Goal: Task Accomplishment & Management: Manage account settings

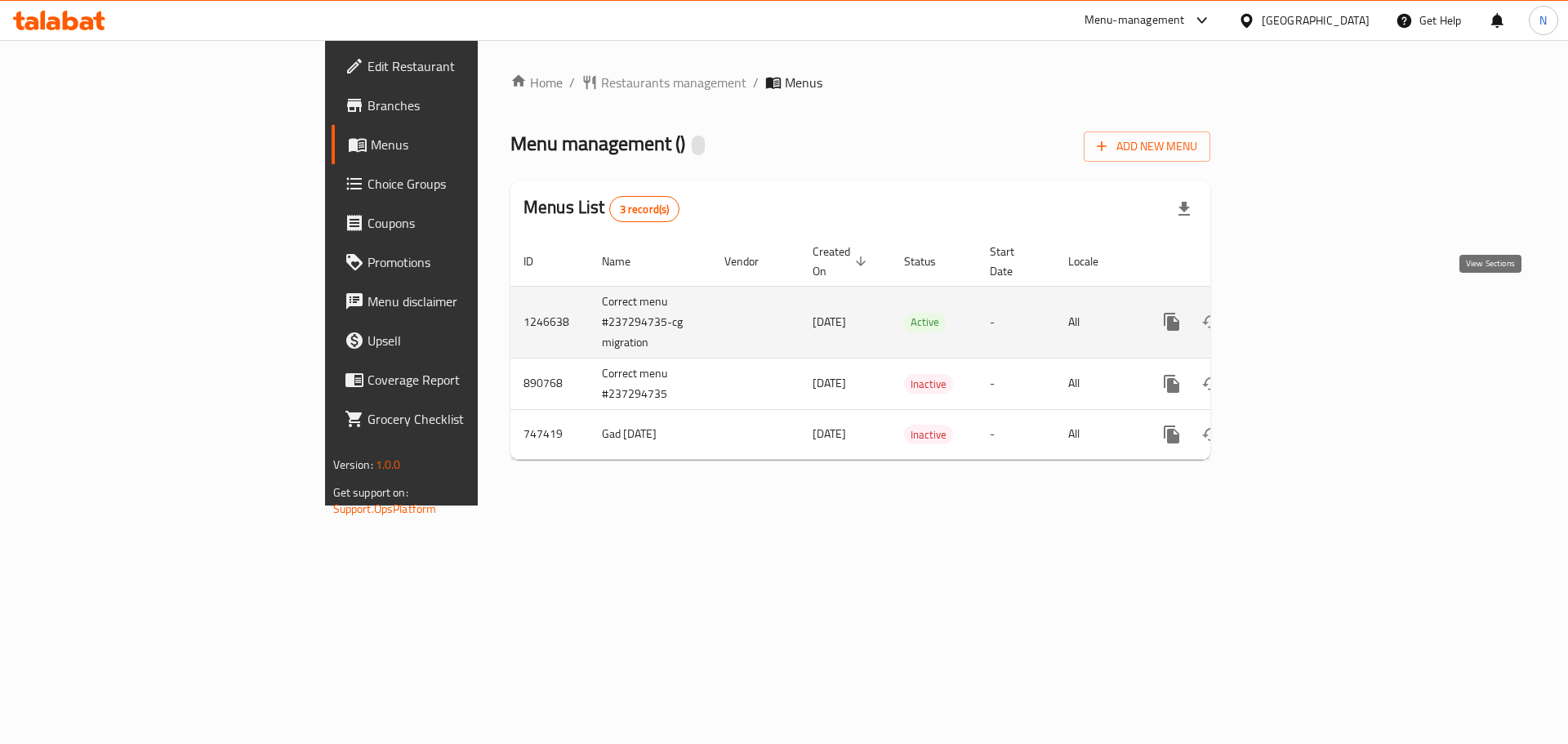
click at [1299, 312] on icon "enhanced table" at bounding box center [1289, 322] width 20 height 20
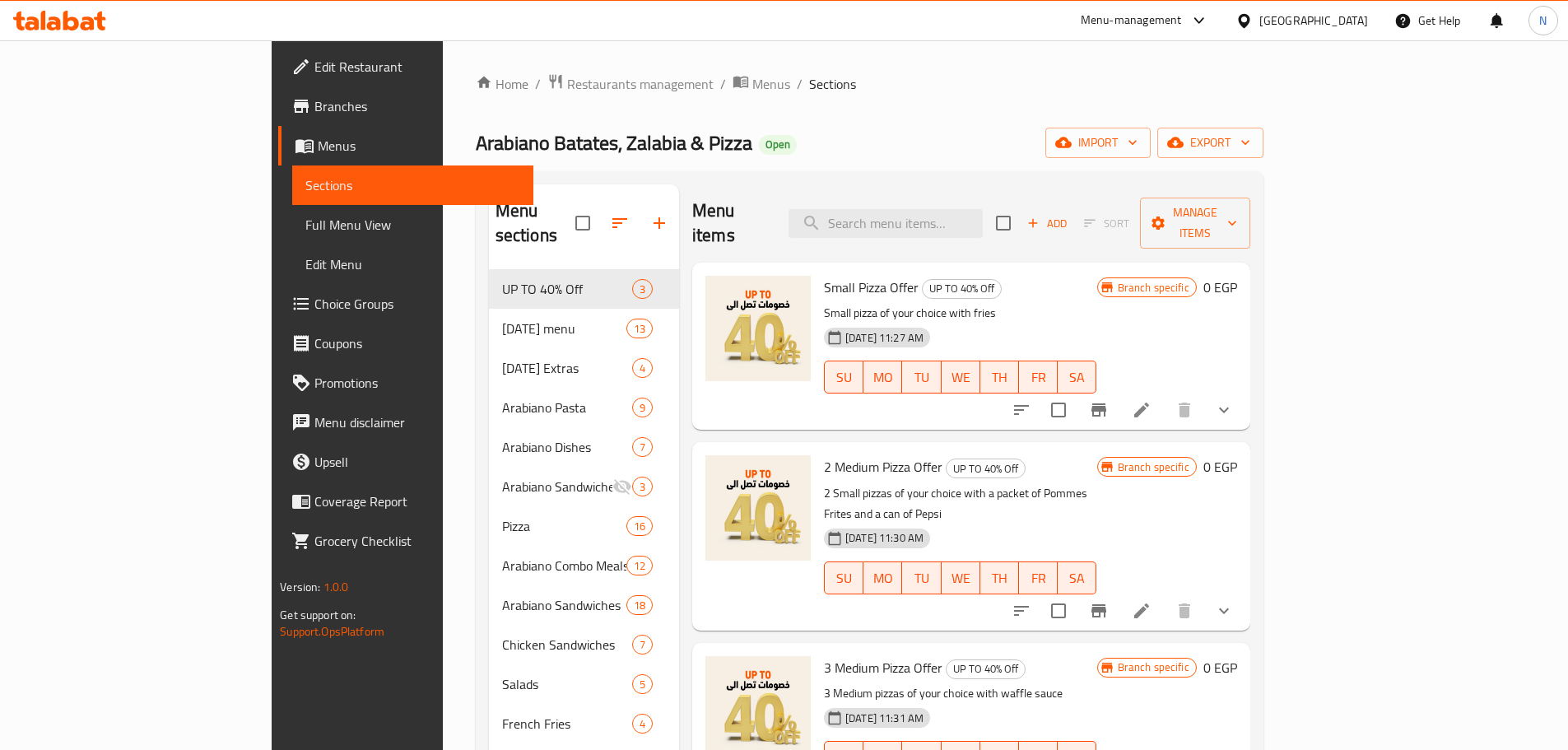
click at [315, 111] on span "Branches" at bounding box center [417, 106] width 206 height 20
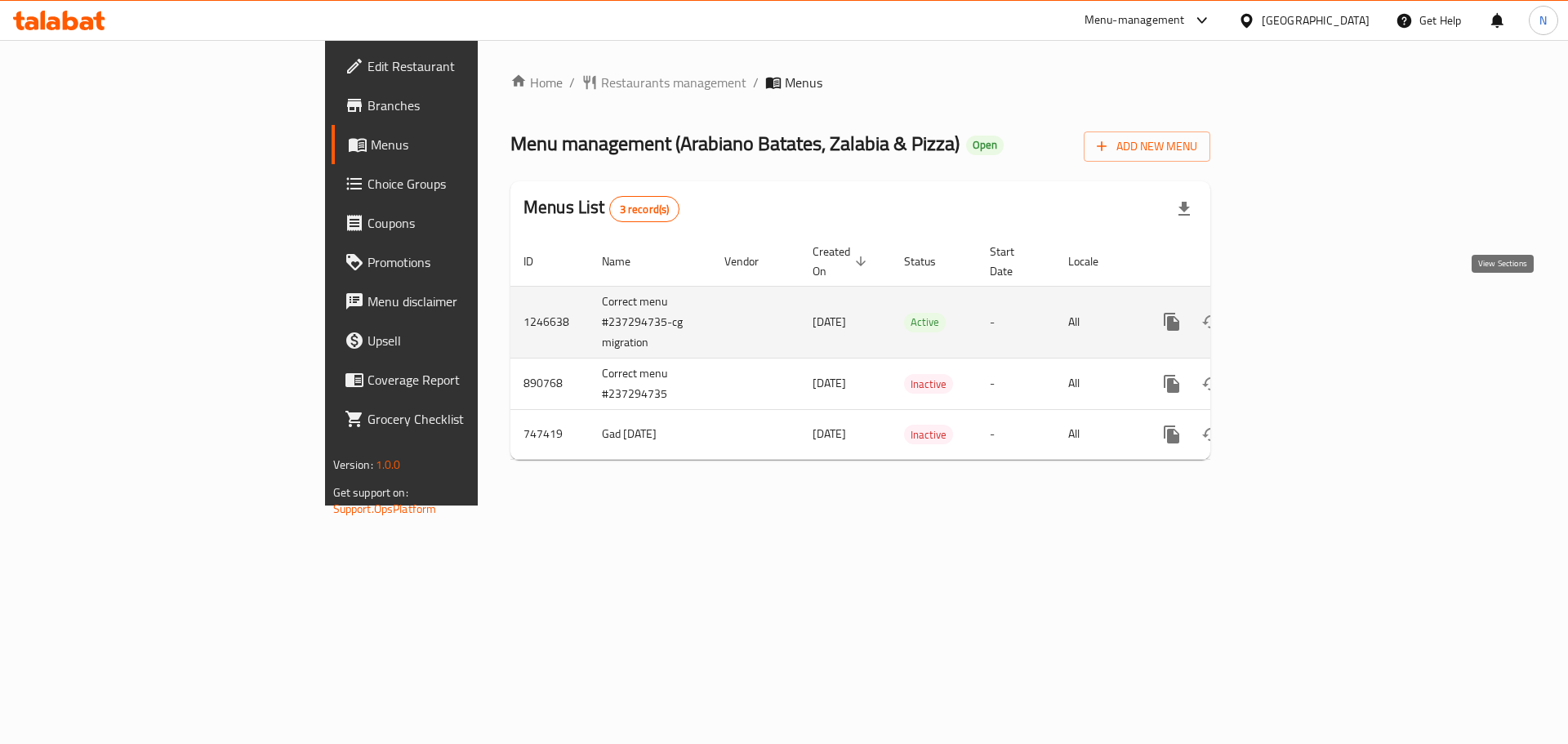
click at [1299, 312] on icon "enhanced table" at bounding box center [1289, 322] width 20 height 20
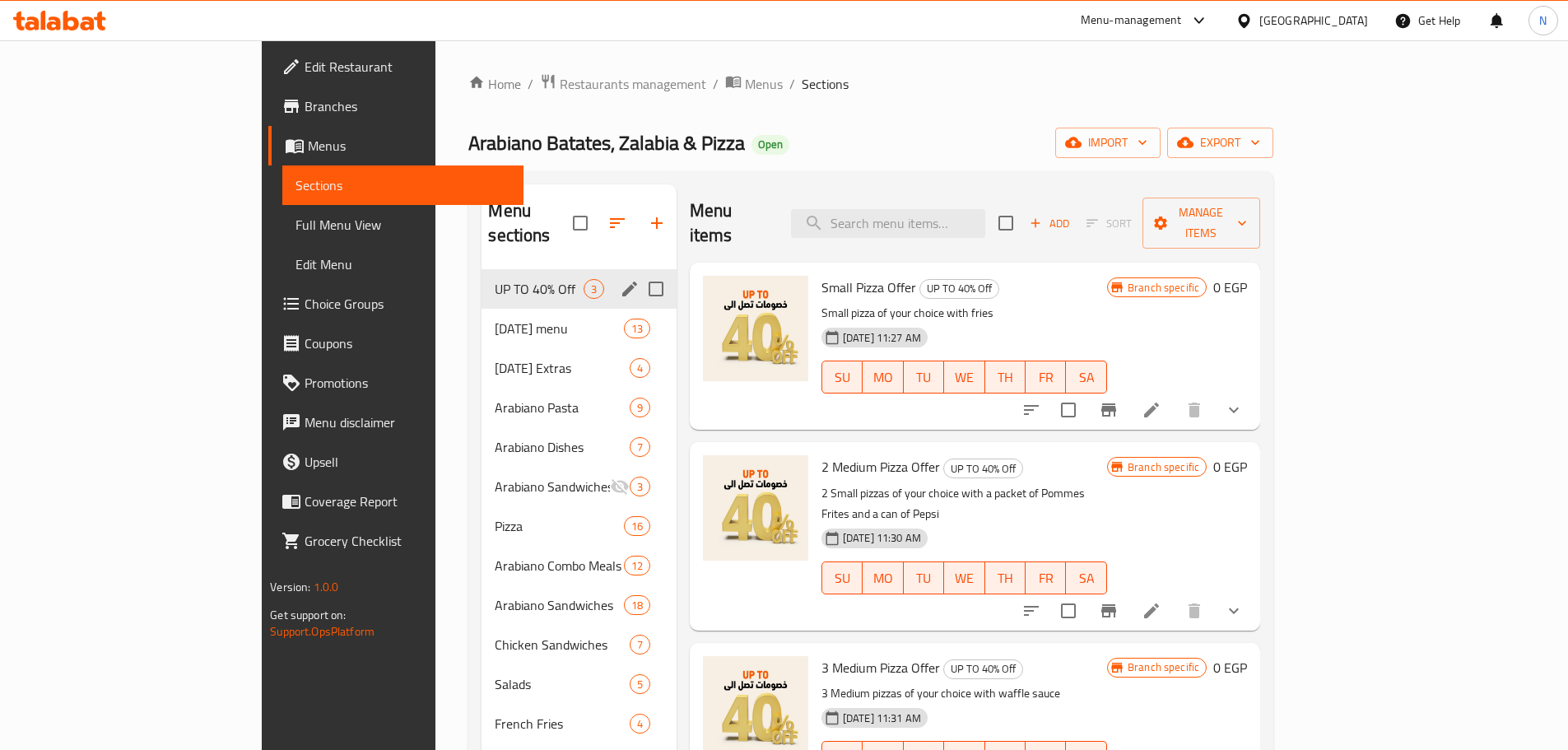
click at [548, 269] on div "UP TO 40% Off 3" at bounding box center [578, 289] width 194 height 39
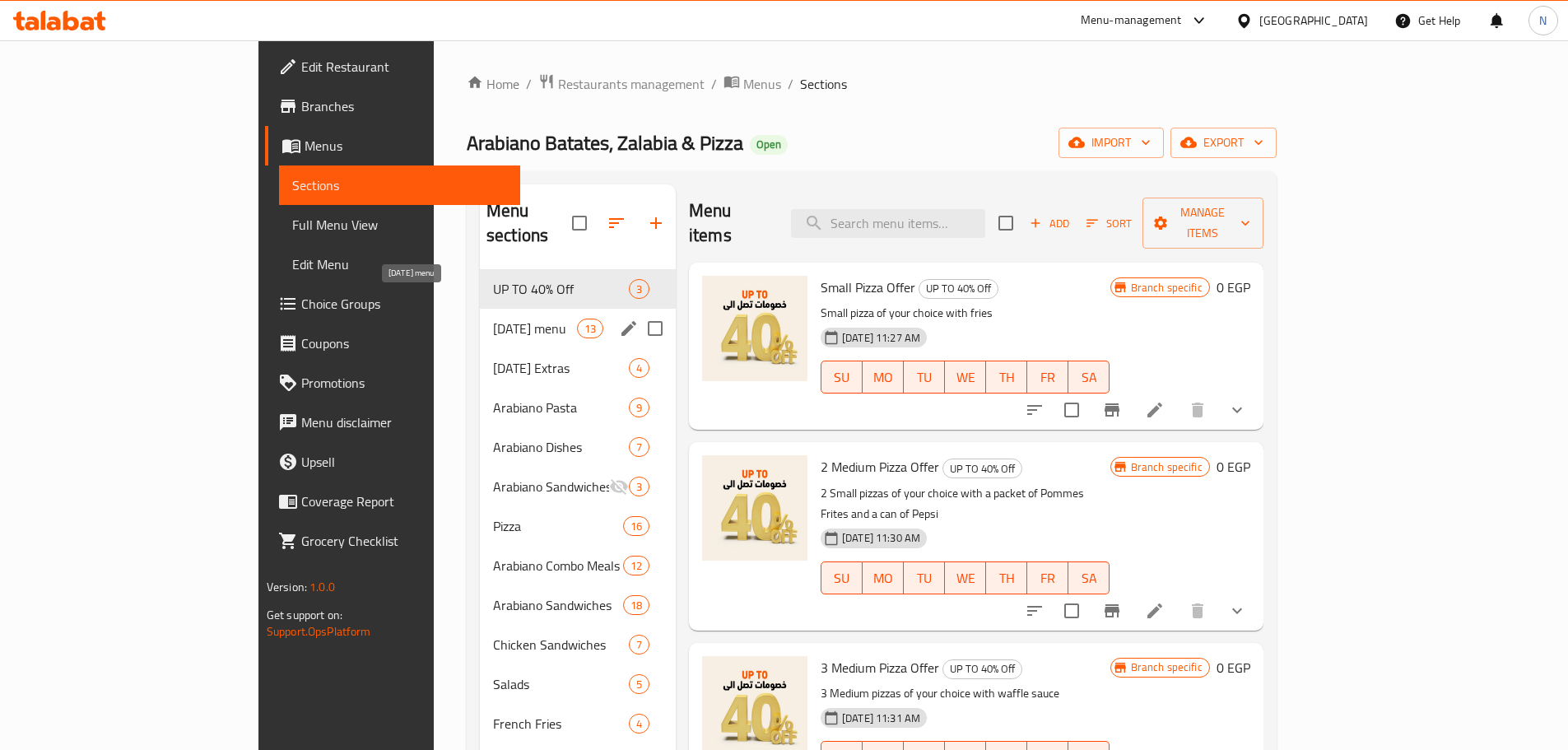
click at [509, 318] on span "[DATE] menu" at bounding box center [535, 328] width 84 height 20
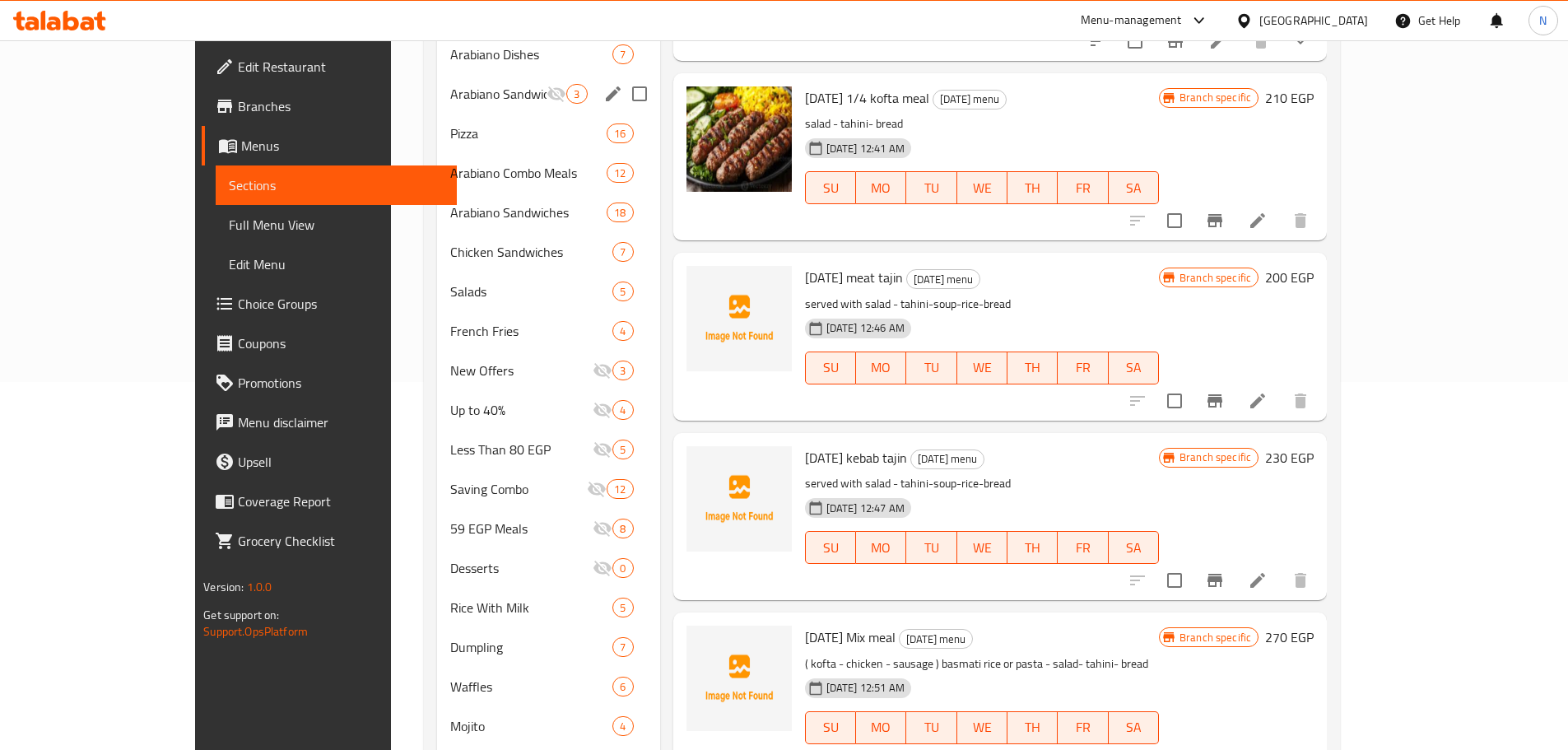
scroll to position [149, 0]
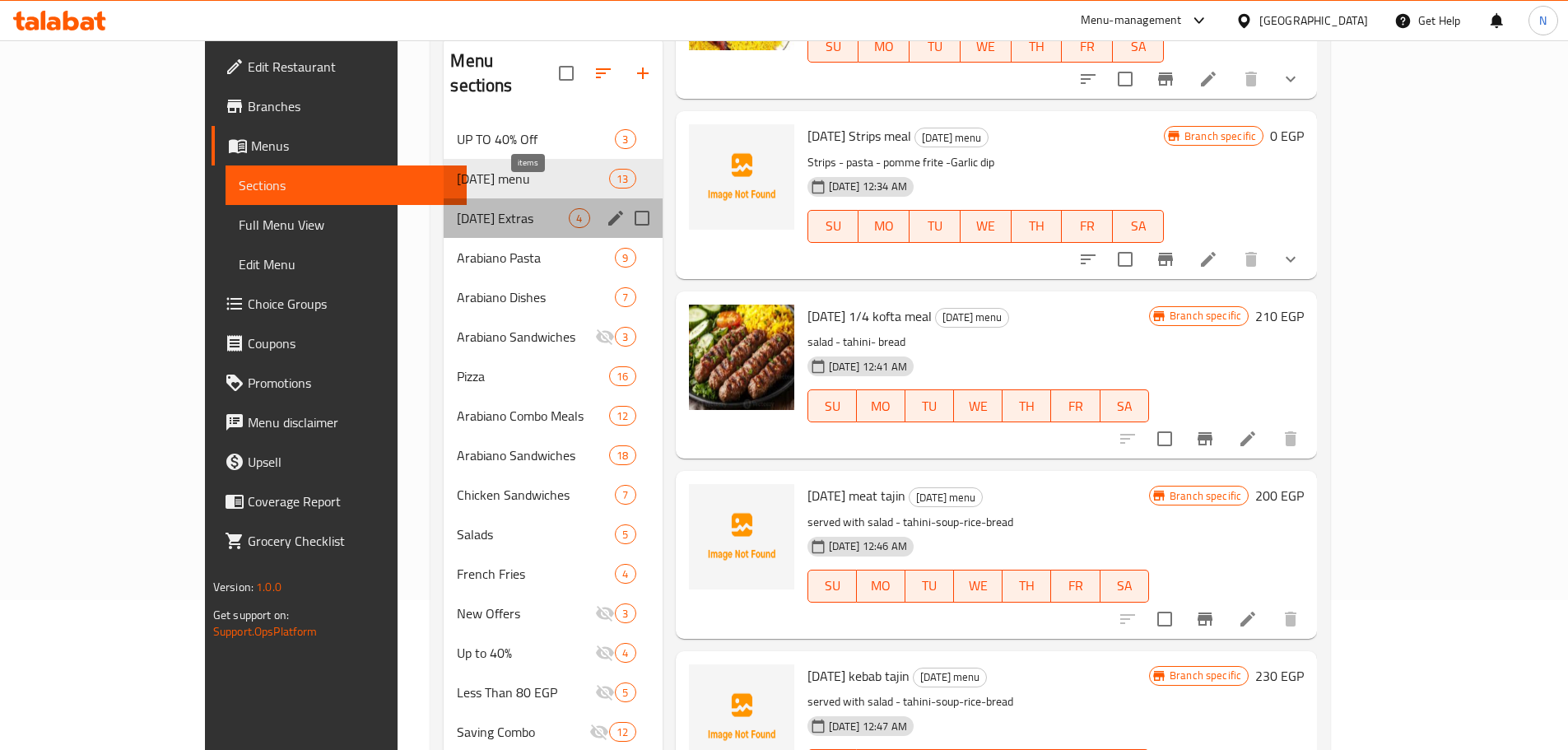
click at [569, 210] on span "4" at bounding box center [579, 218] width 19 height 16
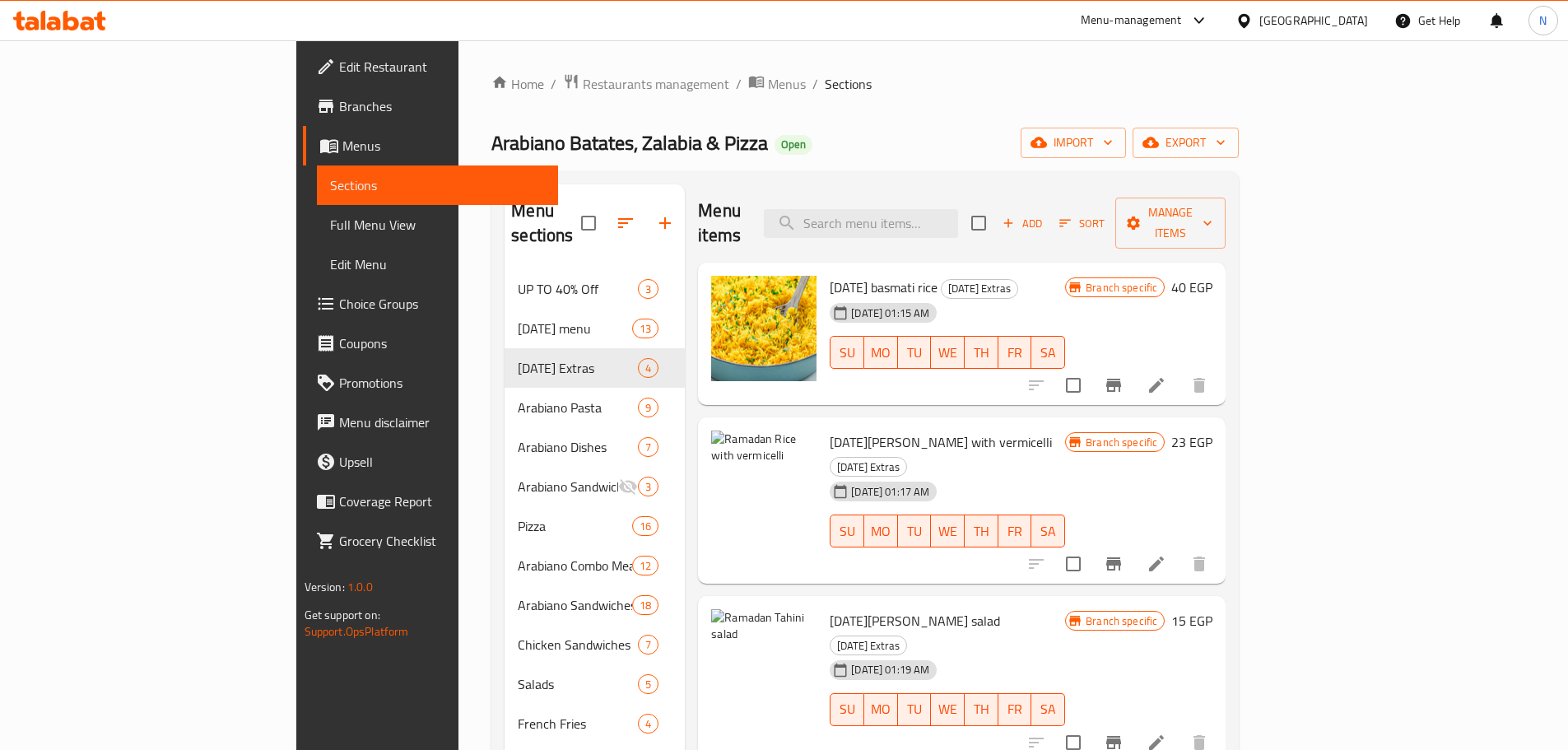
click at [1166, 554] on icon at bounding box center [1156, 563] width 20 height 20
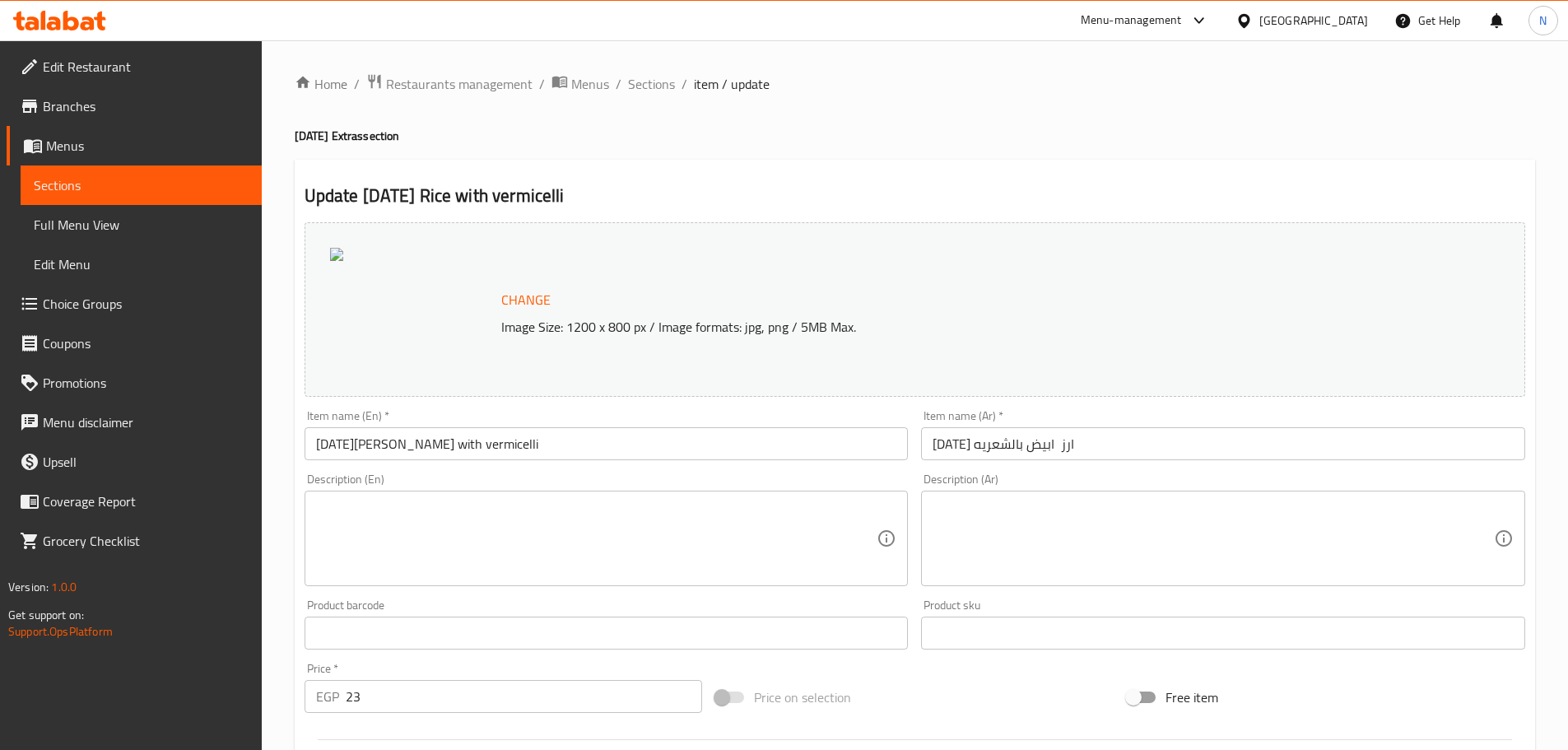
click at [648, 70] on div "Home / Restaurants management / Menus / Sections / item / update [DATE] Extras …" at bounding box center [914, 613] width 1306 height 1146
click at [649, 78] on span "Sections" at bounding box center [651, 83] width 47 height 20
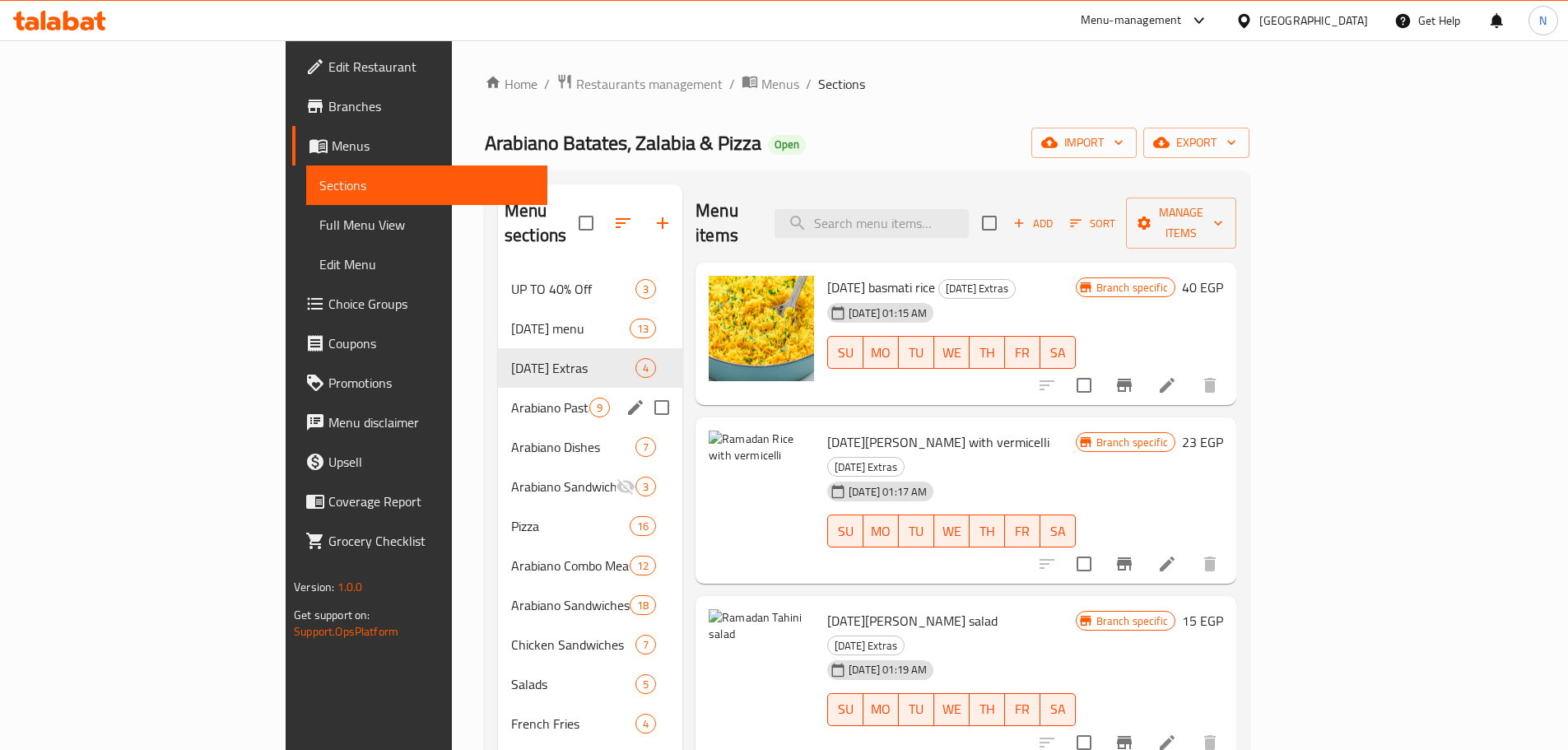
click at [498, 401] on div "Arabiano Pasta 9" at bounding box center [590, 407] width 184 height 39
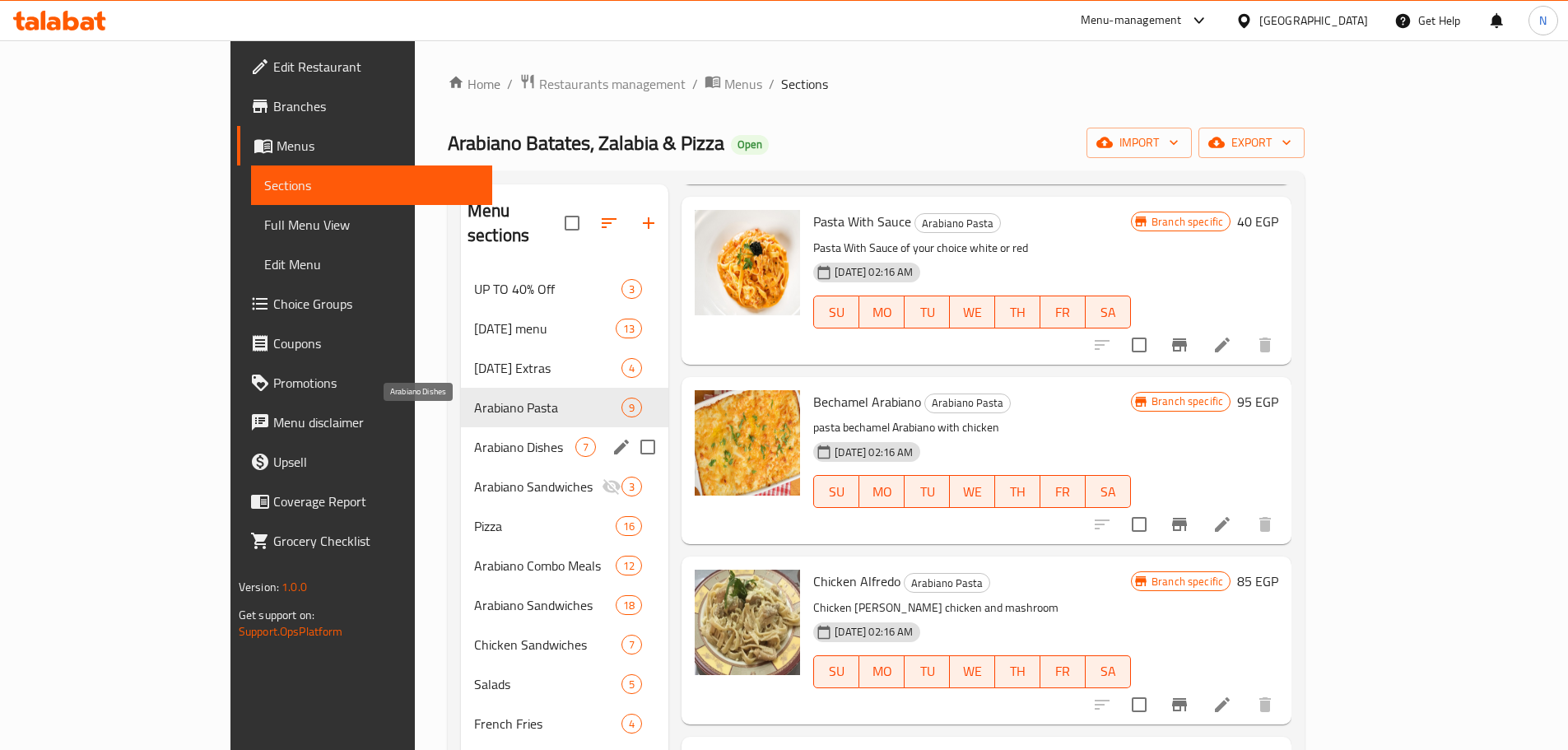
click at [474, 437] on span "Arabiano Dishes" at bounding box center [524, 447] width 101 height 20
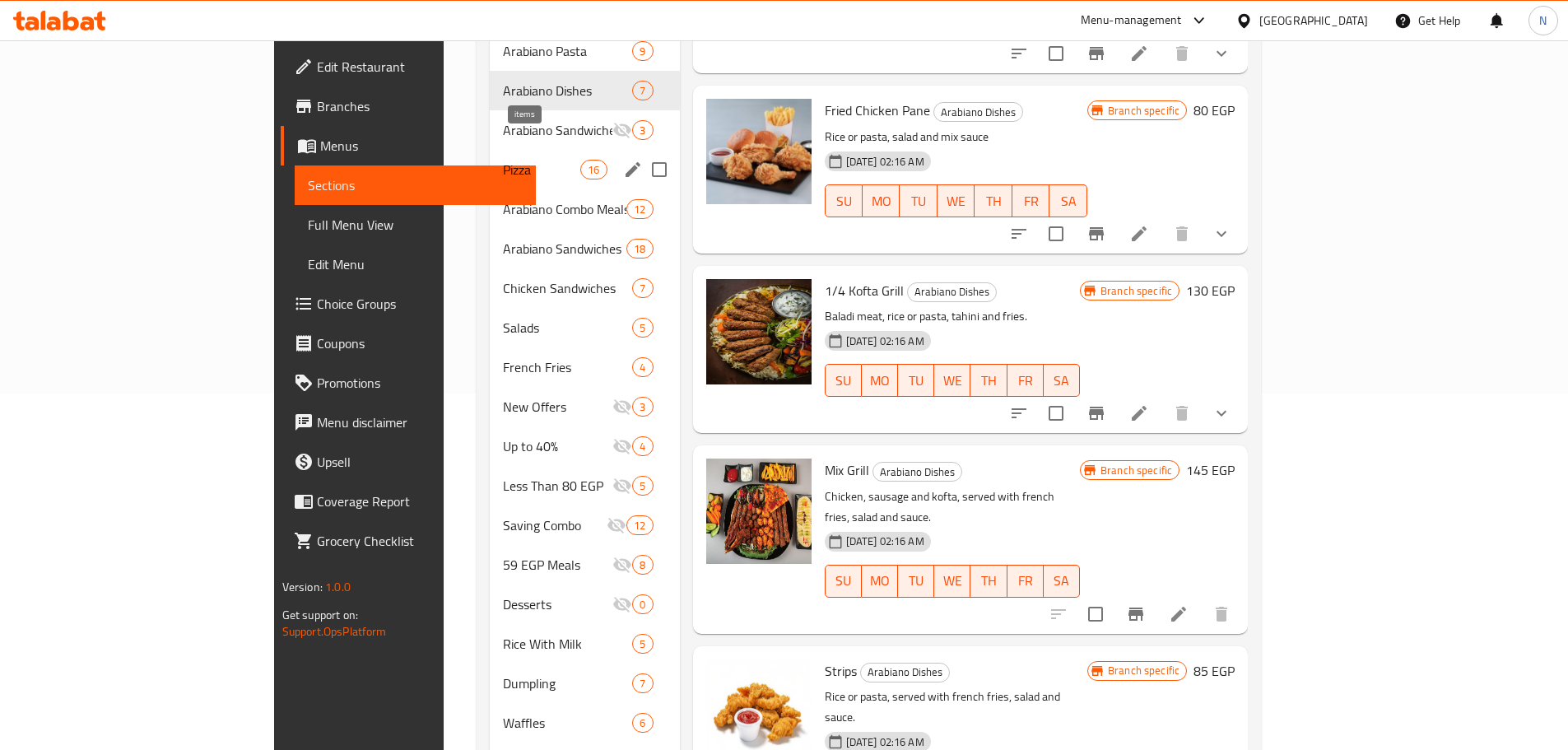
scroll to position [149, 0]
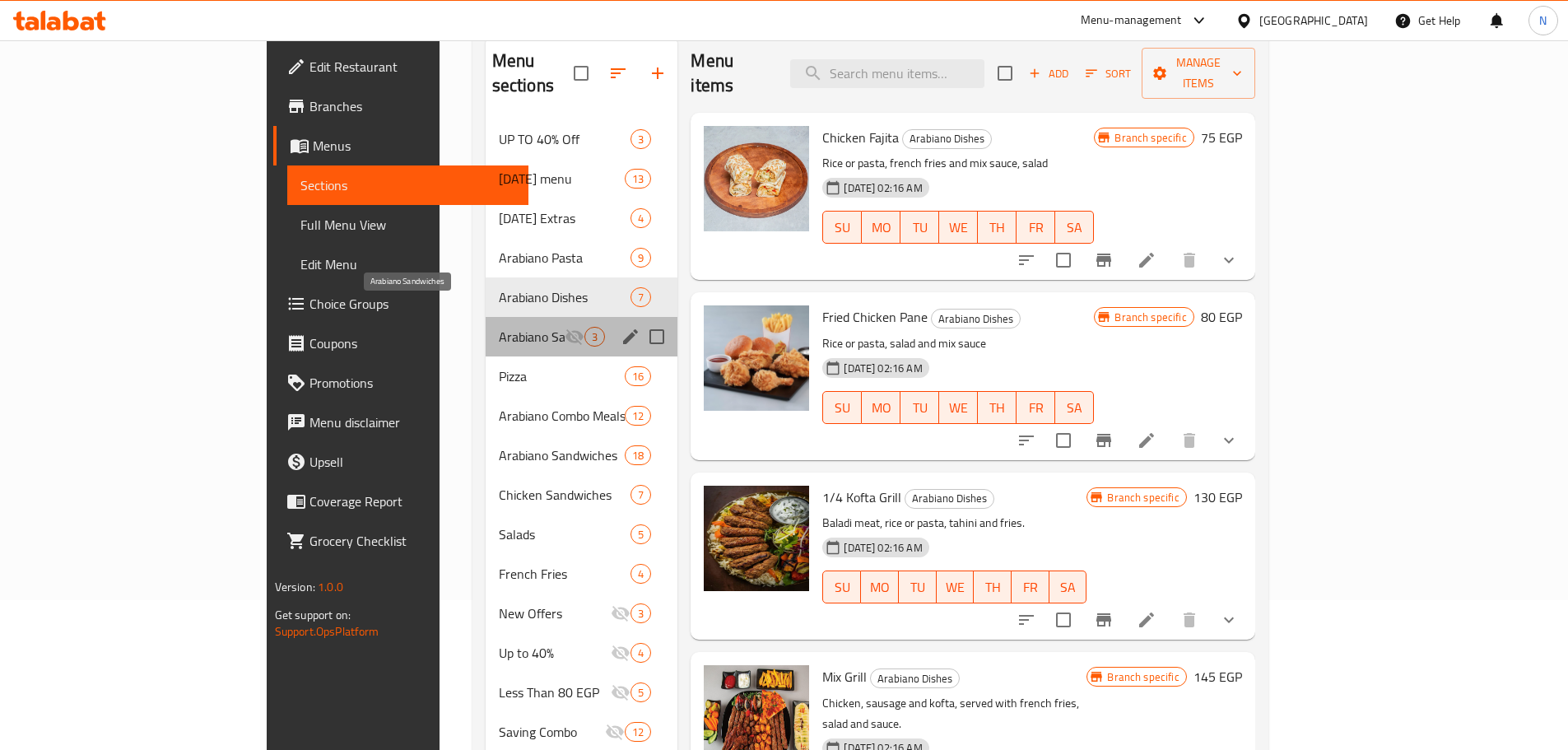
click at [499, 327] on span "Arabiano Sandwiches" at bounding box center [532, 336] width 67 height 20
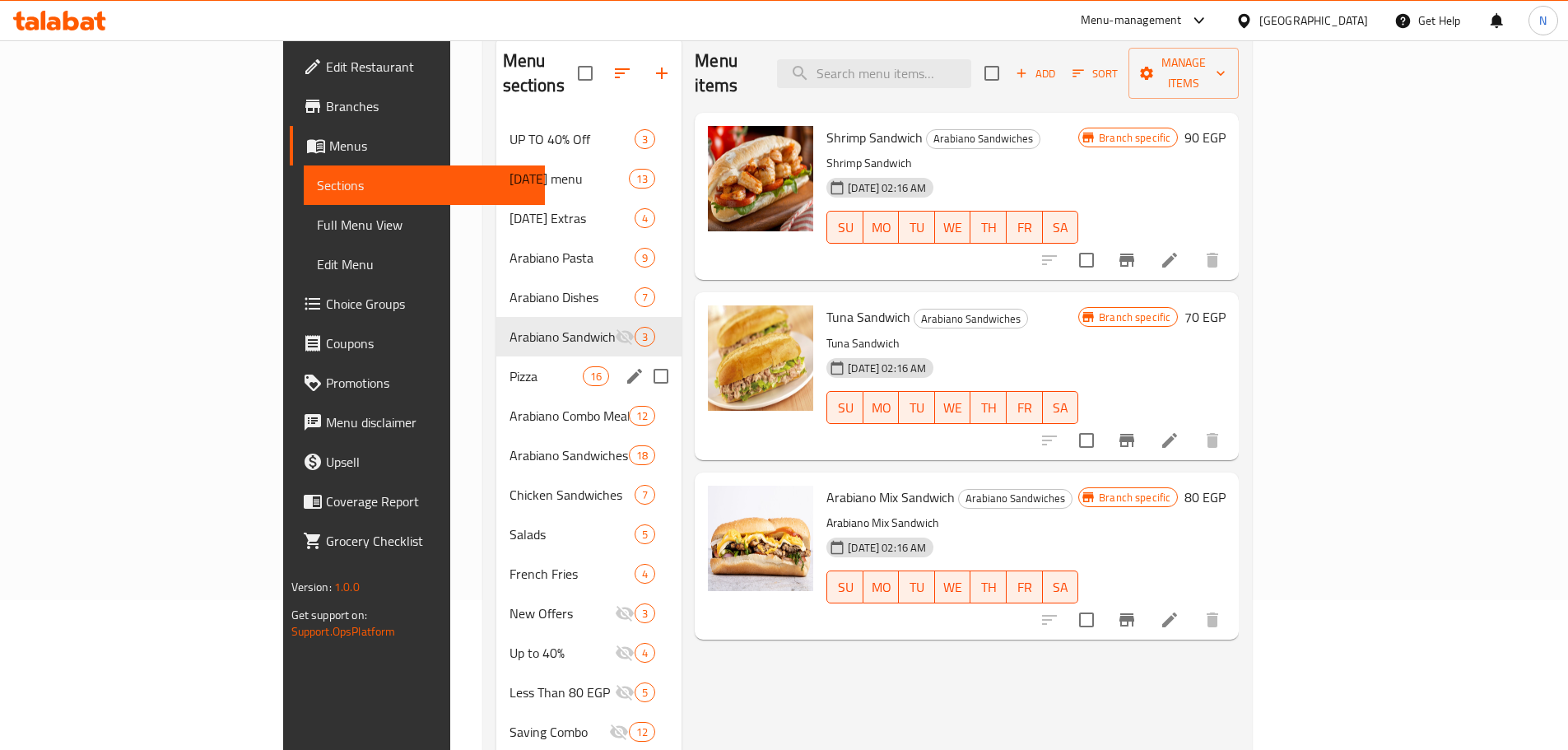
click at [496, 362] on div "Pizza 16" at bounding box center [589, 375] width 186 height 39
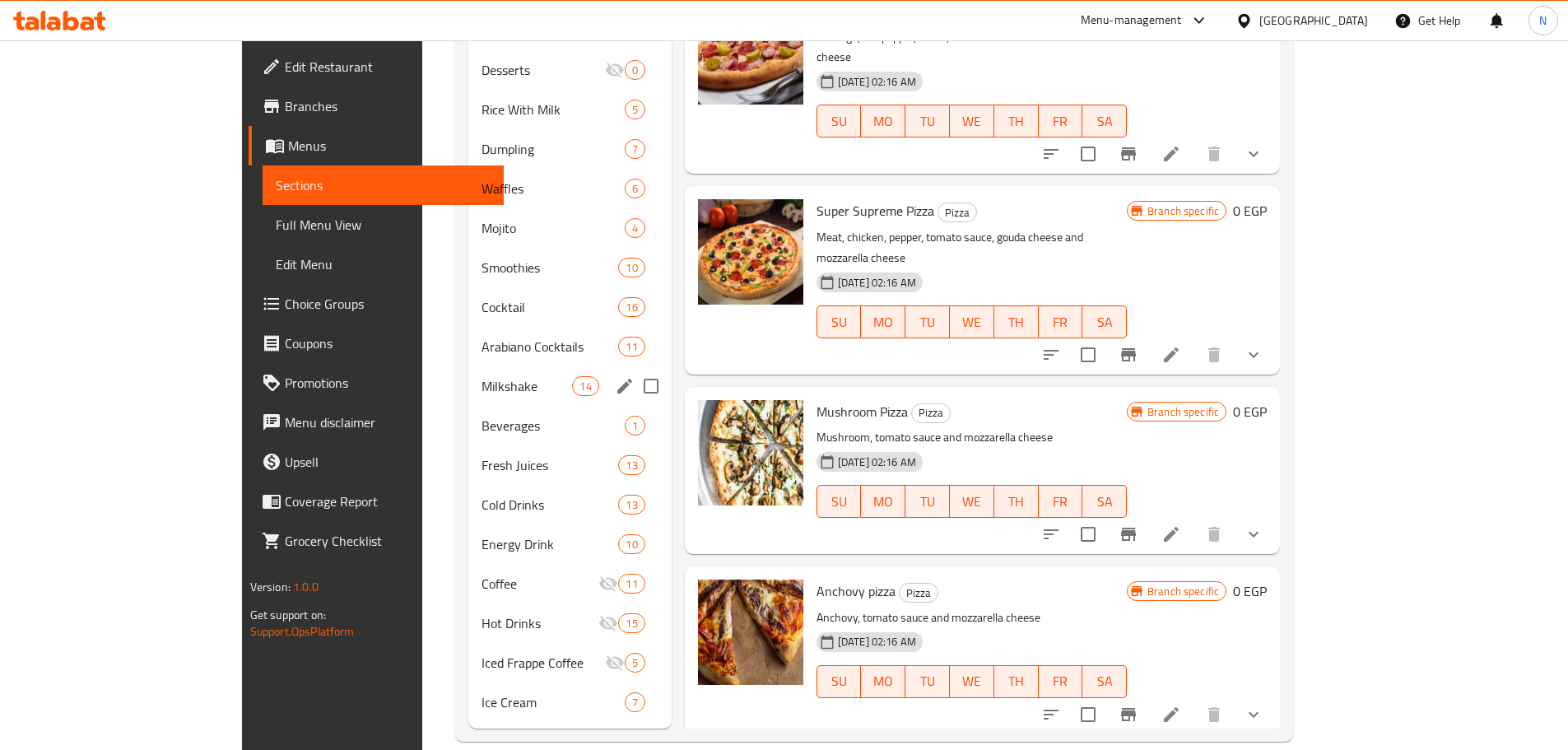
scroll to position [396, 0]
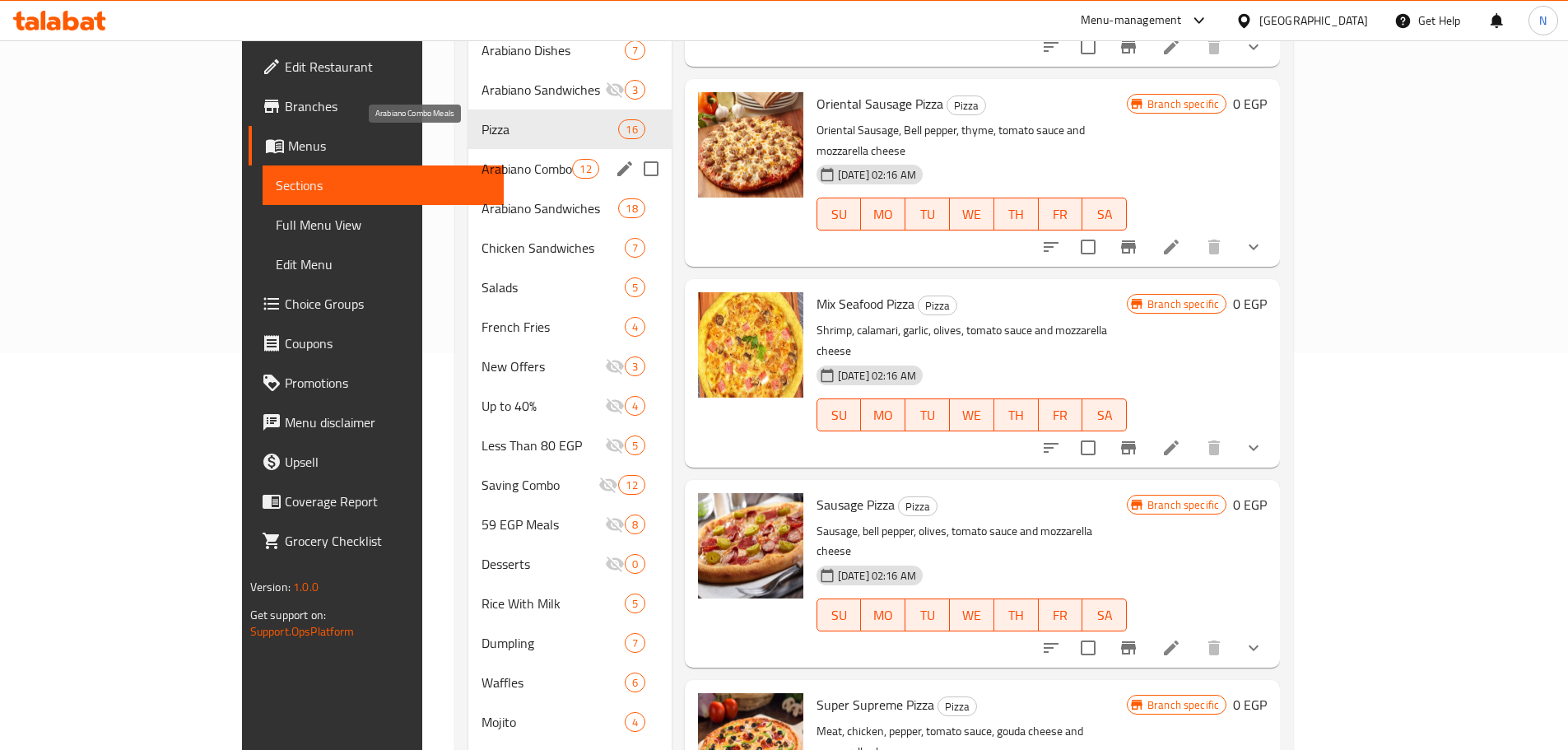
click at [482, 159] on span "Arabiano Combo Meals" at bounding box center [527, 169] width 90 height 20
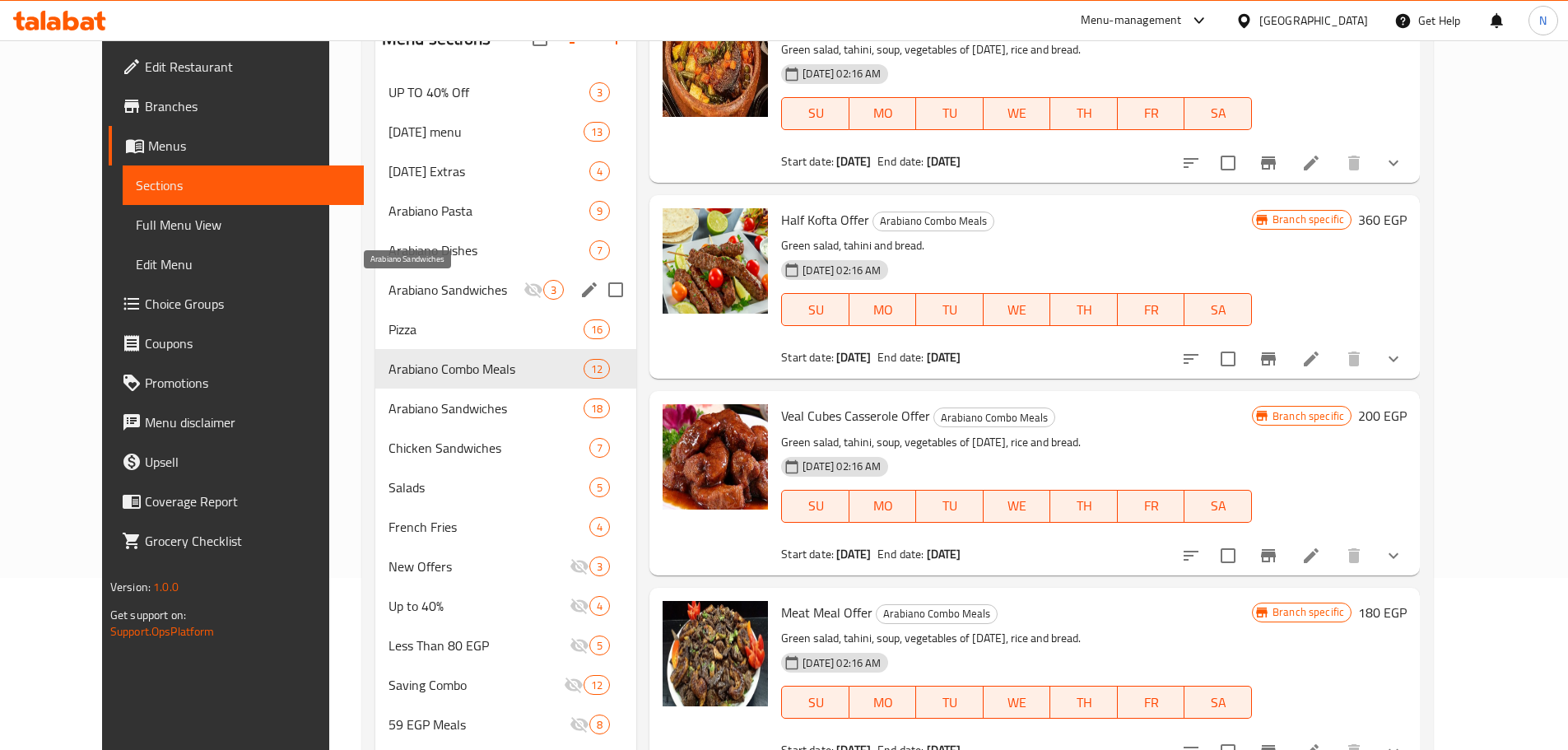
scroll to position [68, 0]
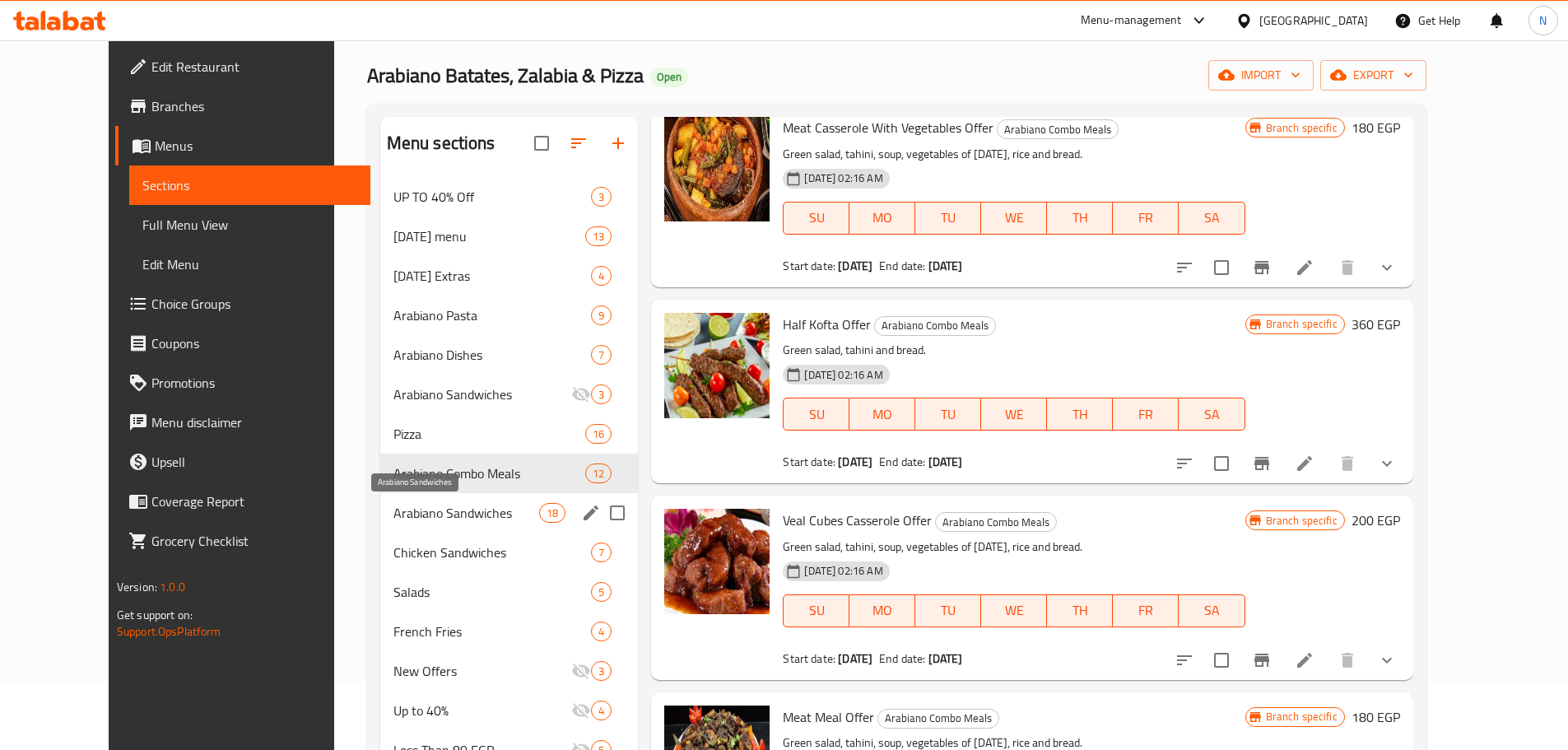
click at [459, 518] on span "Arabiano Sandwiches" at bounding box center [467, 512] width 146 height 20
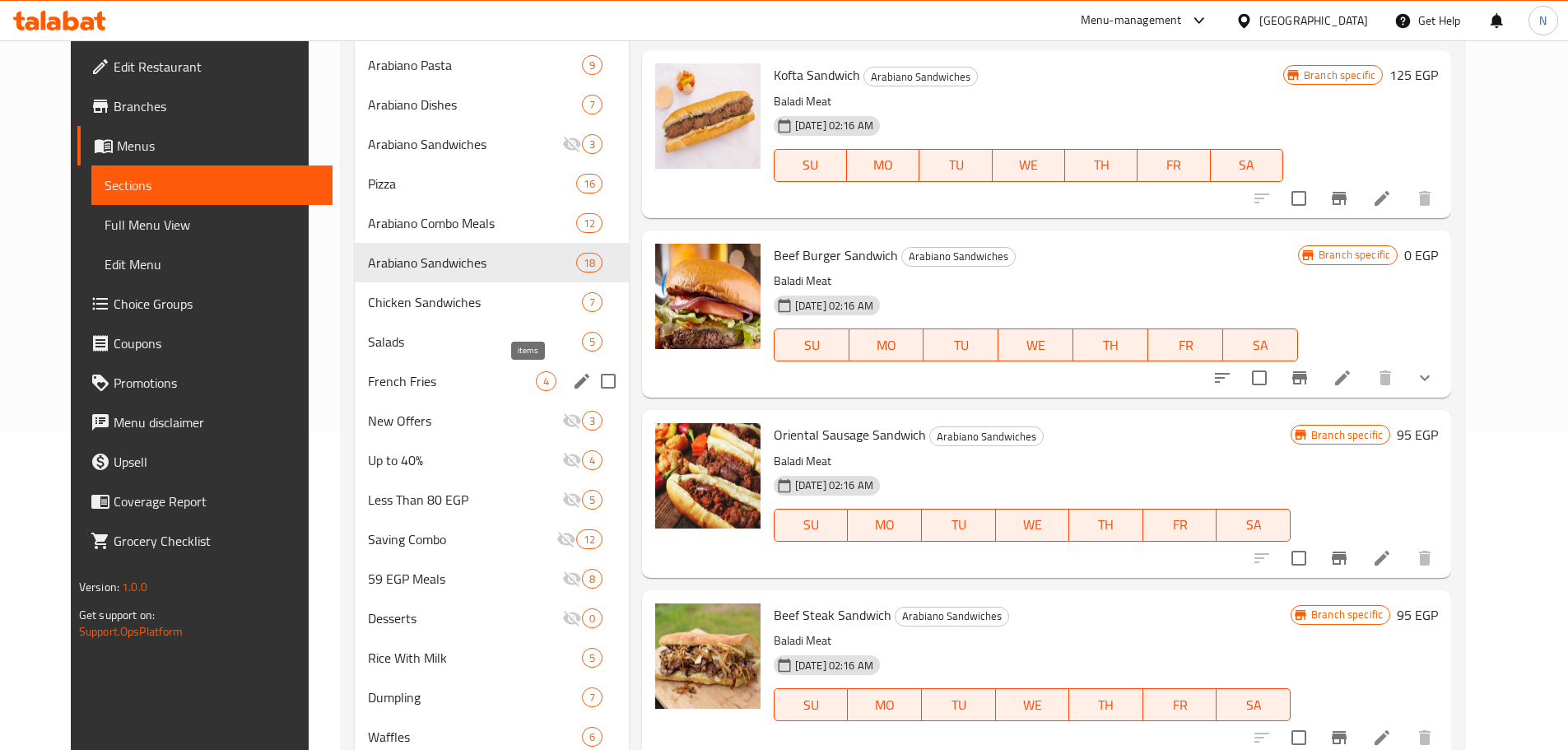
scroll to position [232, 0]
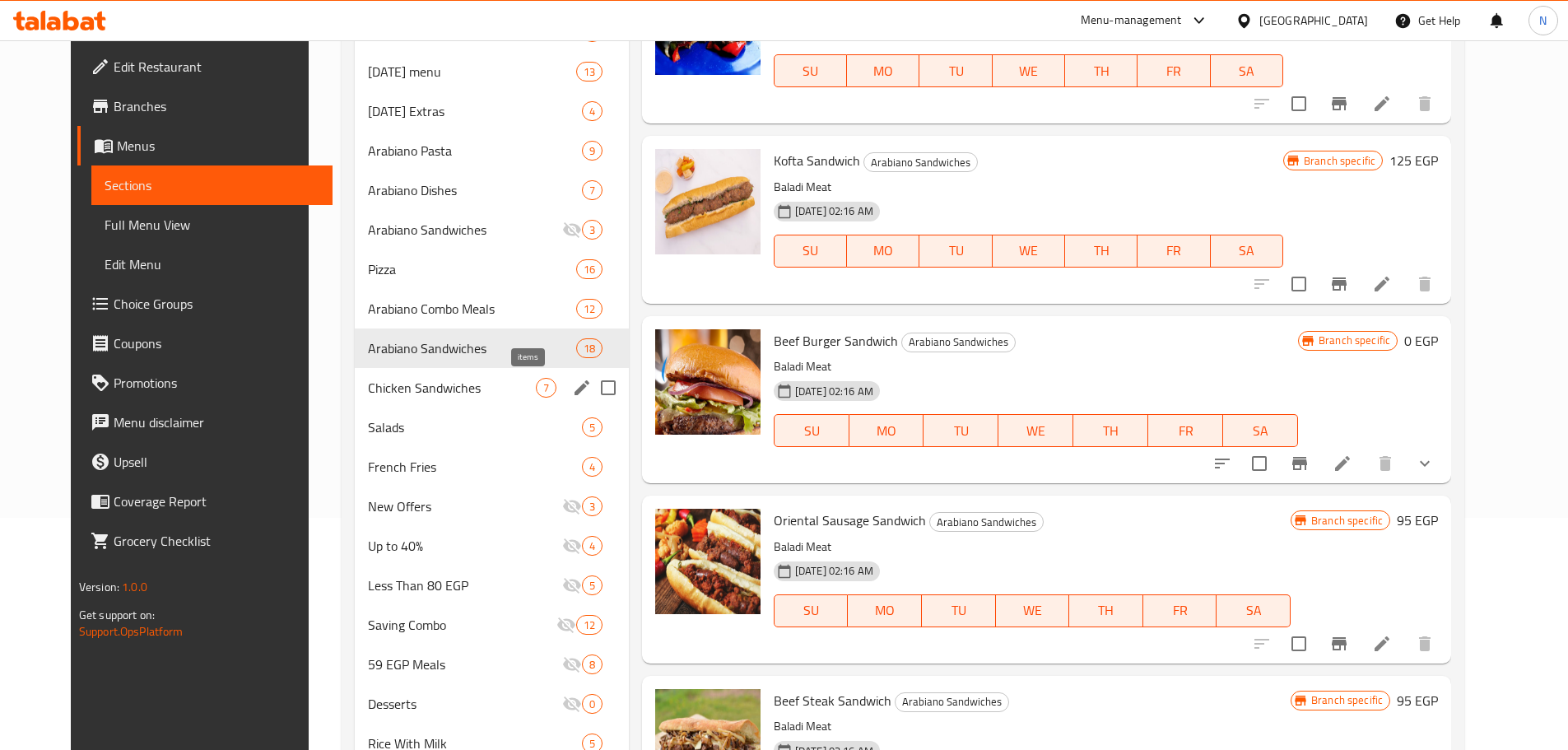
click at [536, 391] on span "7" at bounding box center [546, 388] width 19 height 16
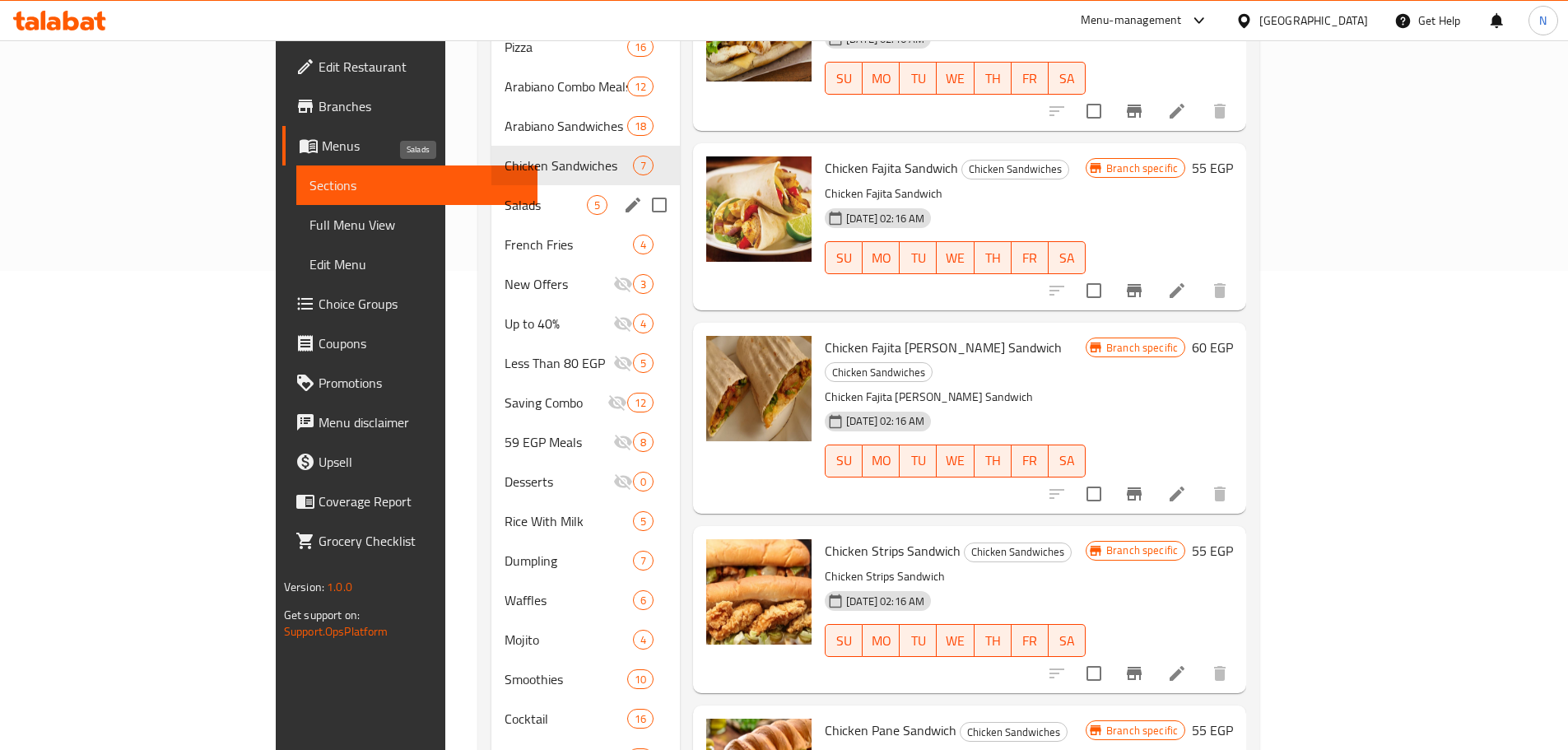
click at [504, 195] on span "Salads" at bounding box center [545, 204] width 83 height 20
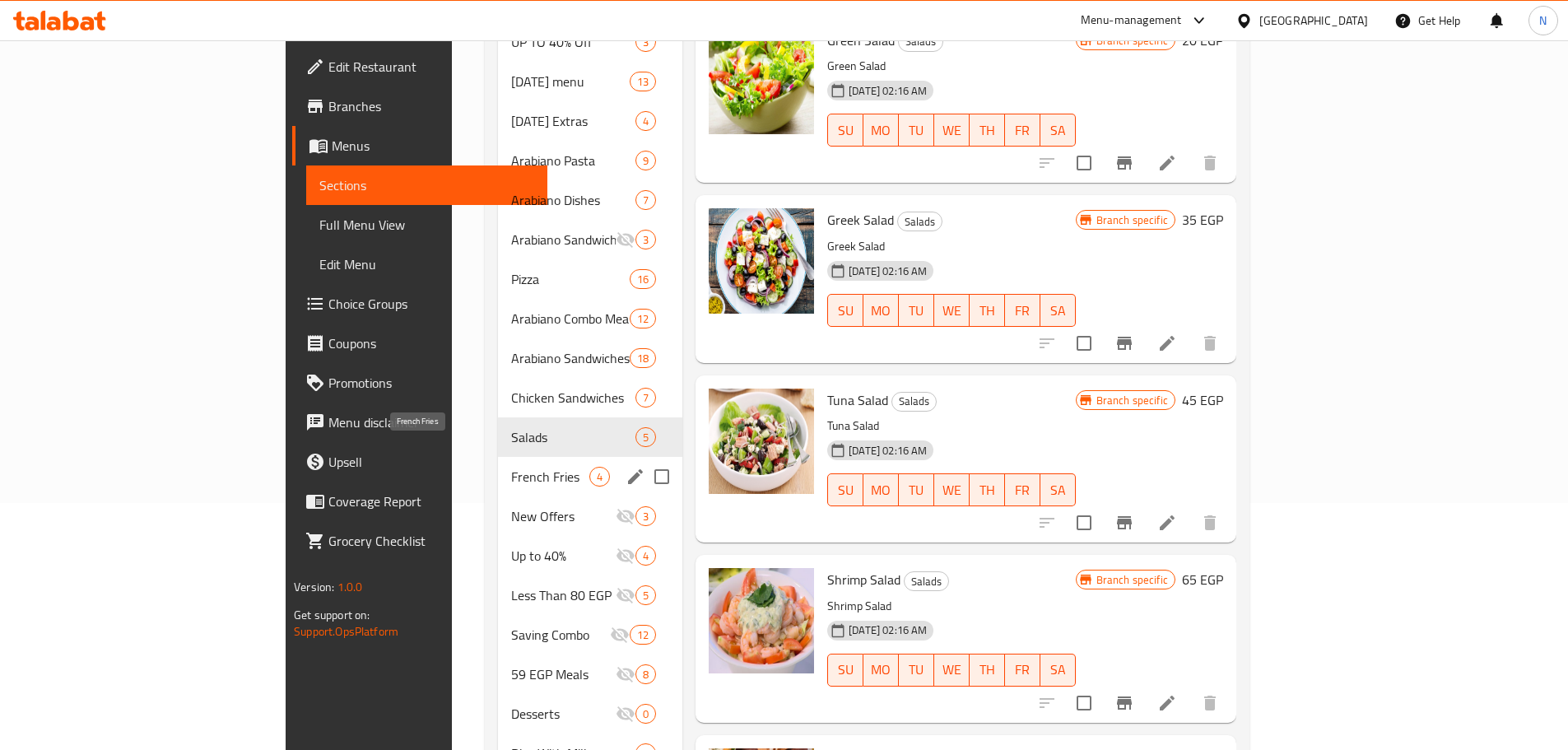
click at [511, 467] on span "French Fries" at bounding box center [550, 476] width 78 height 20
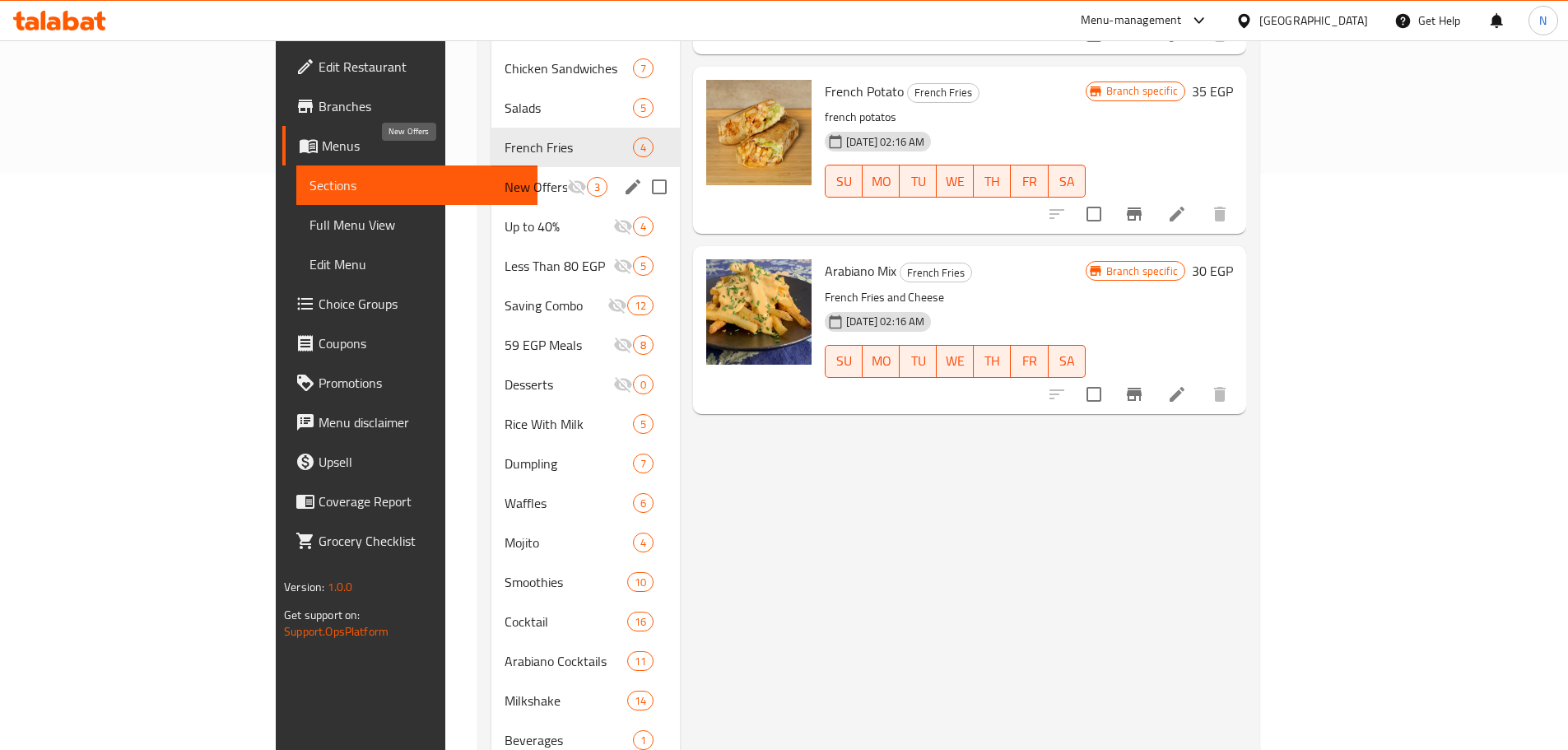
click at [504, 177] on span "New Offers" at bounding box center [535, 187] width 63 height 20
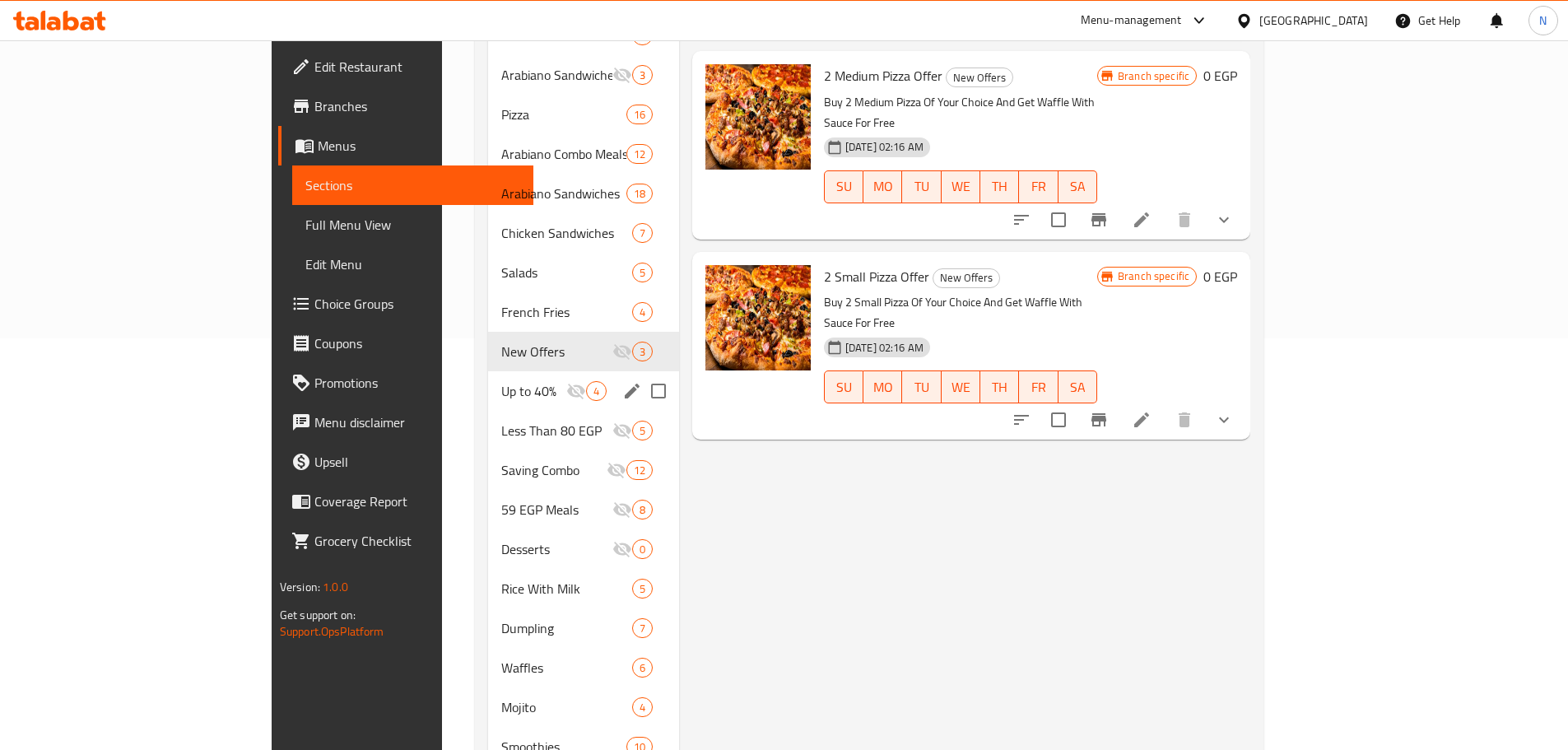
click at [488, 379] on div "Up to 40% 4" at bounding box center [582, 390] width 190 height 39
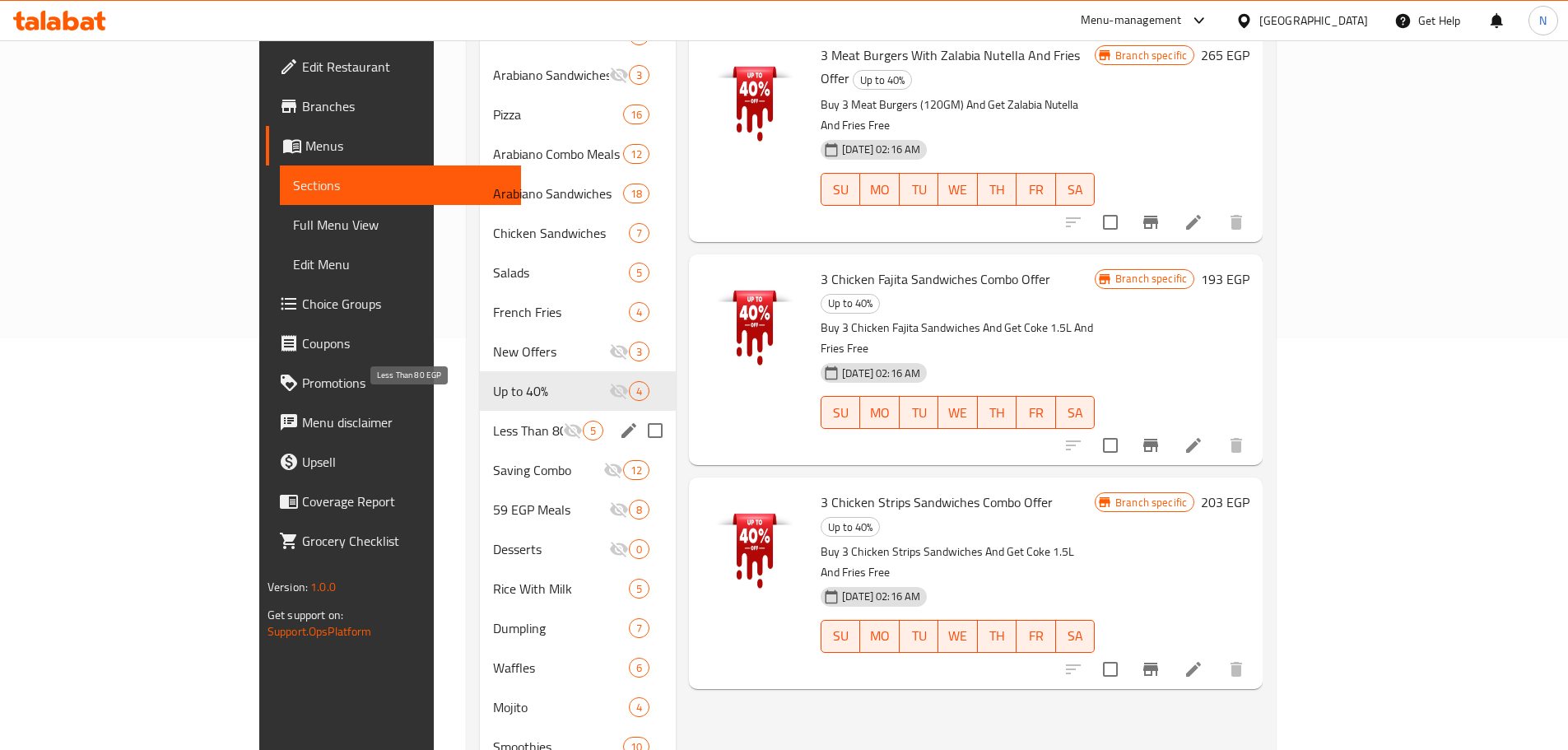
click at [493, 421] on span "Less Than 80 EGP" at bounding box center [528, 430] width 70 height 20
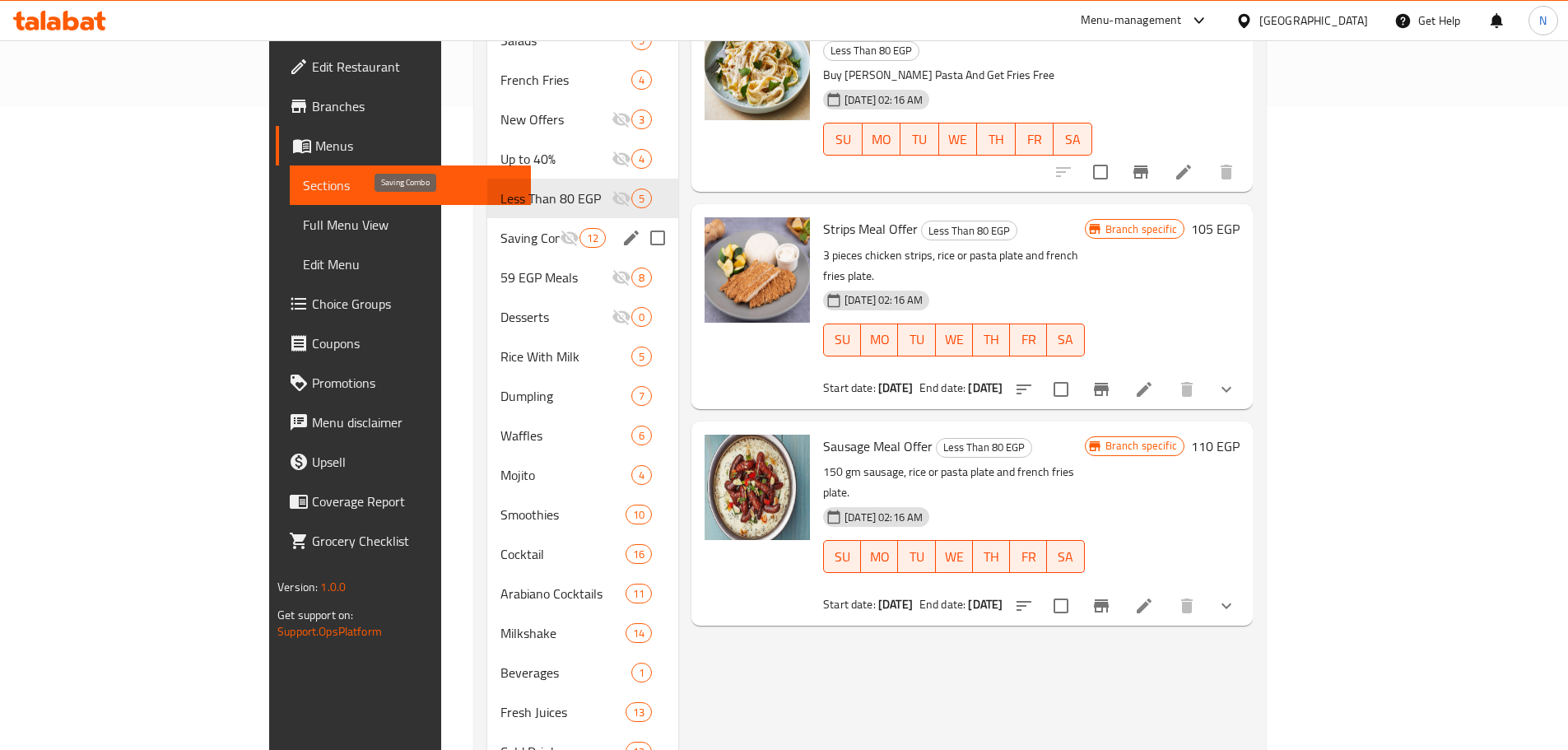
click at [501, 228] on span "Saving Combo" at bounding box center [530, 237] width 59 height 20
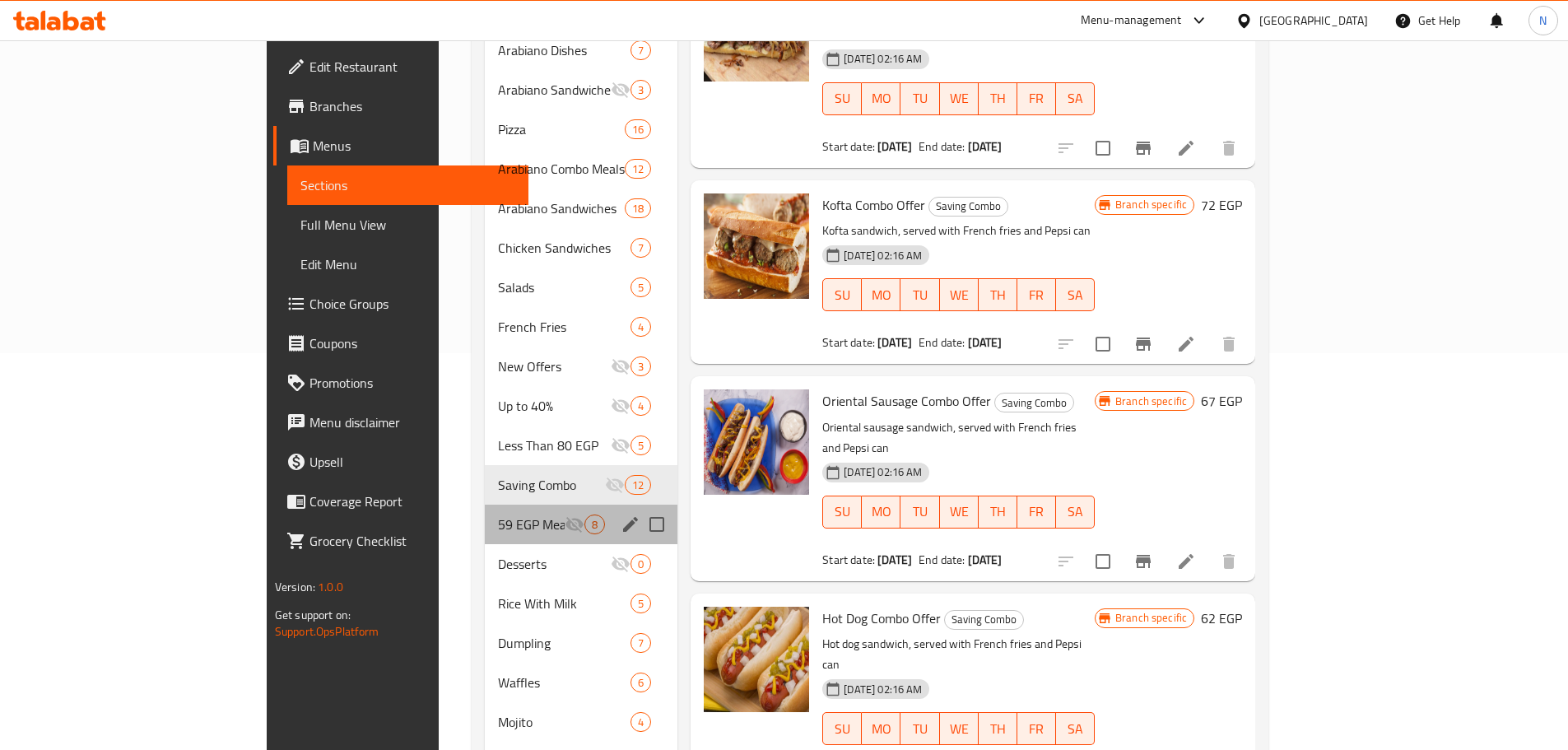
click at [485, 504] on div "59 EGP Meals 8" at bounding box center [581, 523] width 193 height 39
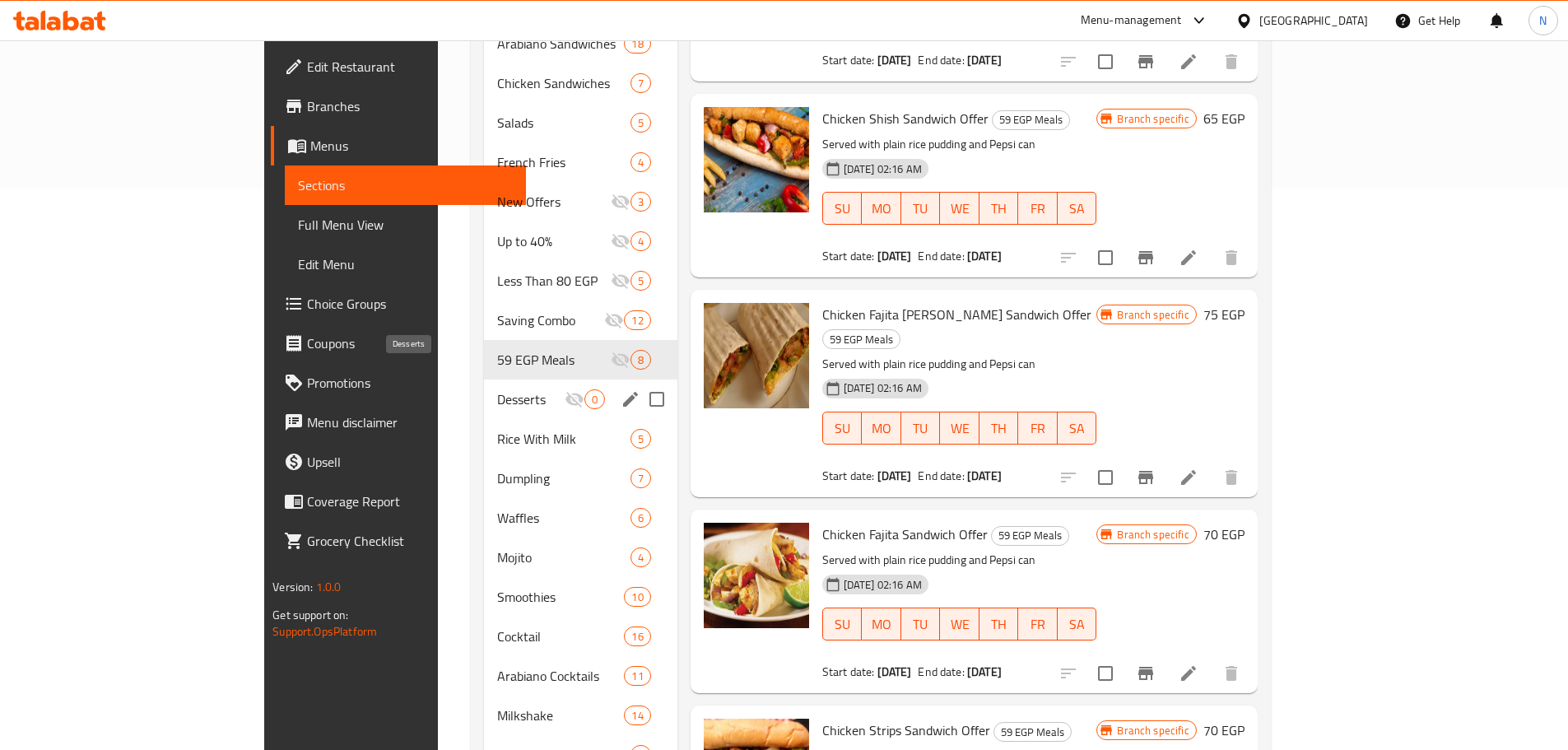
click at [497, 389] on span "Desserts" at bounding box center [531, 399] width 68 height 20
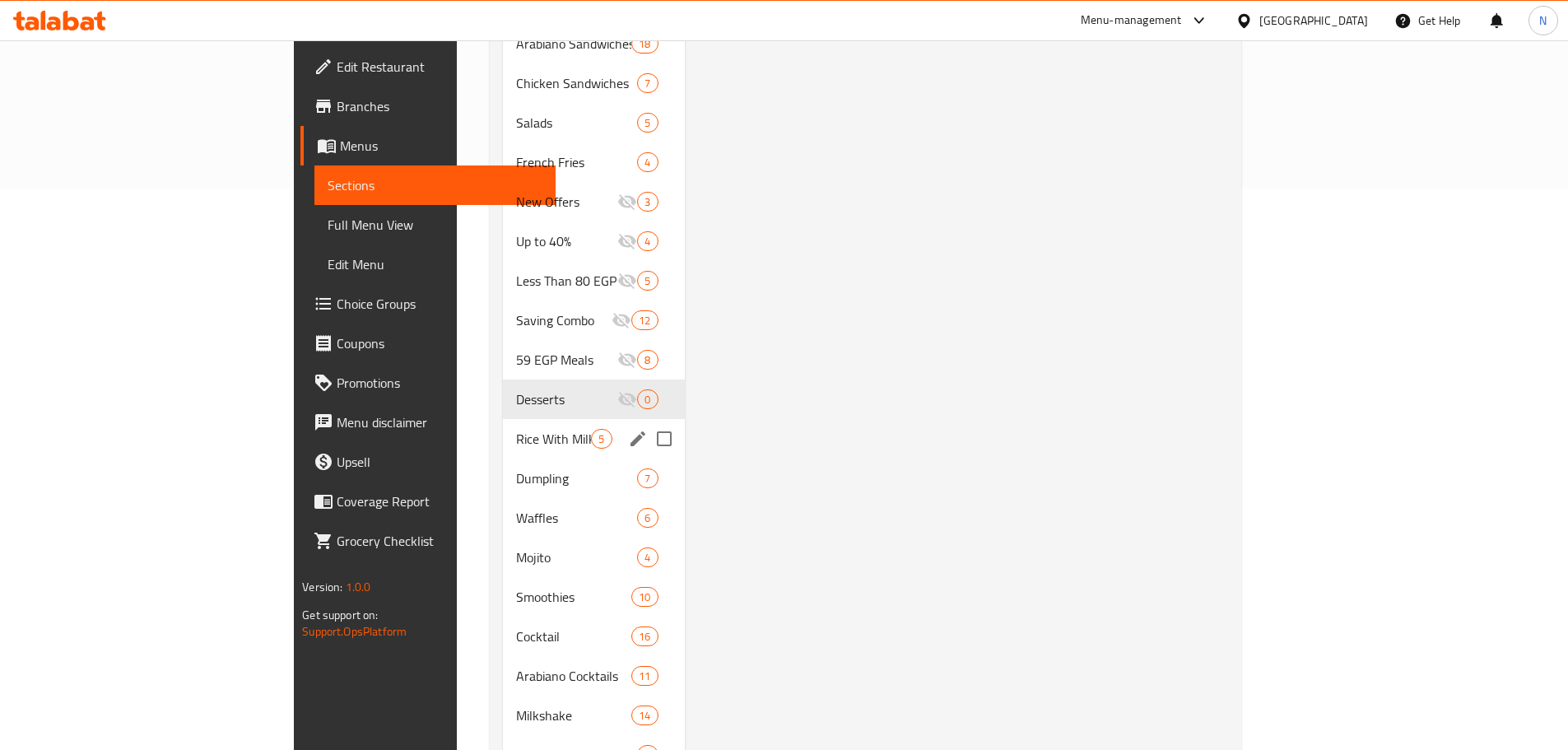
click at [502, 419] on div "Rice With Milk 5" at bounding box center [593, 438] width 181 height 39
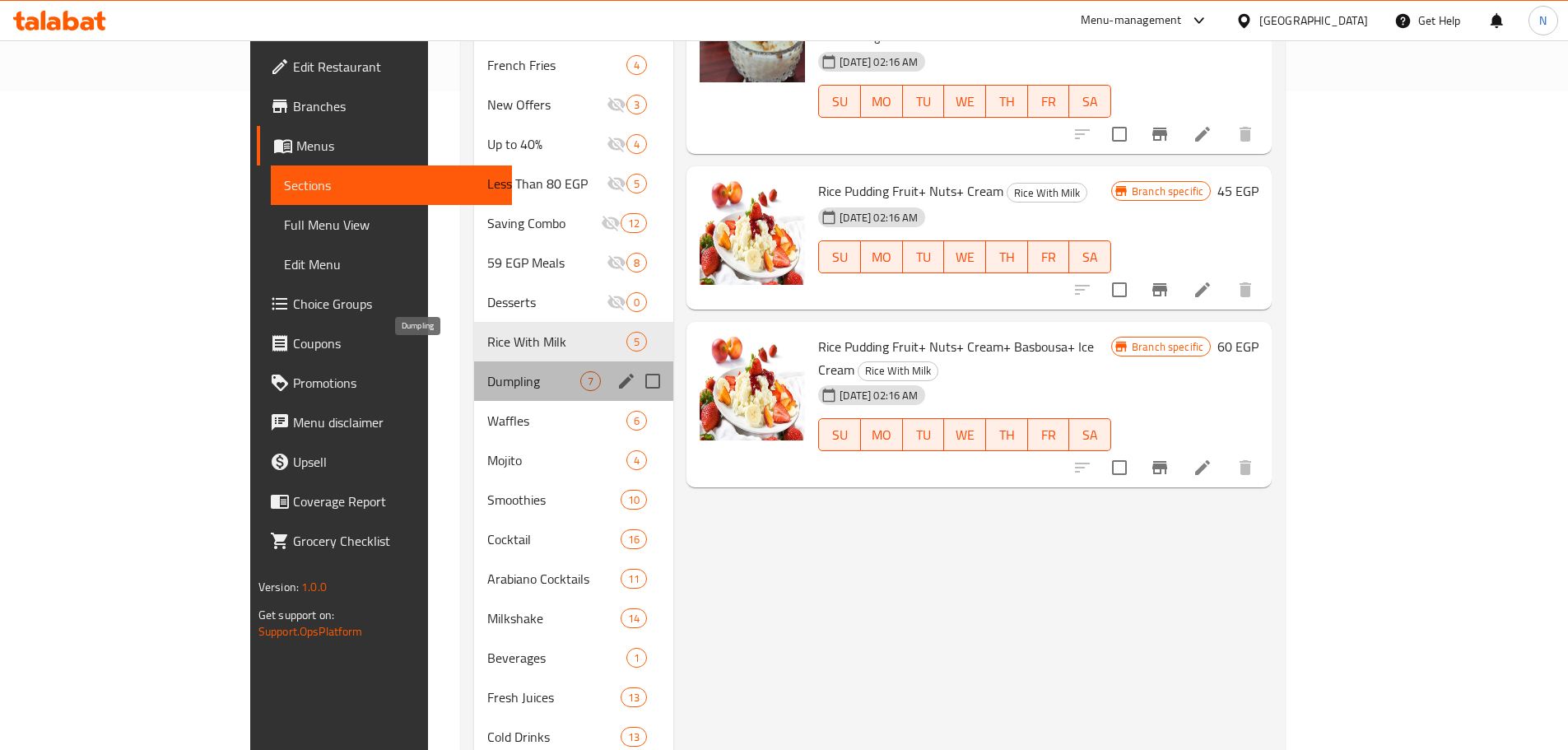
click at [487, 371] on span "Dumpling" at bounding box center [533, 381] width 93 height 20
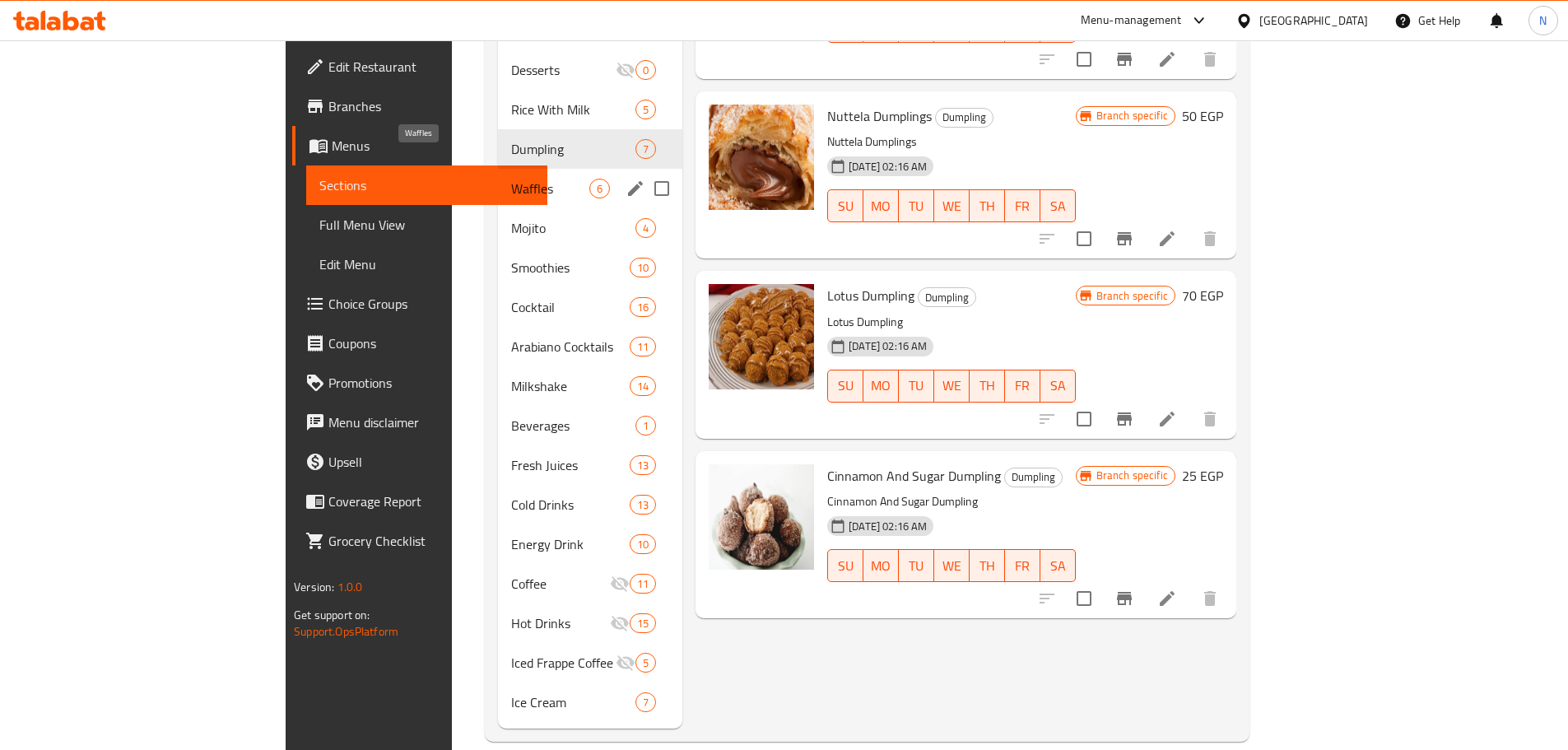
click at [511, 178] on span "Waffles" at bounding box center [550, 188] width 78 height 20
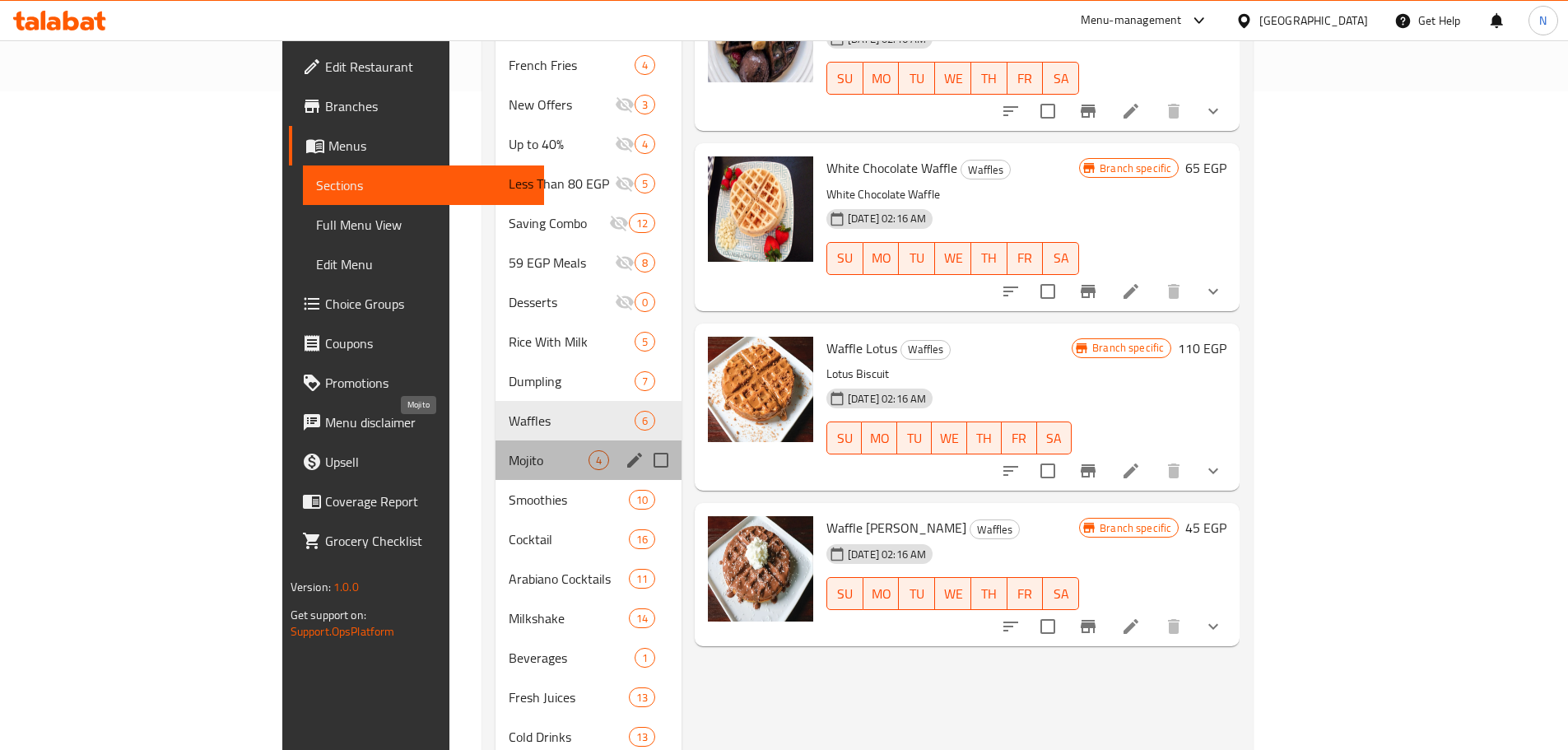
click at [508, 450] on span "Mojito" at bounding box center [548, 460] width 80 height 20
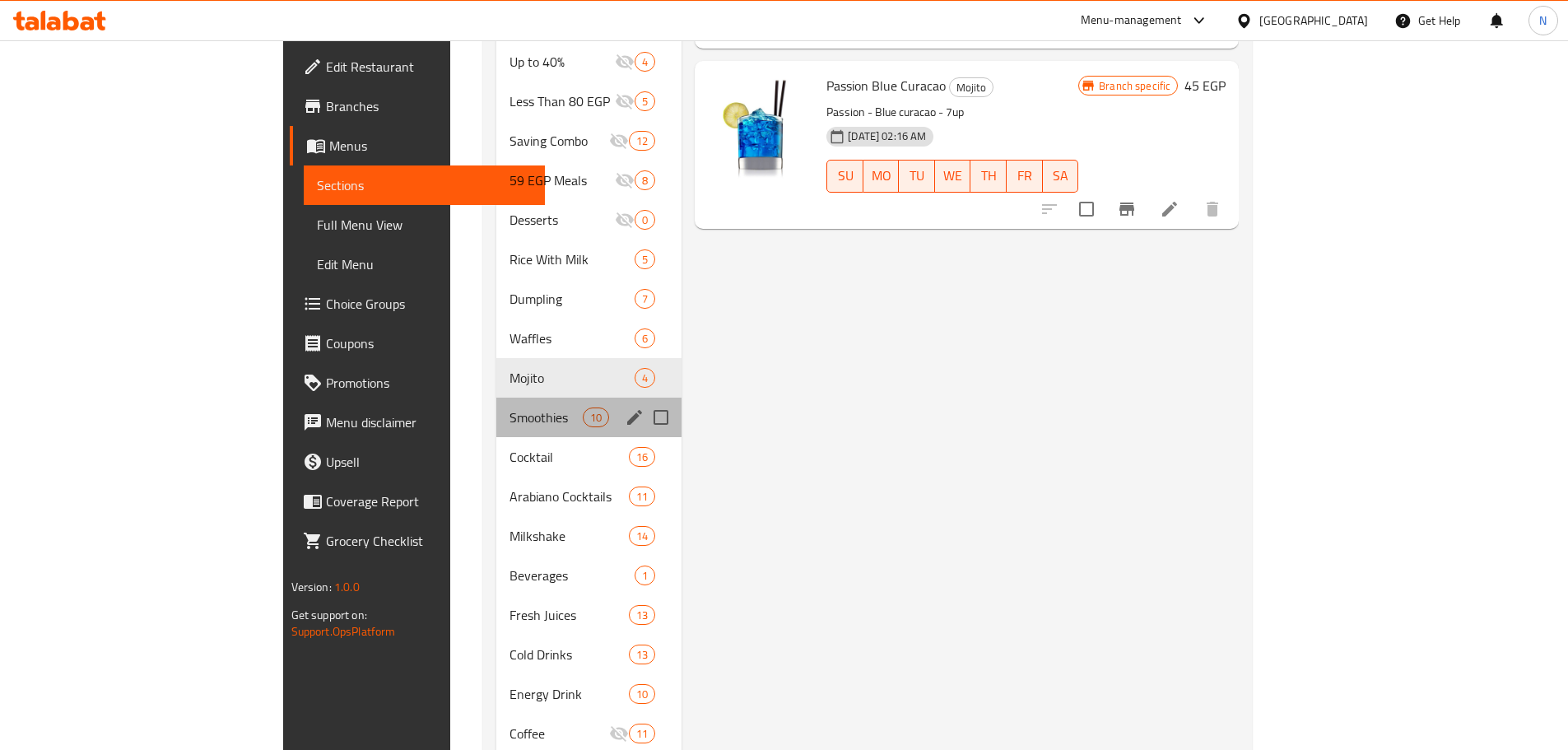
click at [496, 408] on div "Smoothies 10" at bounding box center [589, 416] width 186 height 39
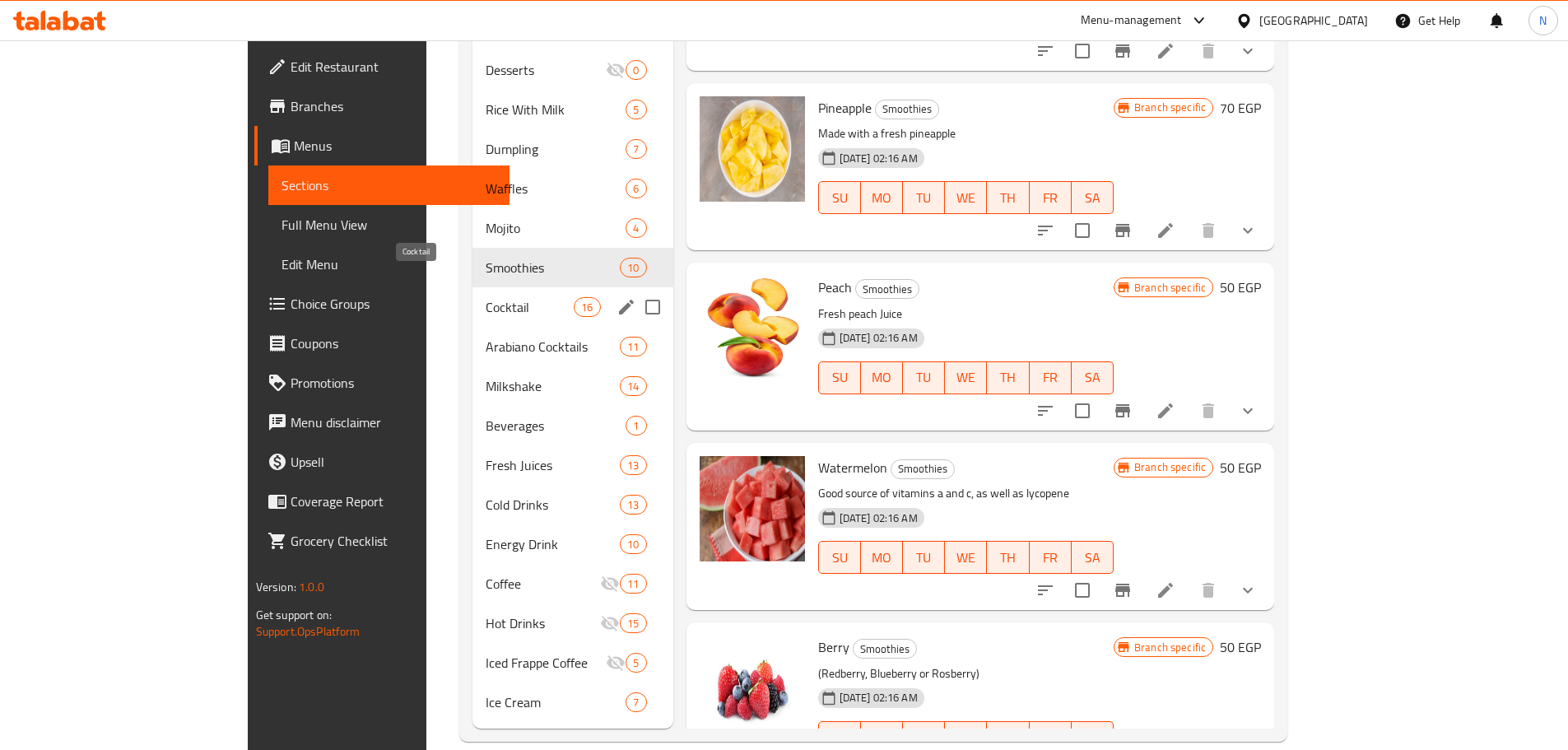
click at [486, 297] on span "Cocktail" at bounding box center [529, 307] width 88 height 20
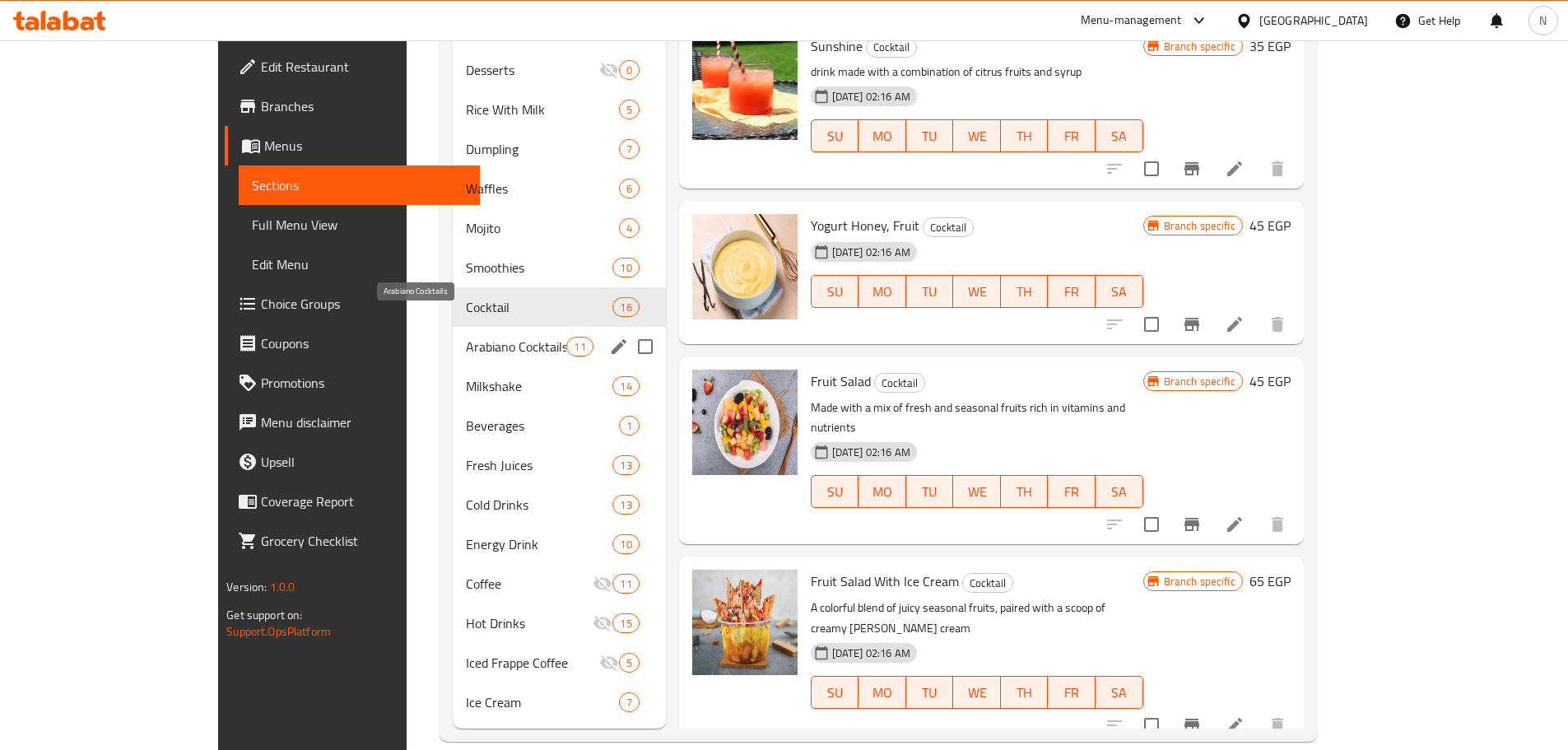
click at [466, 336] on span "Arabiano Cocktails" at bounding box center [516, 346] width 101 height 20
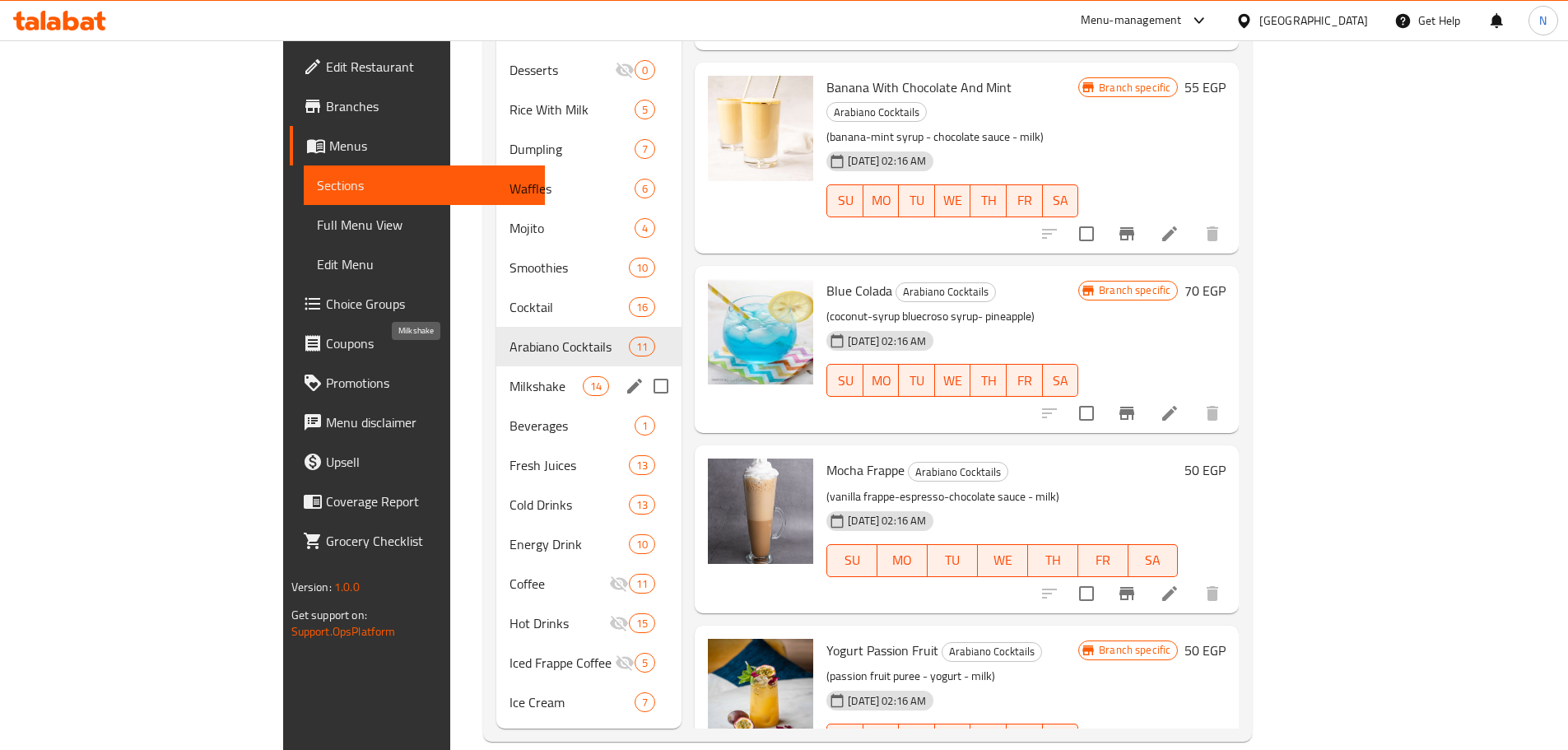
click at [509, 376] on span "Milkshake" at bounding box center [546, 386] width 73 height 20
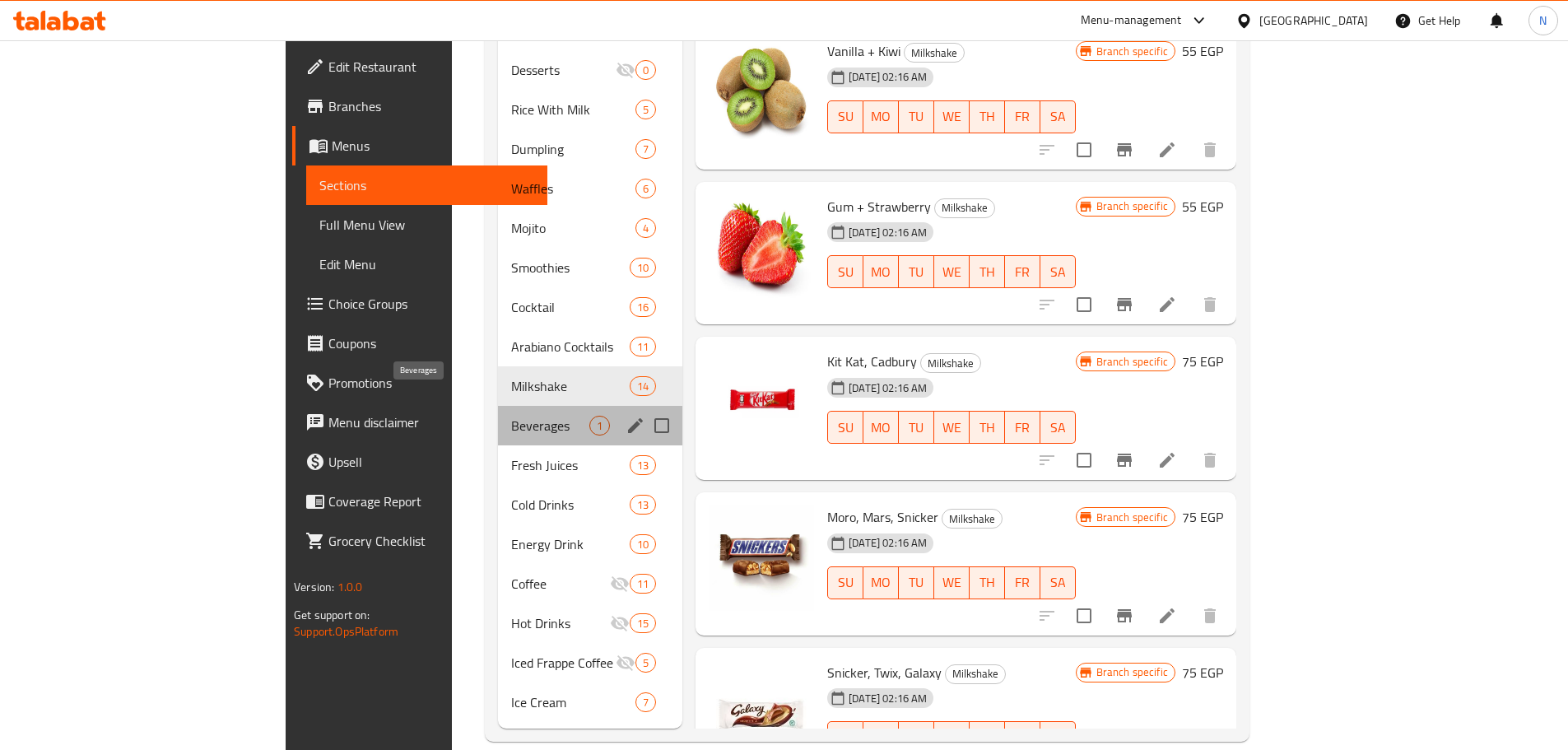
click at [511, 415] on span "Beverages" at bounding box center [550, 425] width 78 height 20
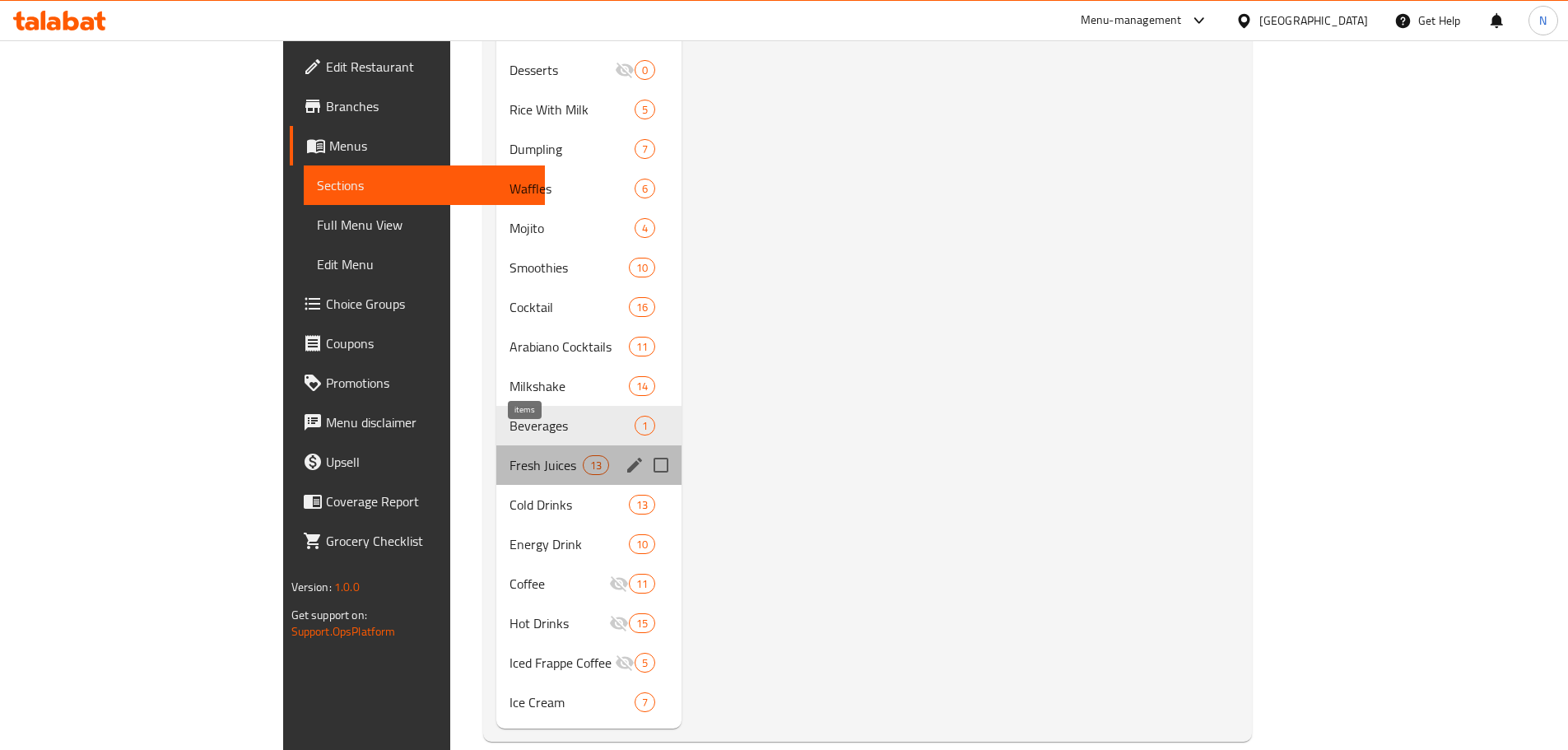
click at [583, 457] on span "13" at bounding box center [595, 465] width 24 height 16
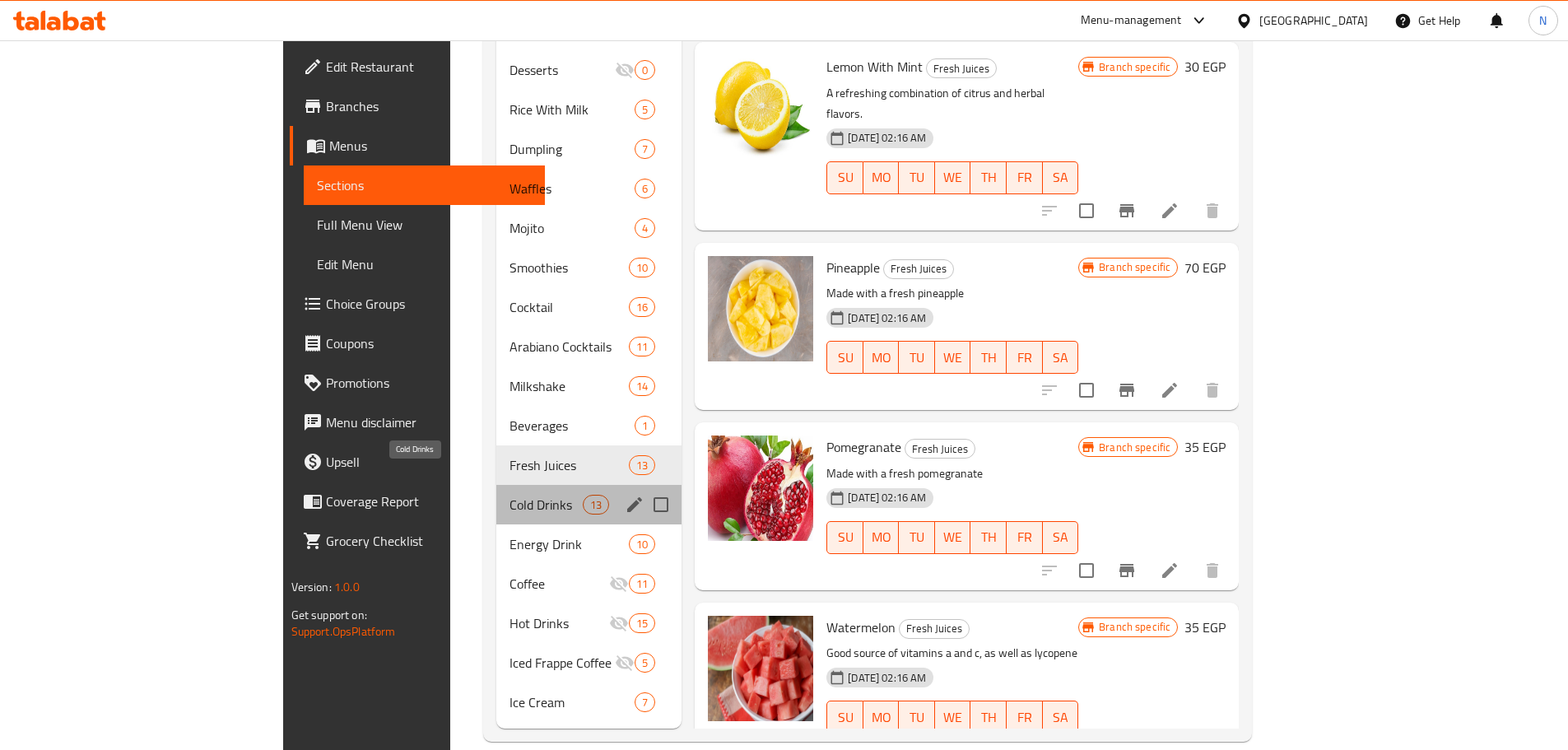
click at [509, 494] on span "Cold Drinks" at bounding box center [546, 504] width 73 height 20
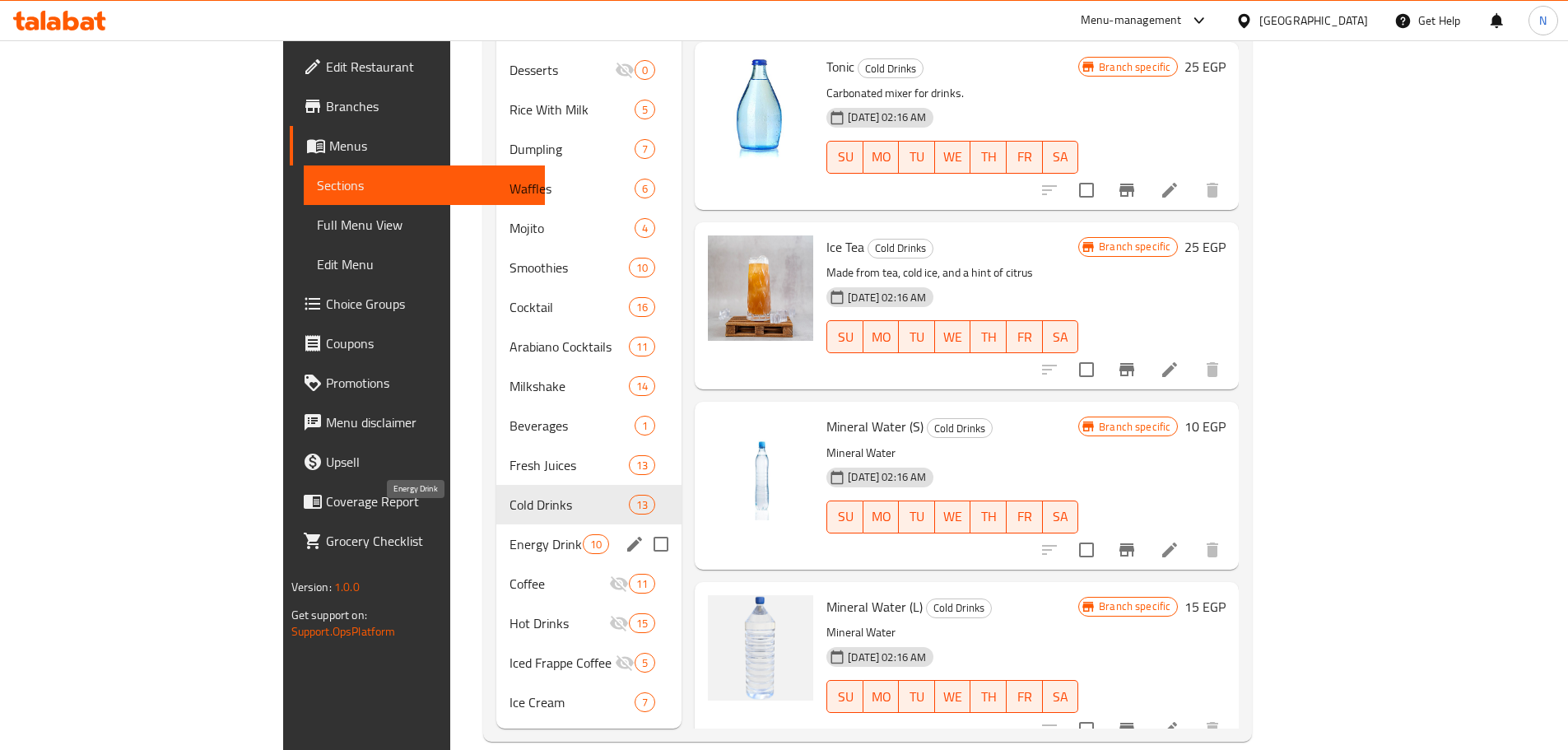
click at [509, 534] on span "Energy Drink" at bounding box center [546, 543] width 73 height 20
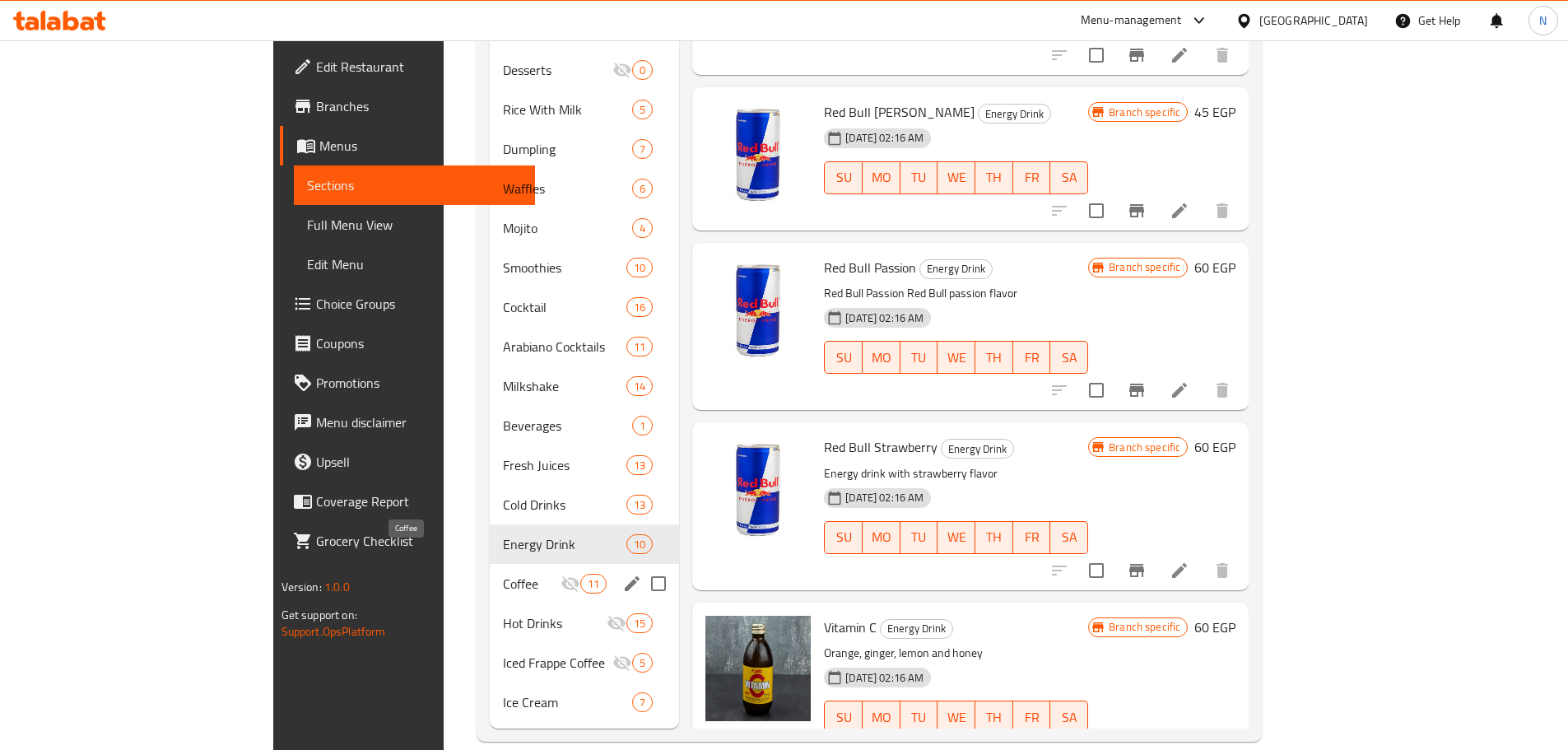
click at [502, 574] on span "Coffee" at bounding box center [531, 583] width 57 height 20
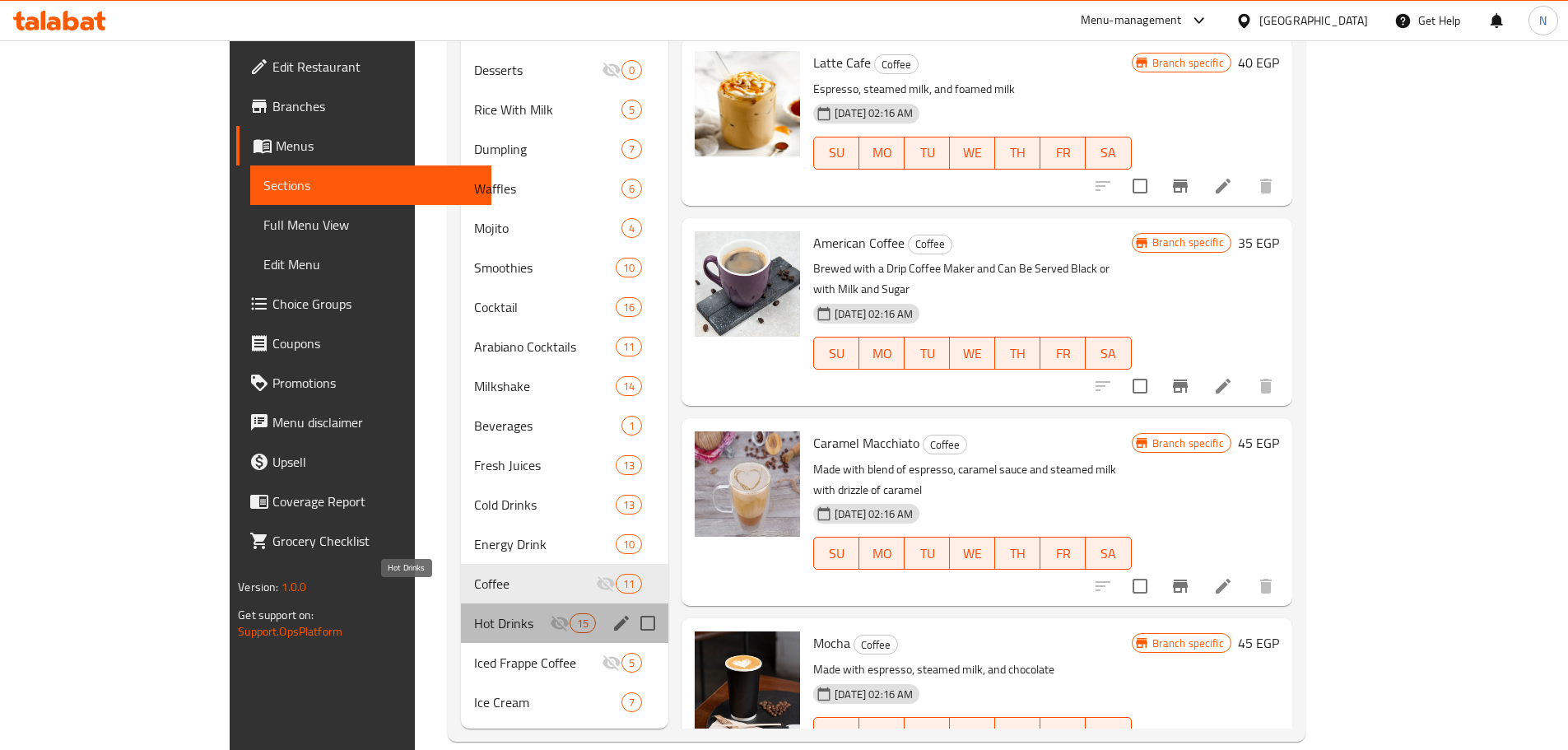
click at [474, 613] on span "Hot Drinks" at bounding box center [511, 622] width 76 height 20
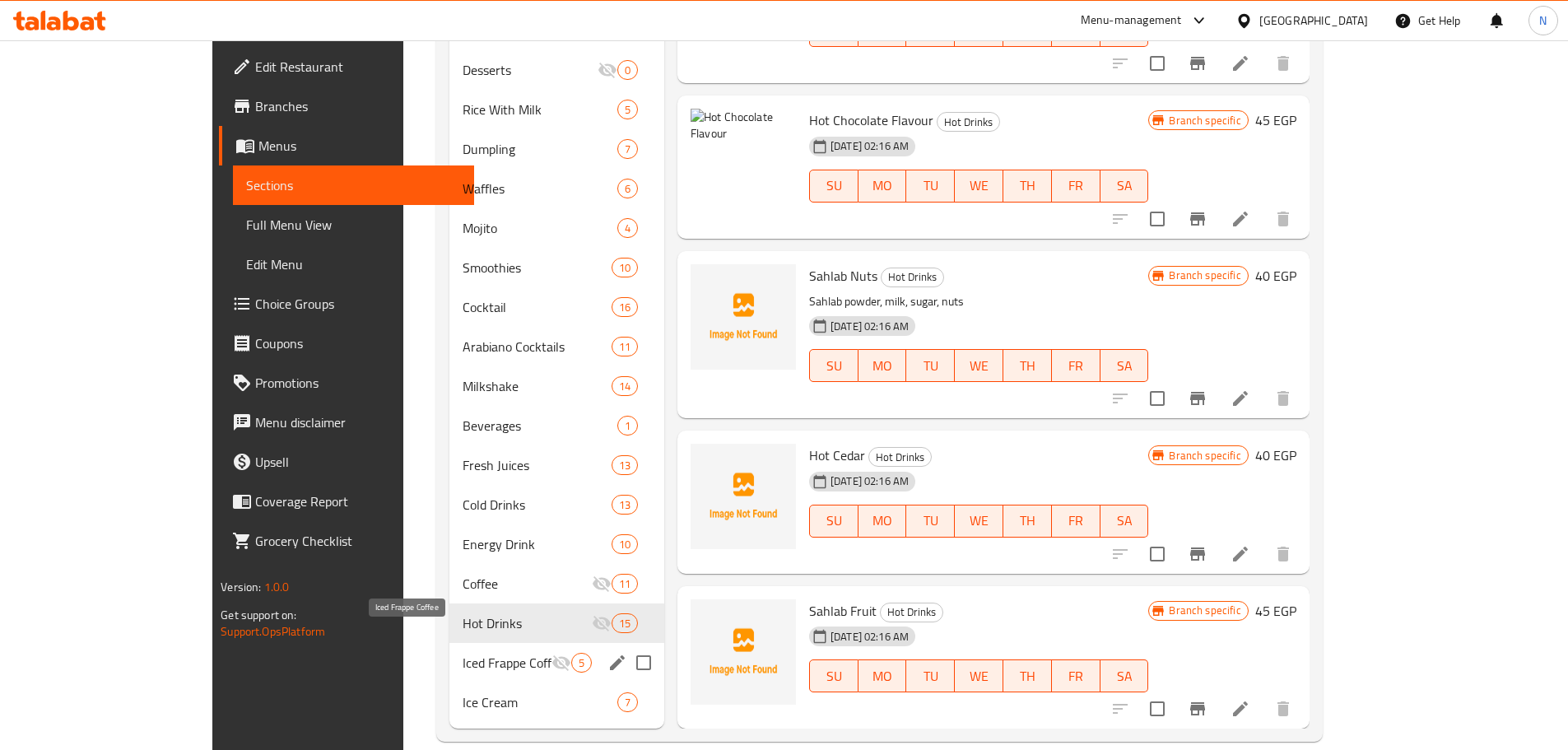
click at [462, 653] on span "Iced Frappe Coffee" at bounding box center [507, 662] width 89 height 20
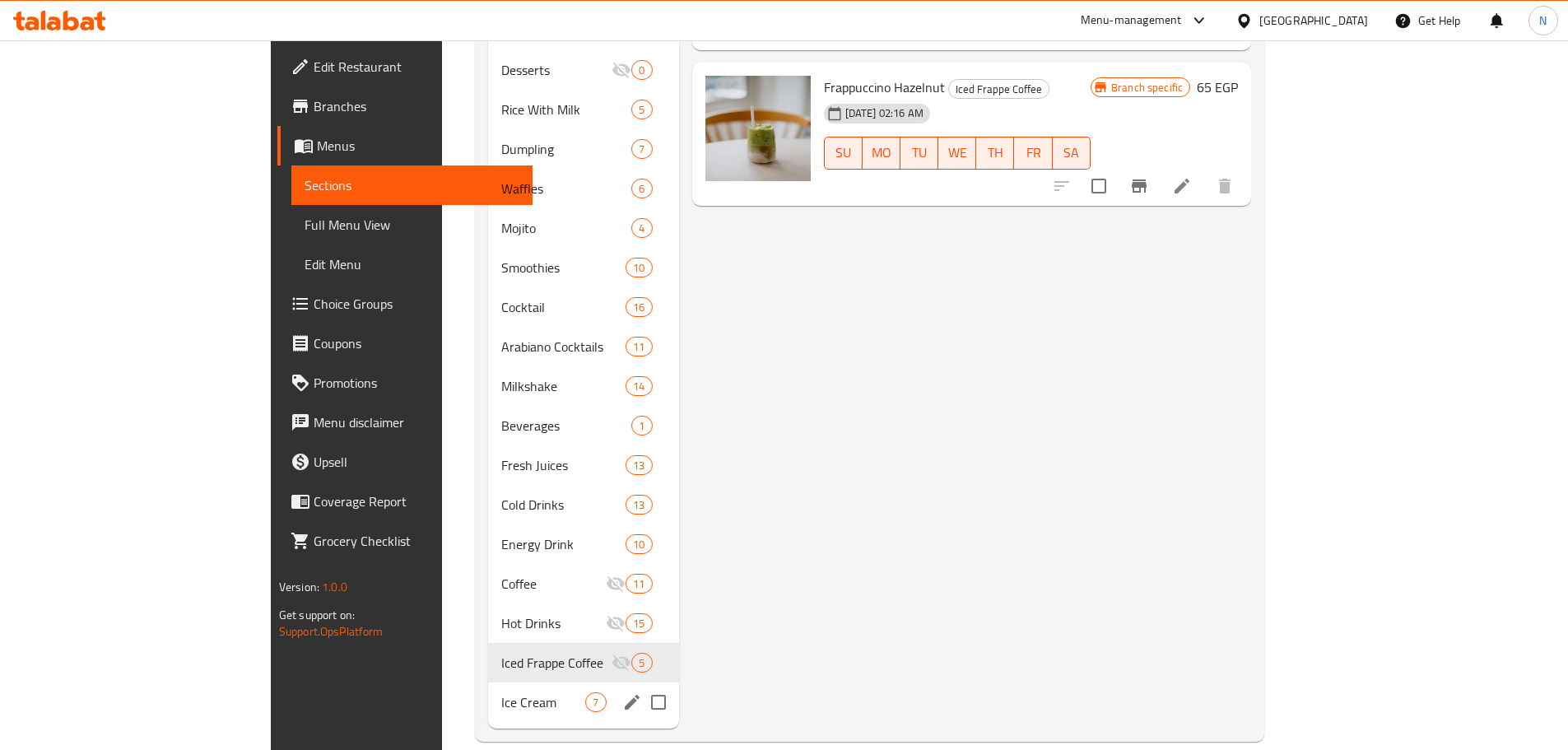
click at [502, 692] on span "Ice Cream" at bounding box center [544, 701] width 85 height 20
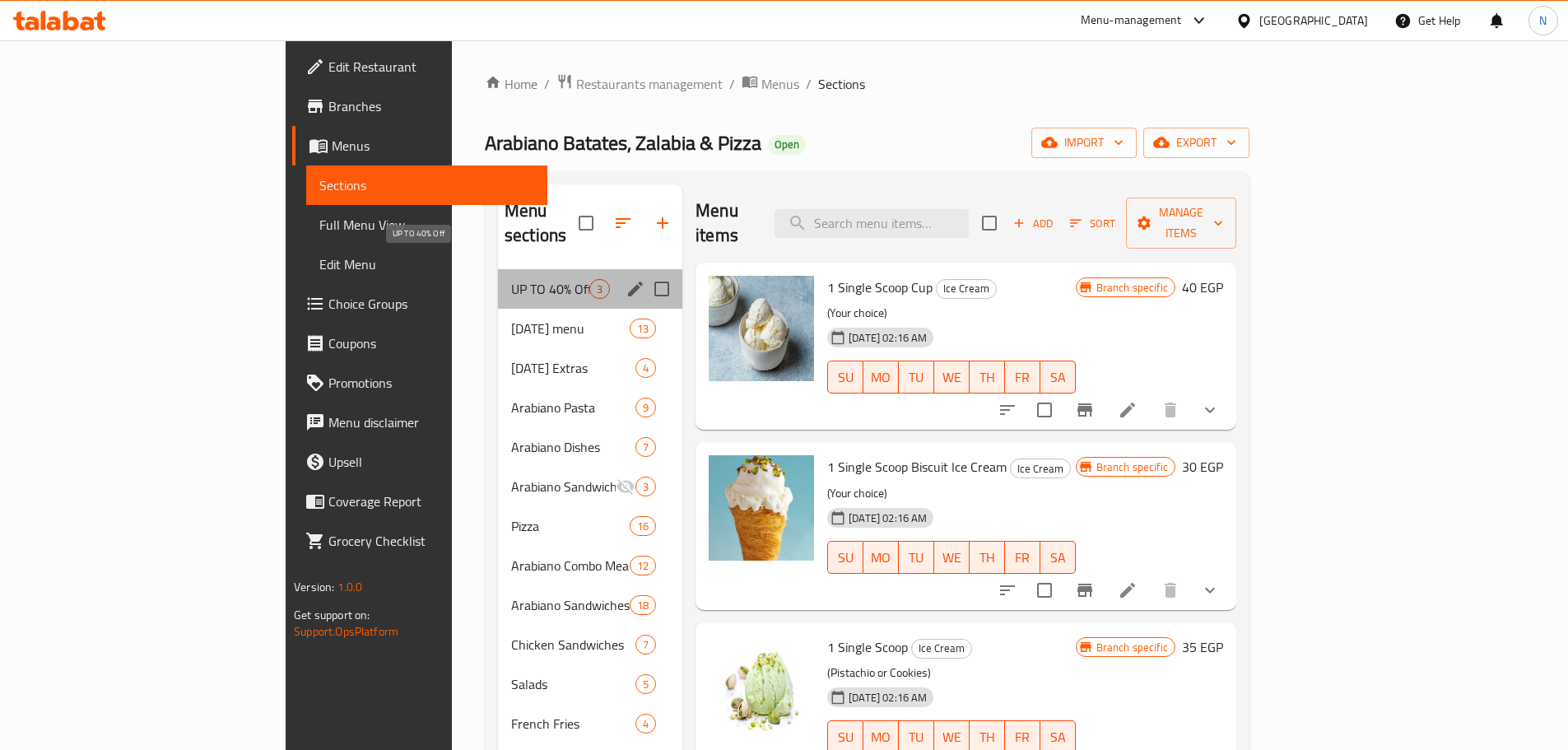
click at [511, 279] on span "UP TO 40% Off" at bounding box center [550, 289] width 78 height 20
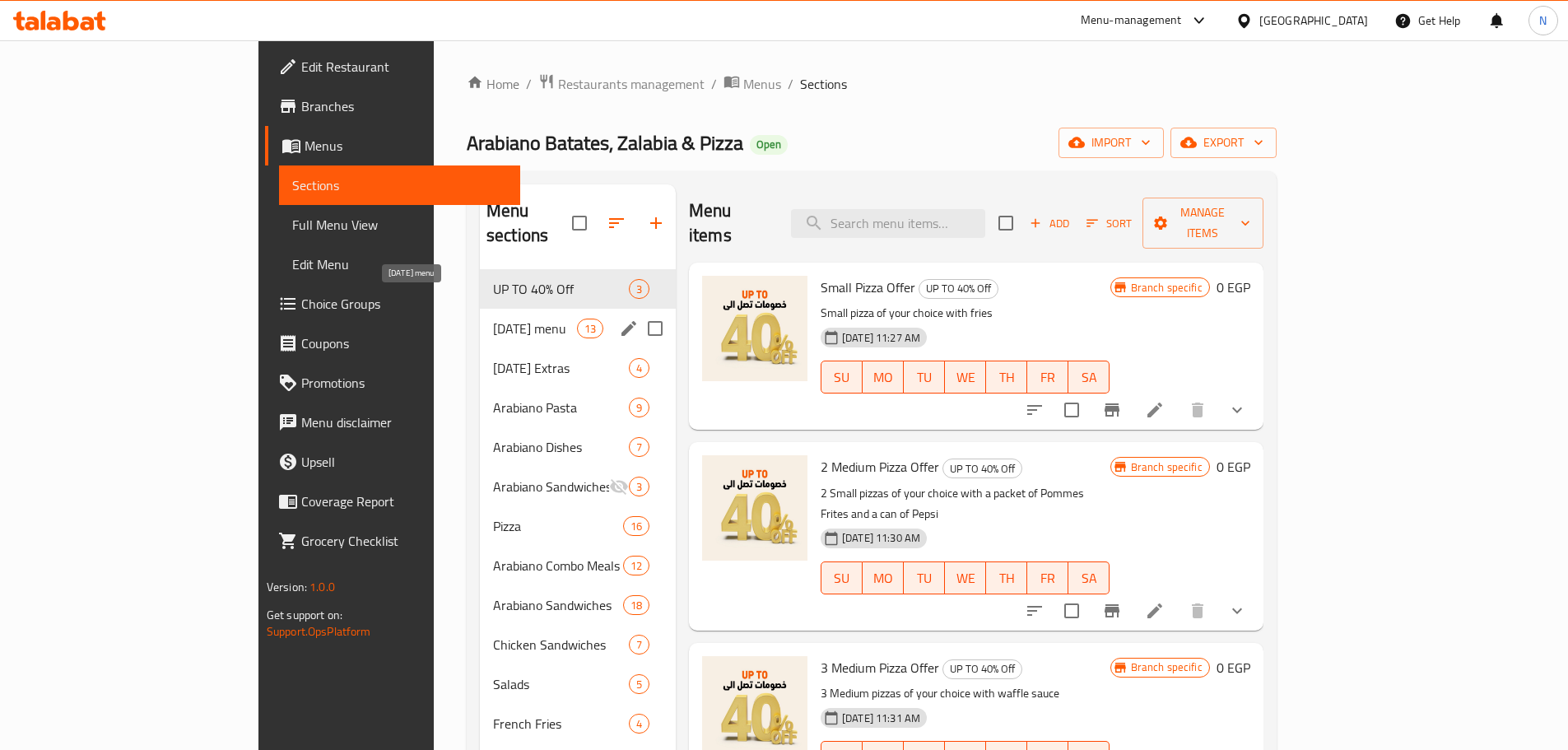
click at [493, 318] on span "[DATE] menu" at bounding box center [535, 328] width 84 height 20
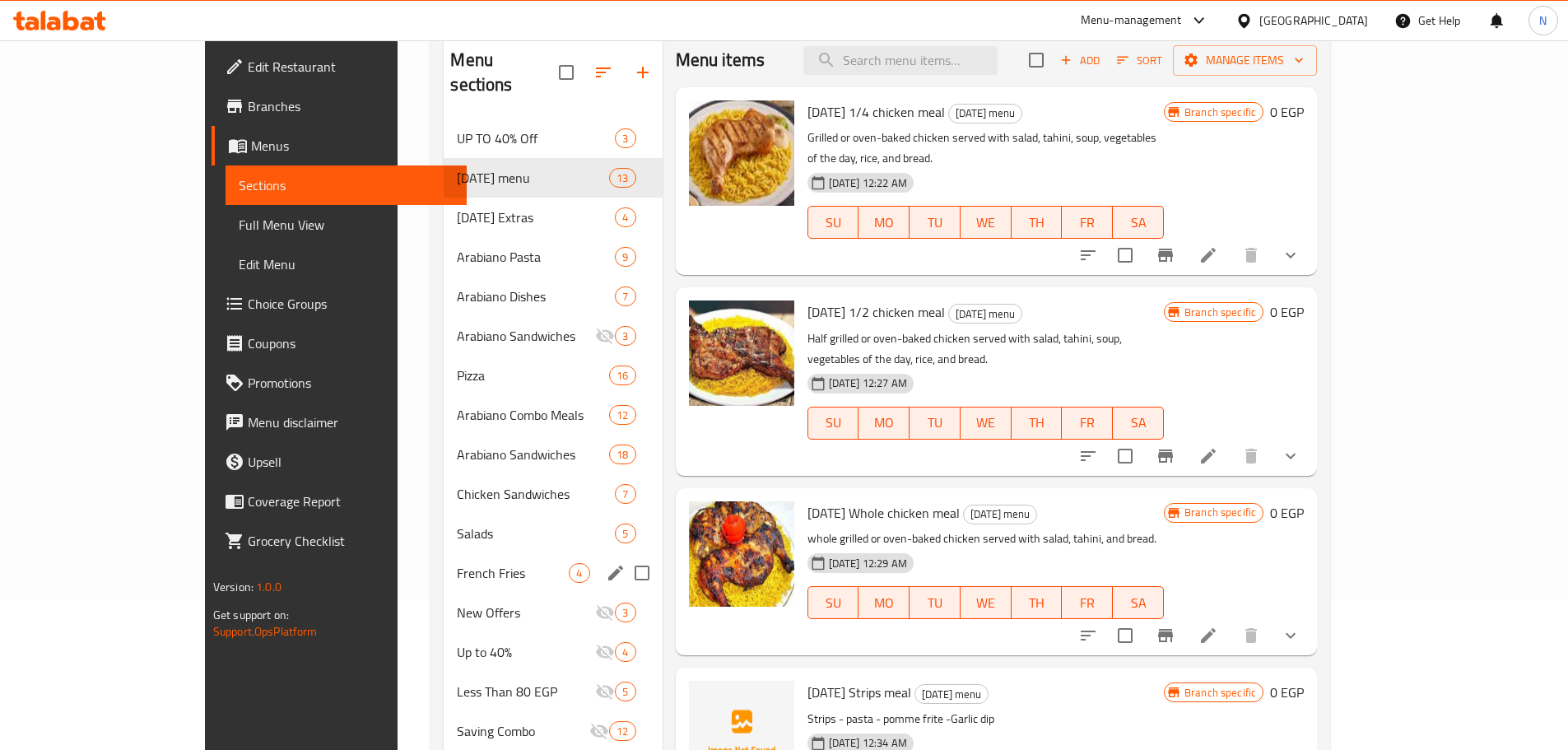
scroll to position [149, 0]
click at [465, 209] on span "[DATE] Extras" at bounding box center [512, 218] width 112 height 20
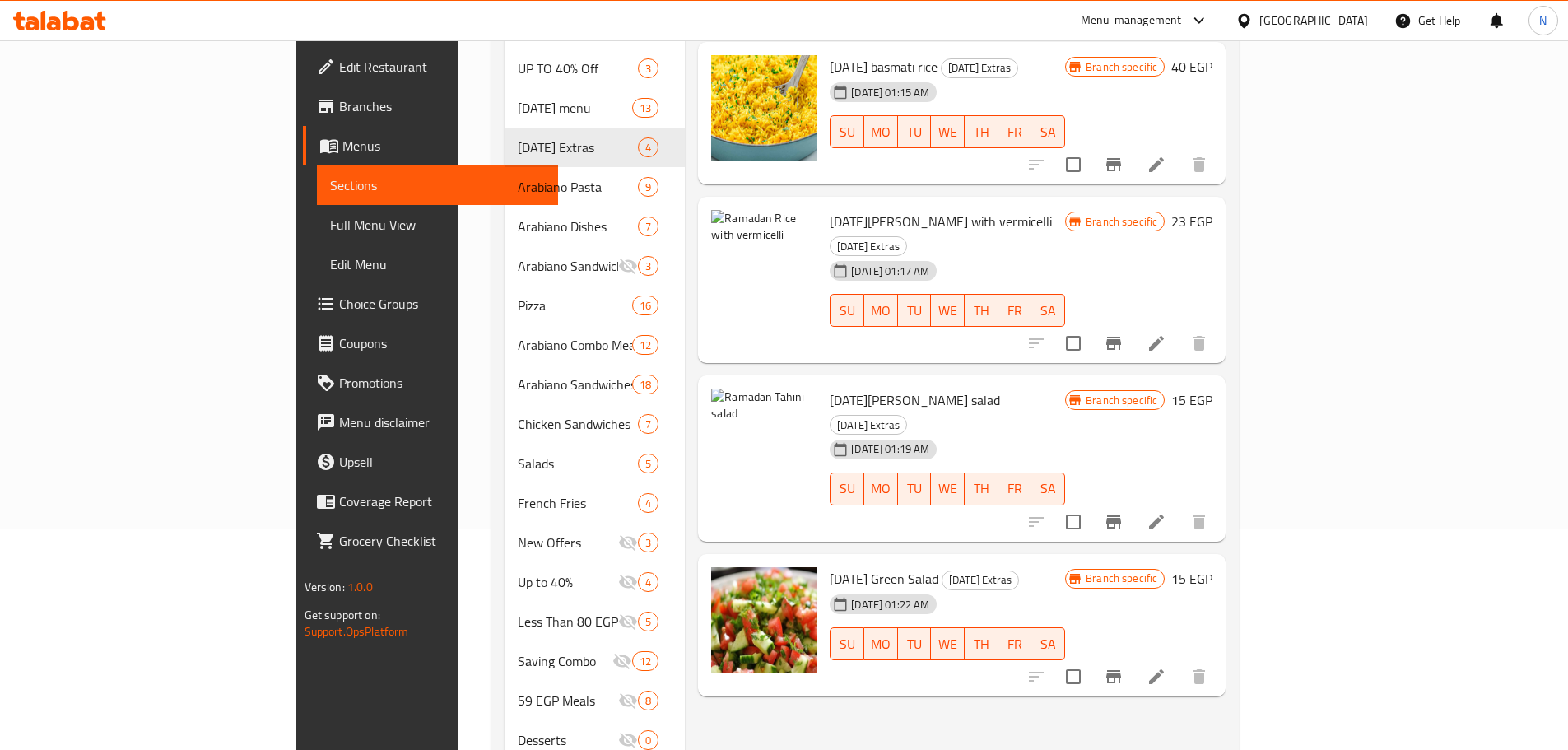
scroll to position [68, 0]
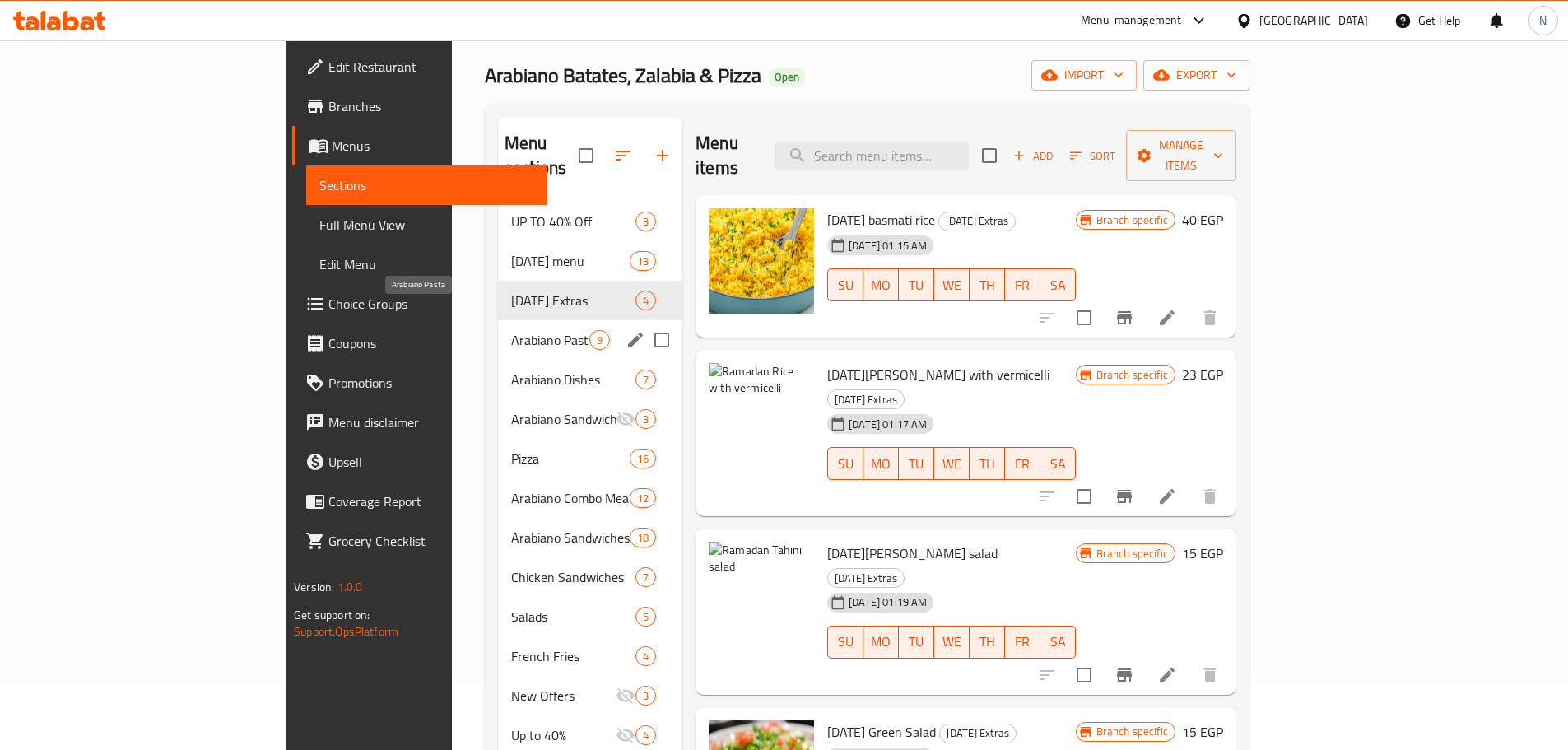
click at [511, 330] on span "Arabiano Pasta" at bounding box center [550, 340] width 78 height 20
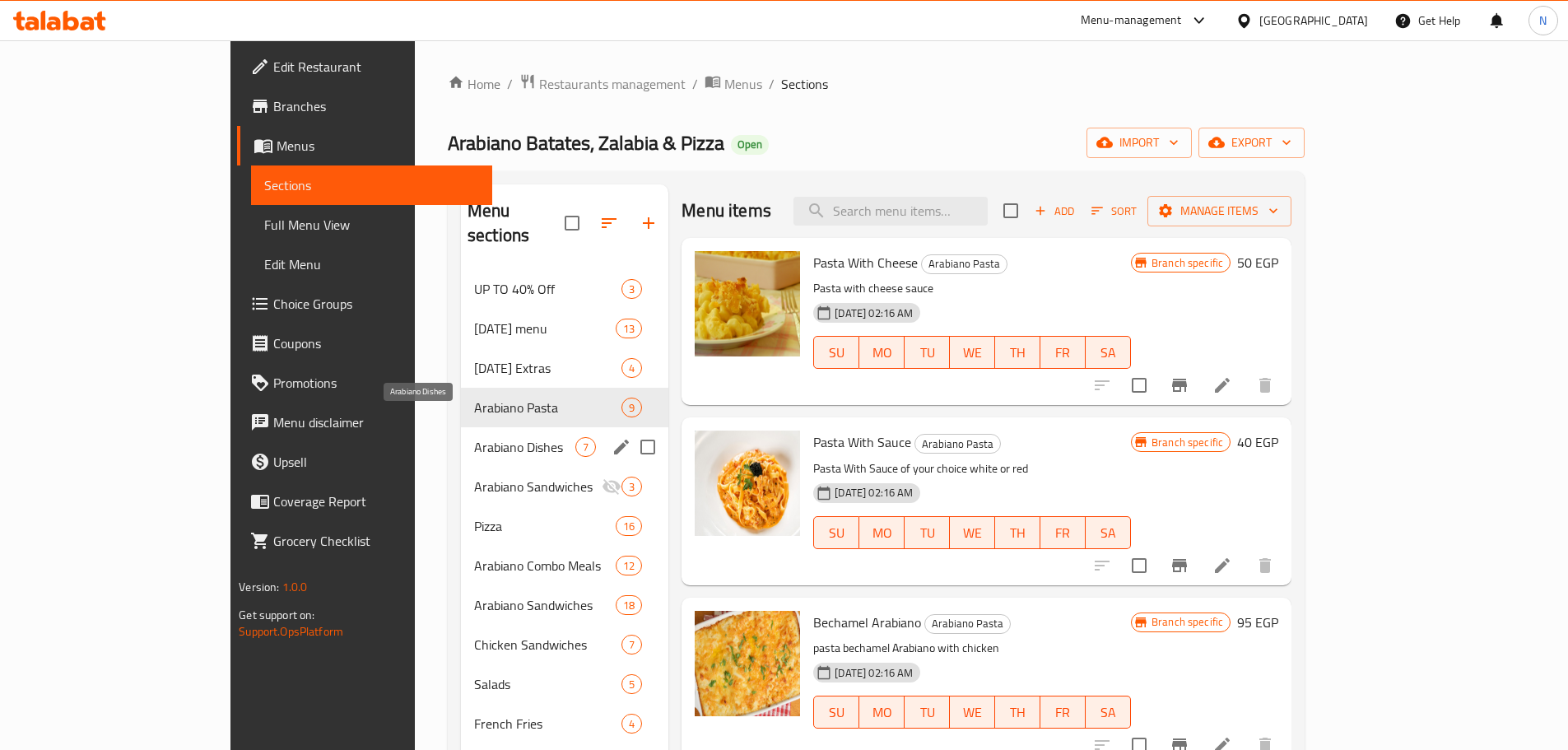
click at [480, 437] on span "Arabiano Dishes" at bounding box center [524, 447] width 101 height 20
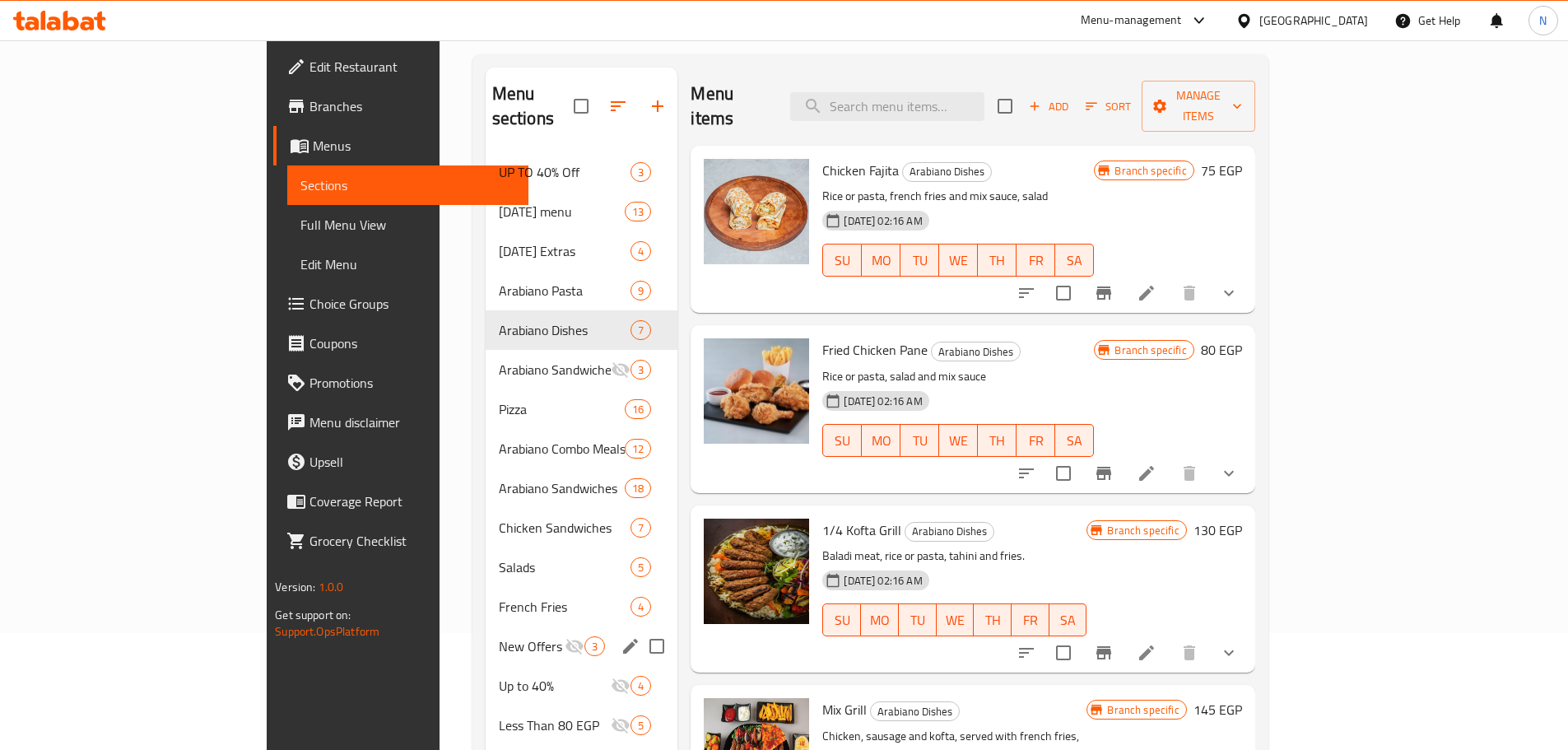
scroll to position [68, 0]
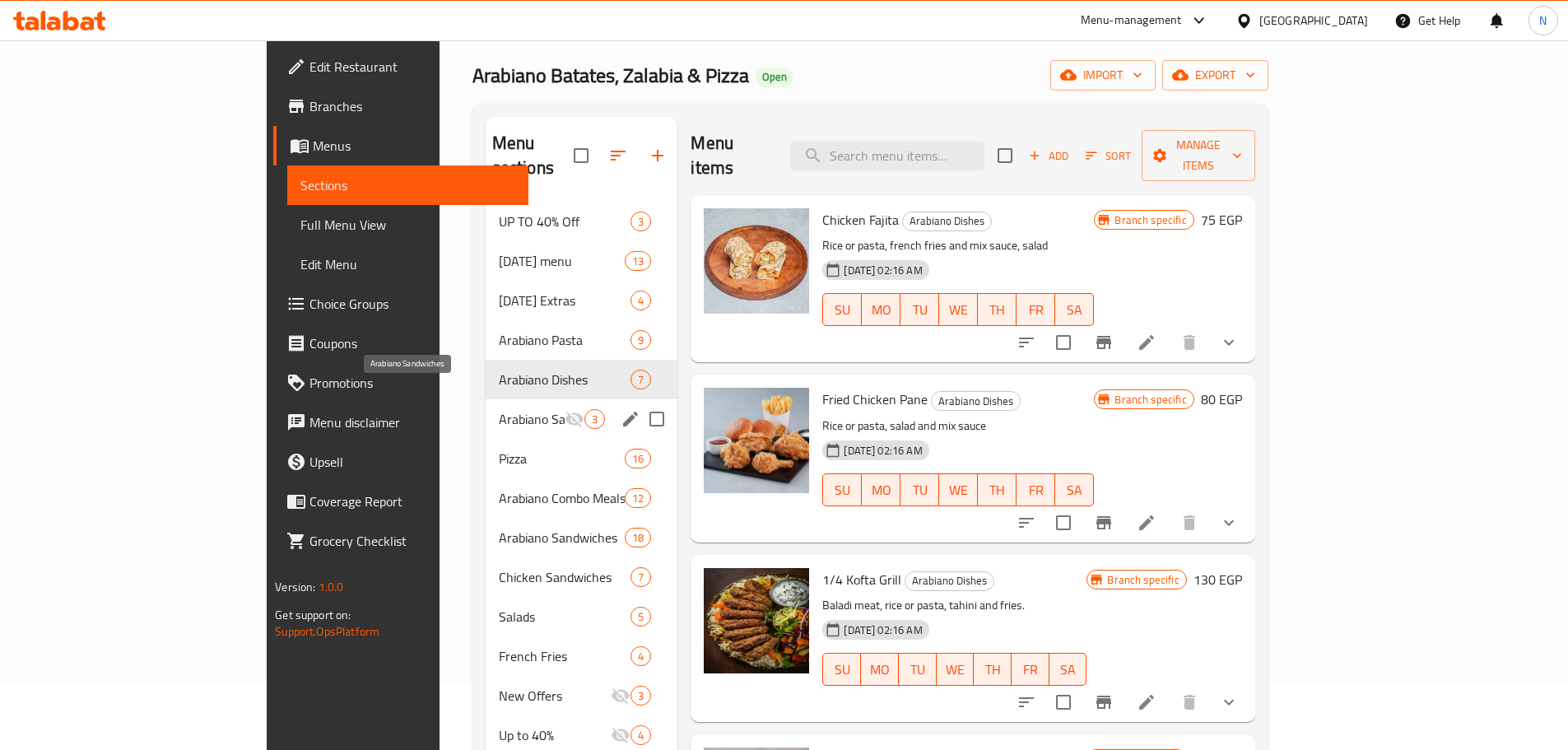
click at [499, 409] on span "Arabiano Sandwiches" at bounding box center [532, 419] width 67 height 20
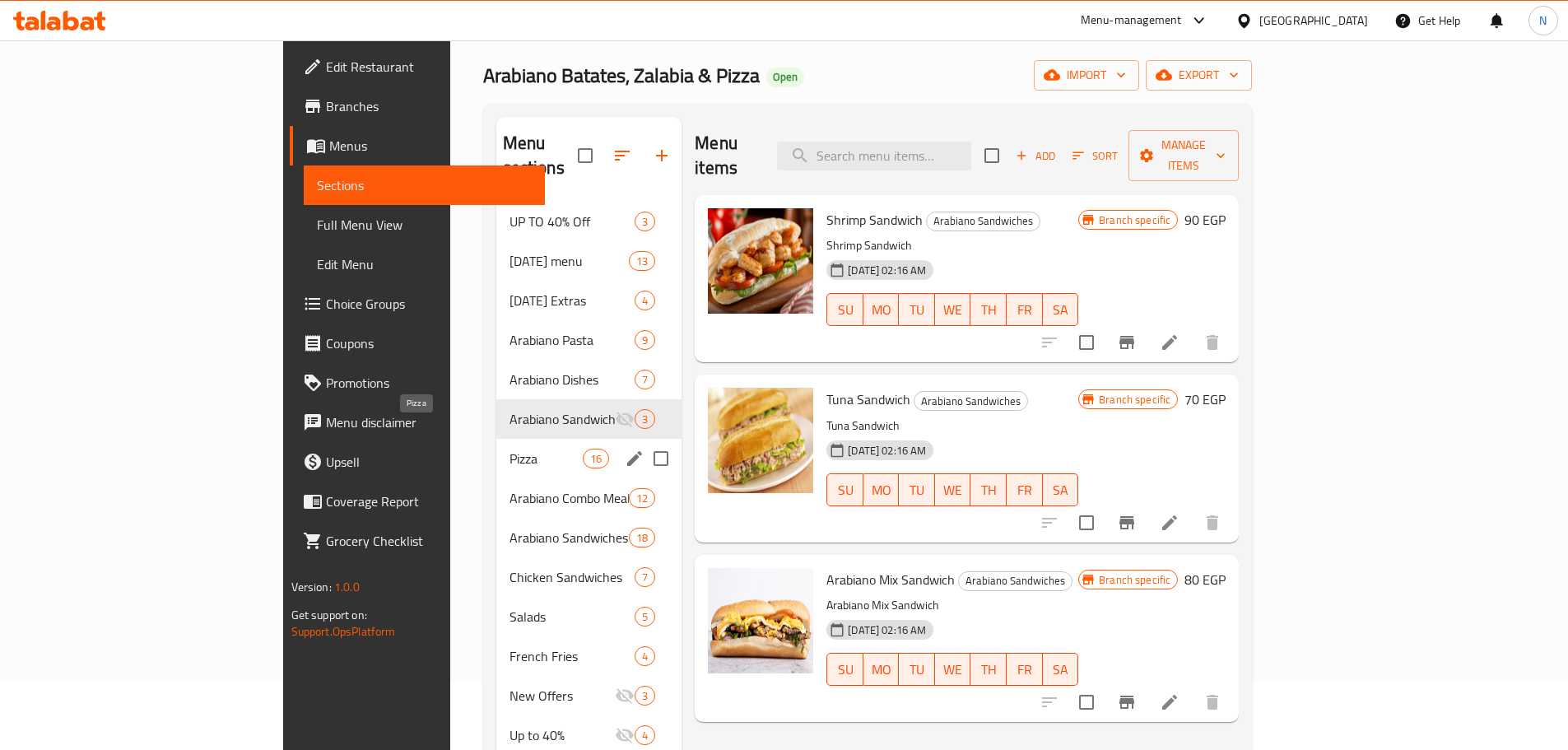
click at [509, 448] on span "Pizza" at bounding box center [546, 458] width 73 height 20
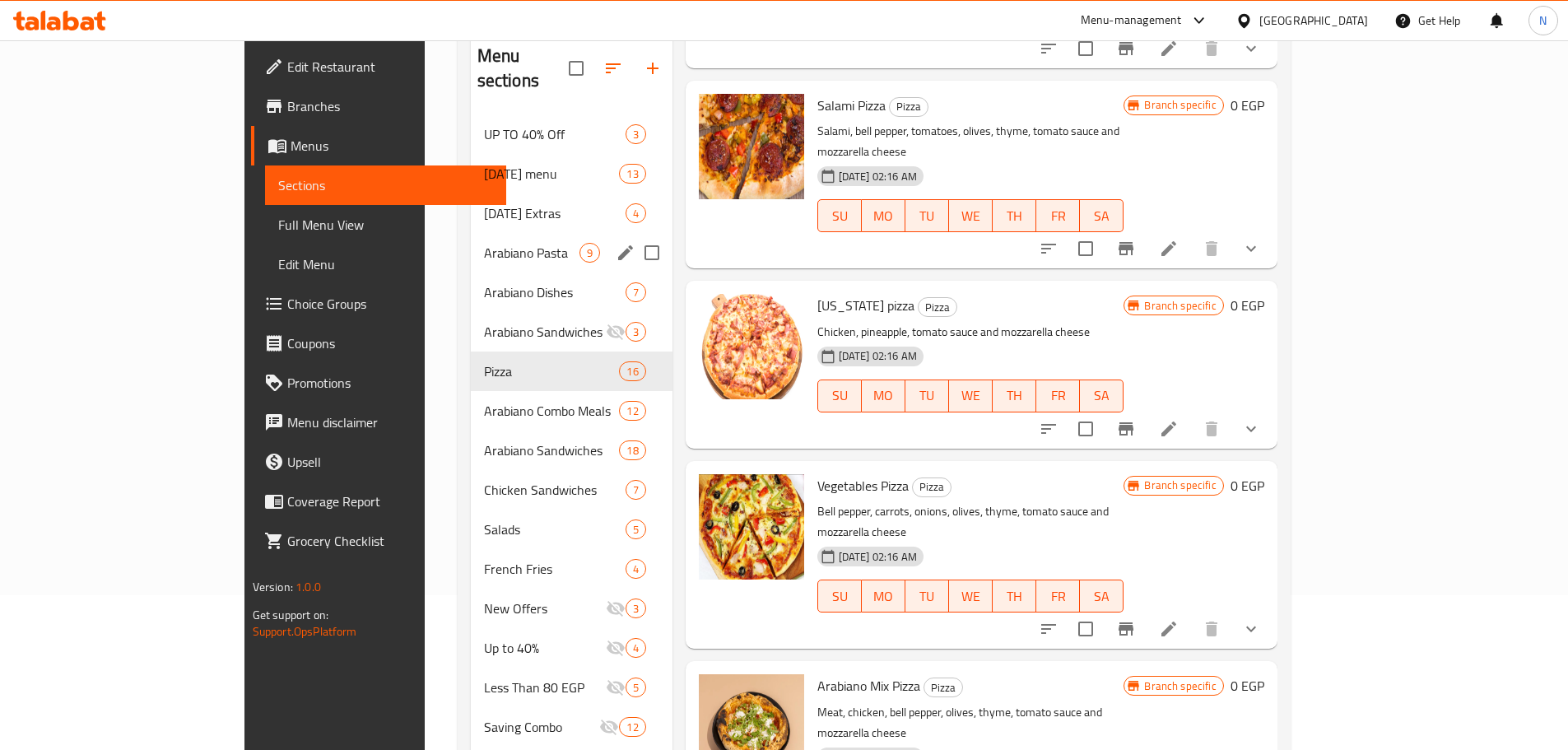
scroll to position [68, 0]
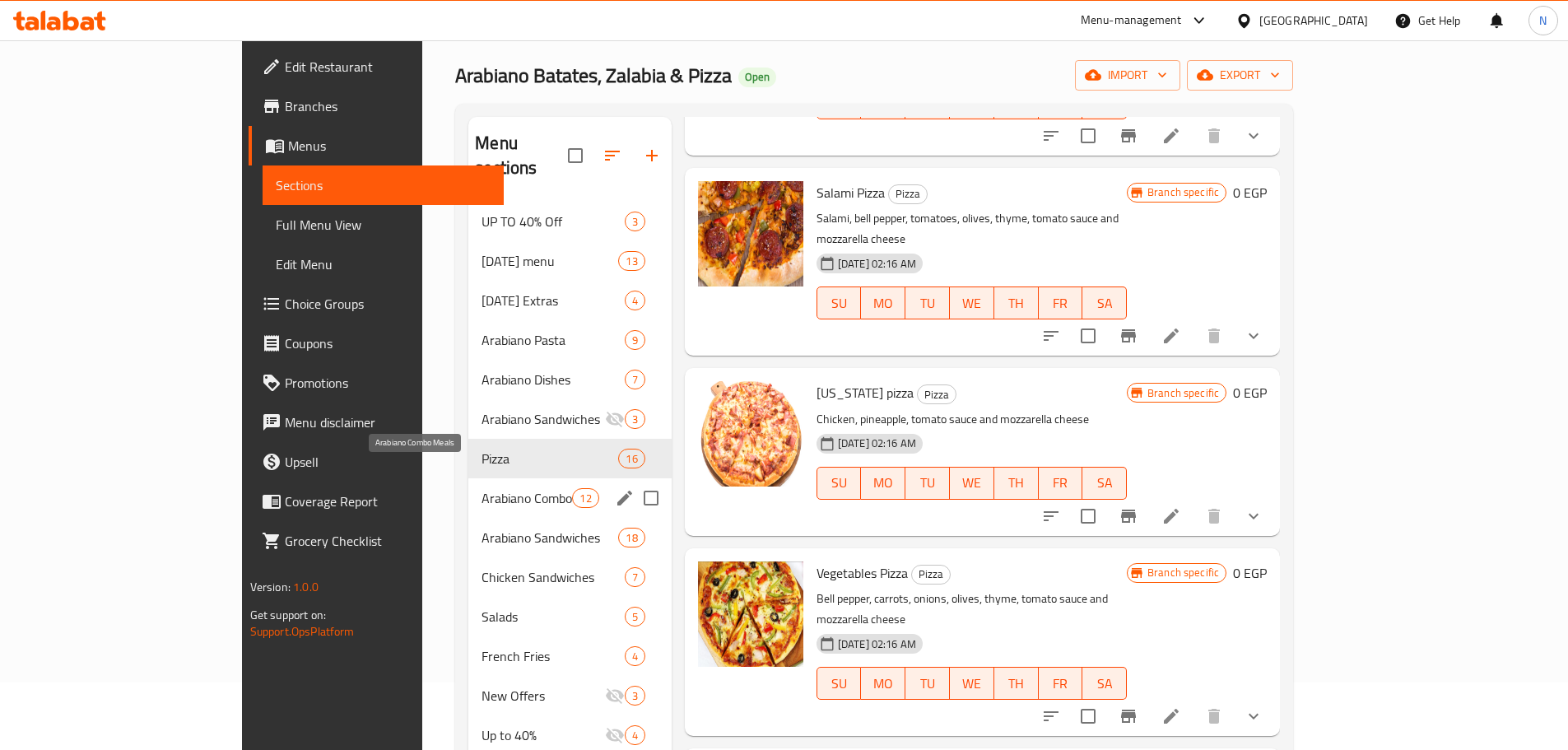
click at [482, 488] on span "Arabiano Combo Meals" at bounding box center [527, 497] width 90 height 20
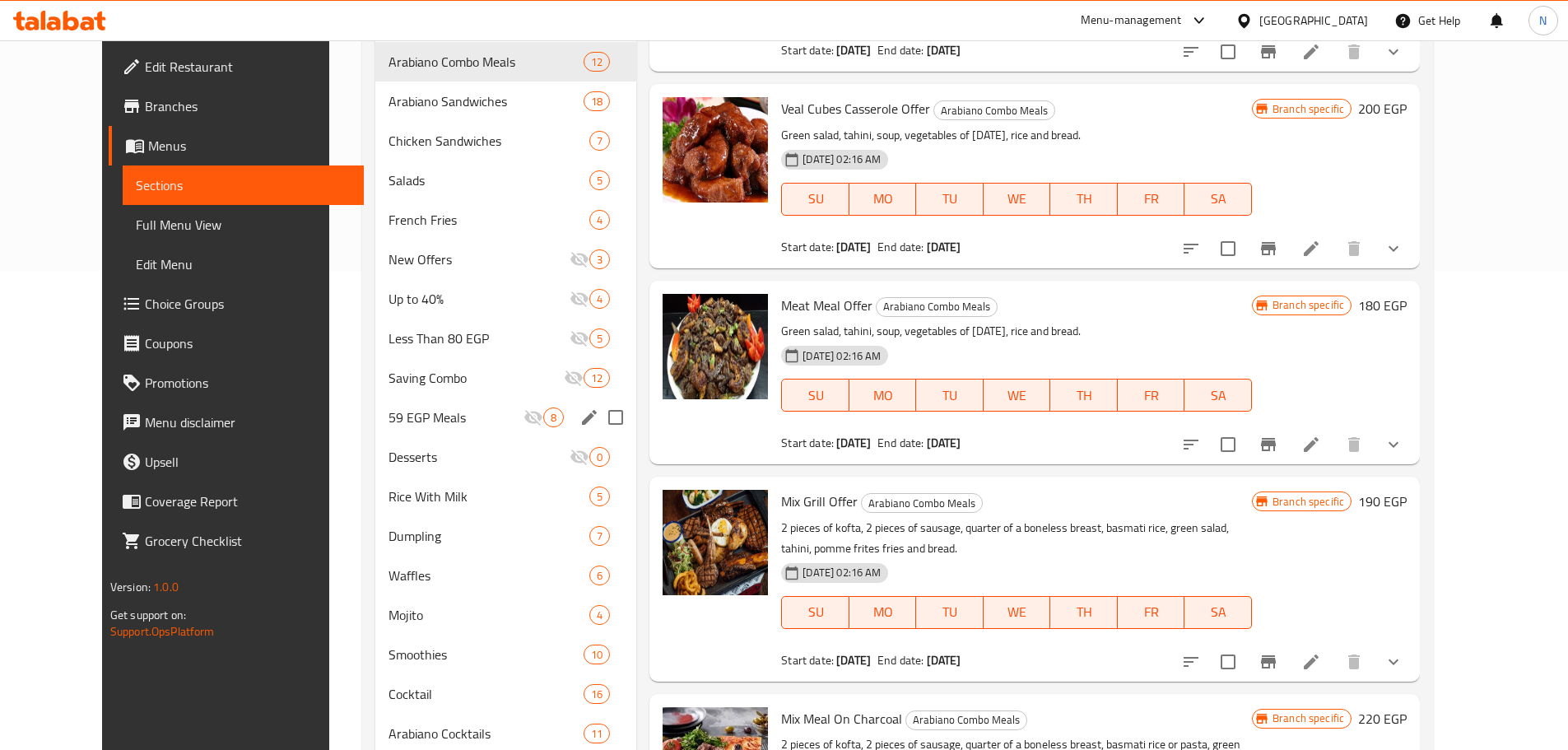
scroll to position [232, 0]
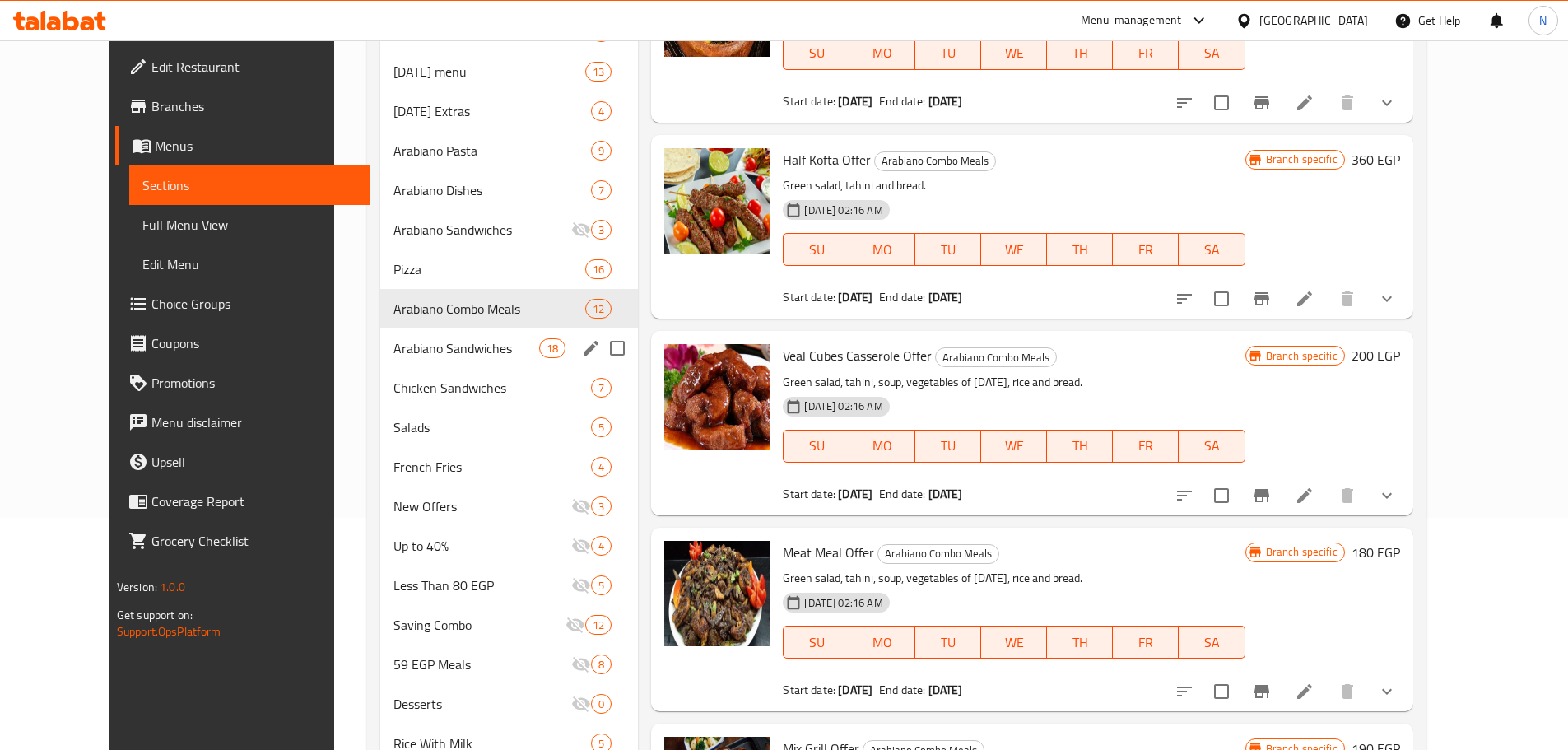
click at [501, 360] on div "Arabiano Sandwiches 18" at bounding box center [508, 348] width 258 height 39
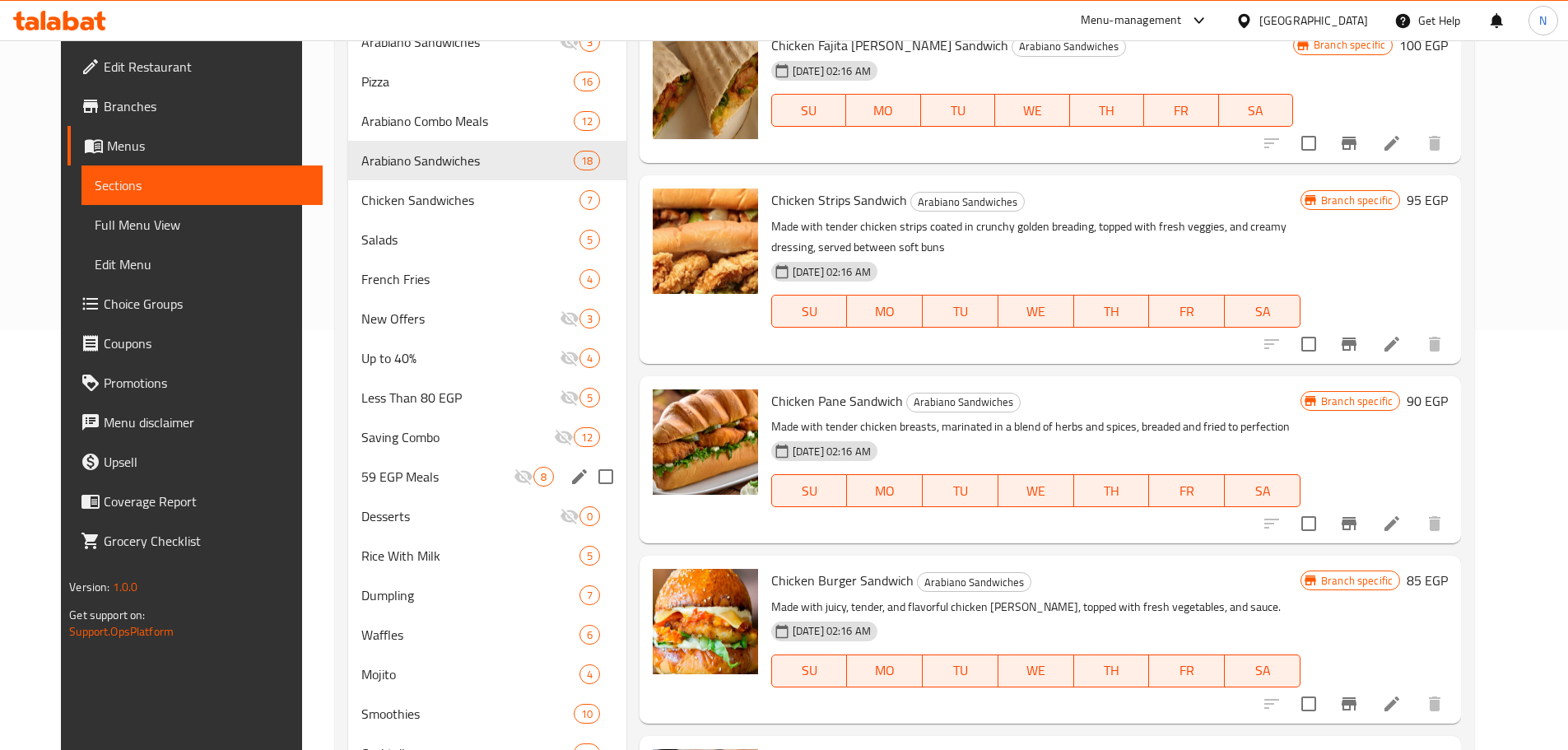
scroll to position [396, 0]
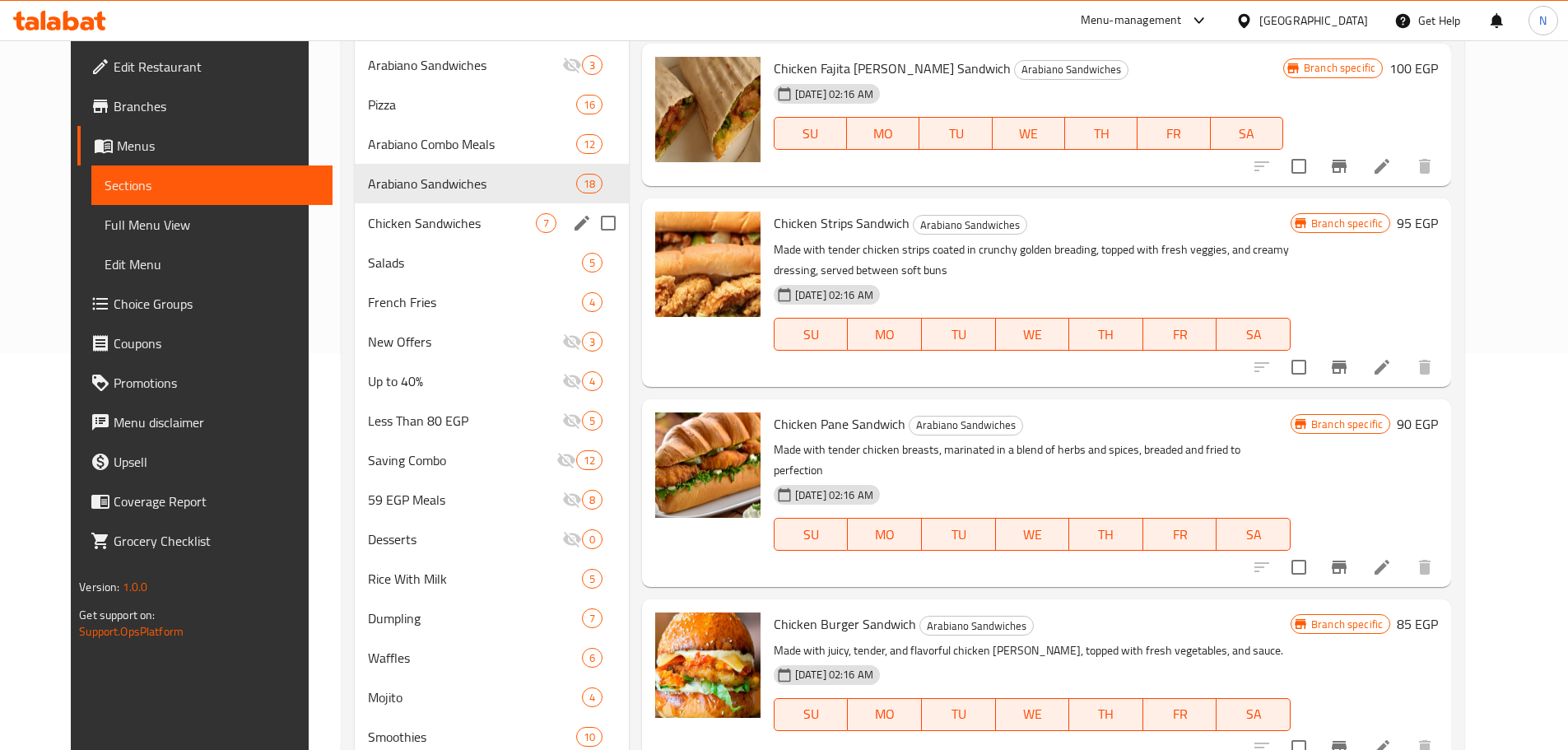
click at [508, 233] on div "Chicken Sandwiches 7" at bounding box center [491, 222] width 274 height 39
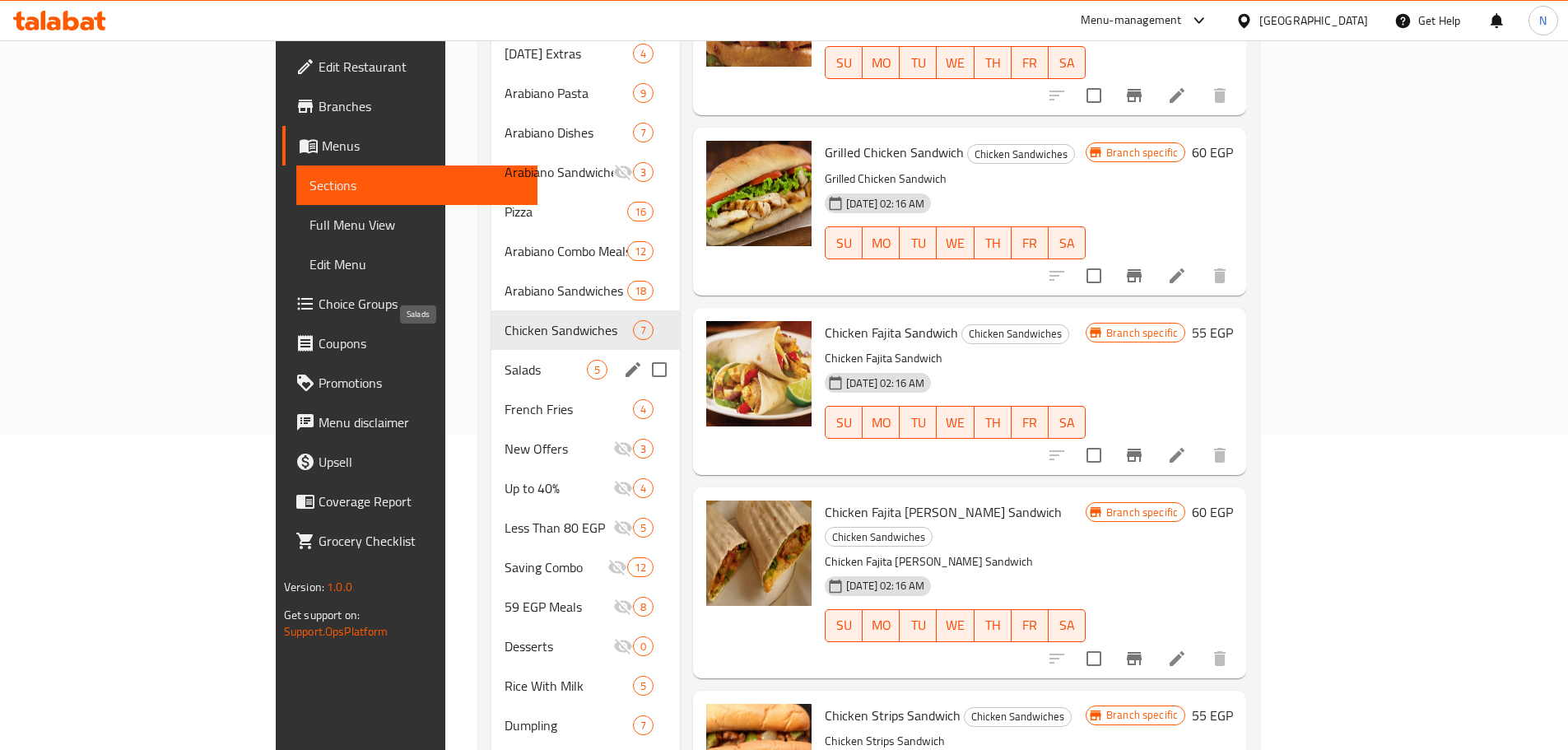
click at [504, 360] on span "Salads" at bounding box center [545, 369] width 83 height 20
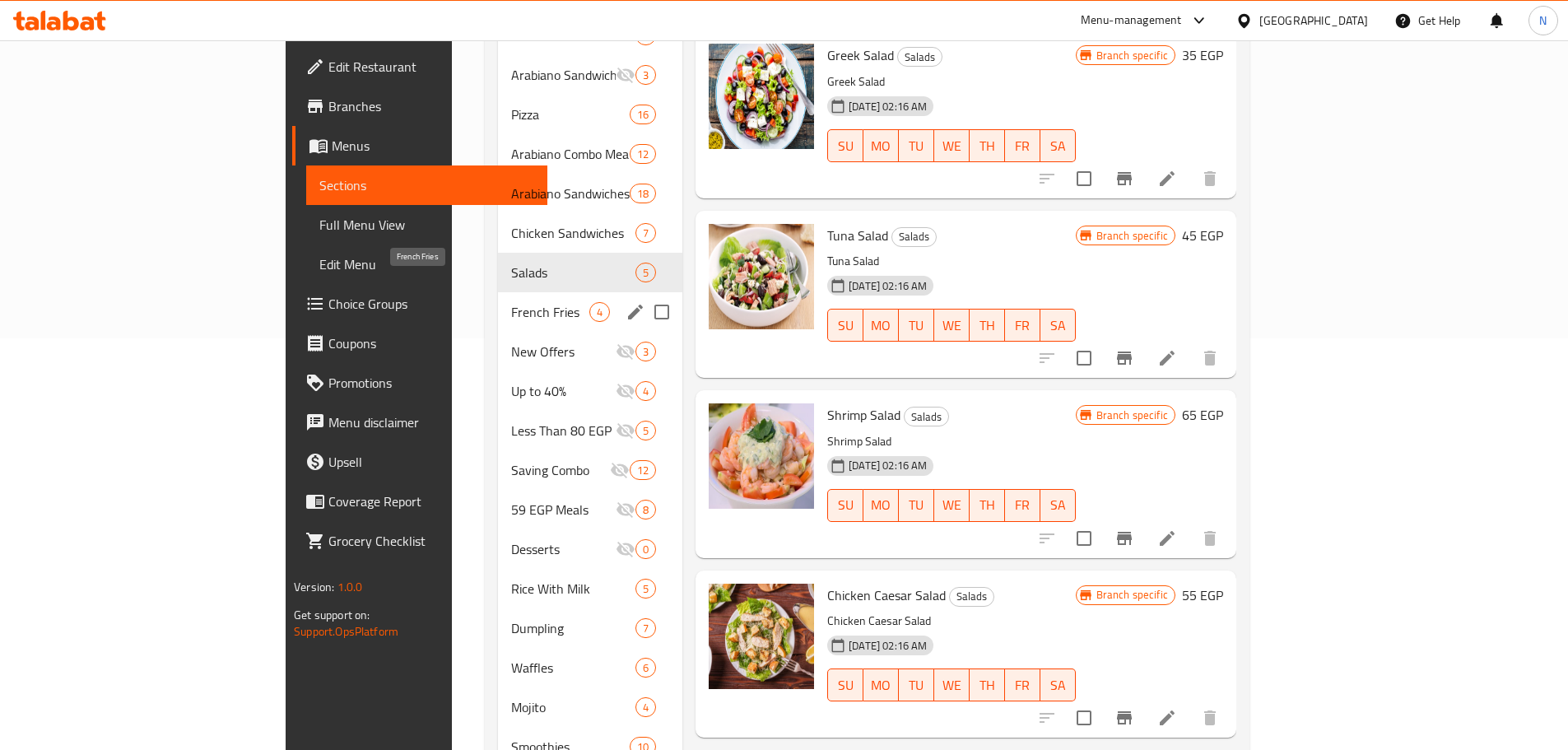
click at [511, 302] on span "French Fries" at bounding box center [550, 311] width 78 height 20
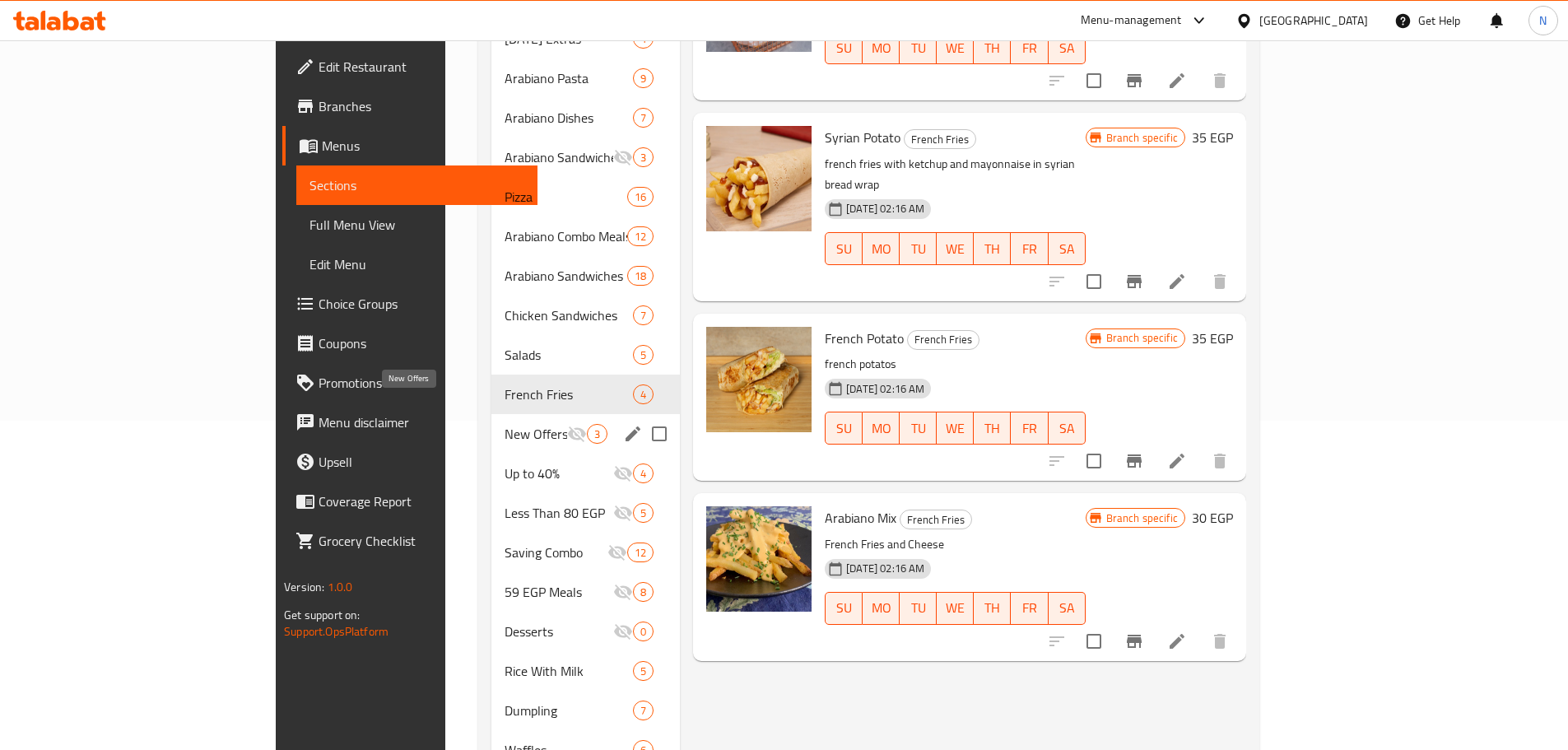
click at [504, 424] on span "New Offers" at bounding box center [535, 434] width 63 height 20
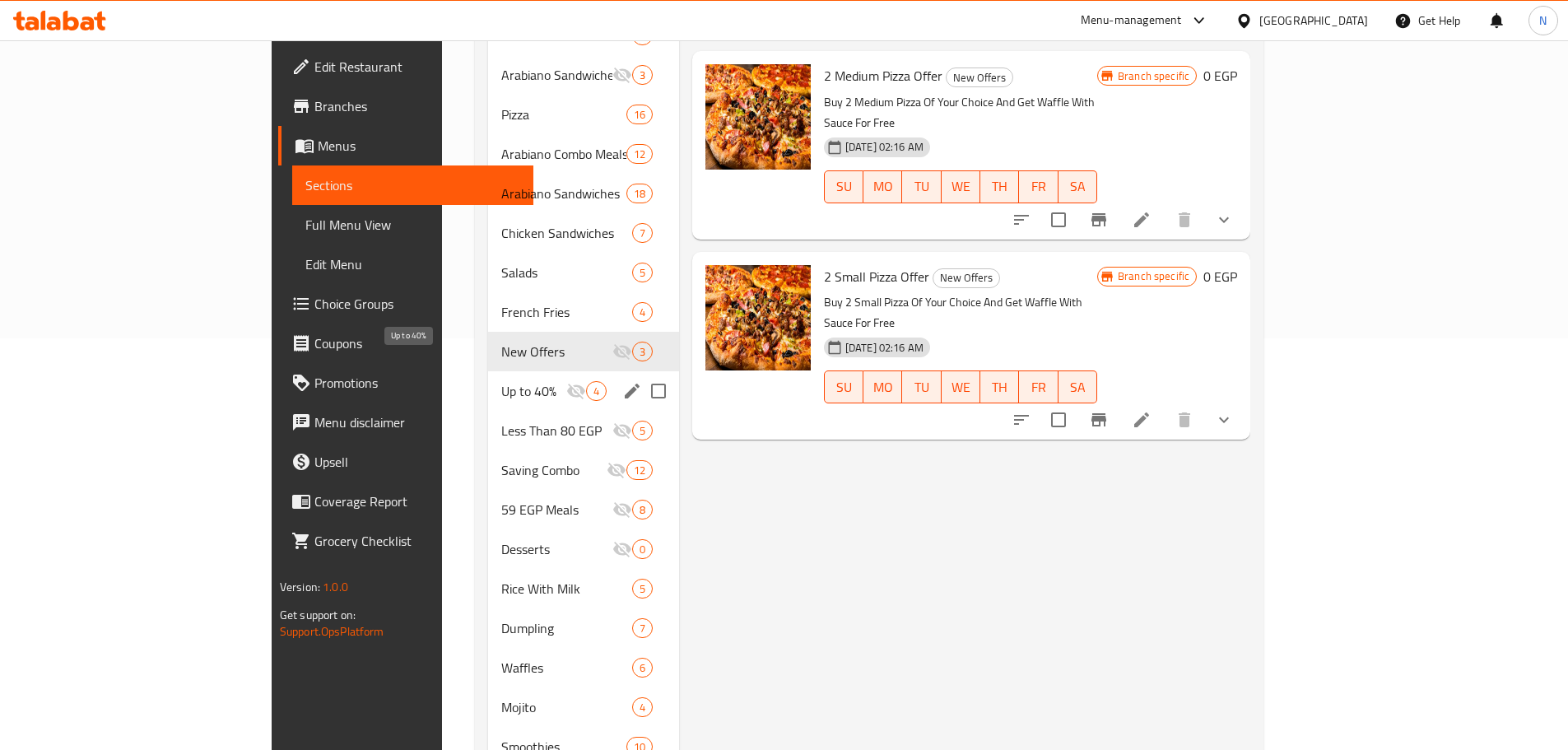
click at [502, 381] on span "Up to 40%" at bounding box center [534, 390] width 64 height 20
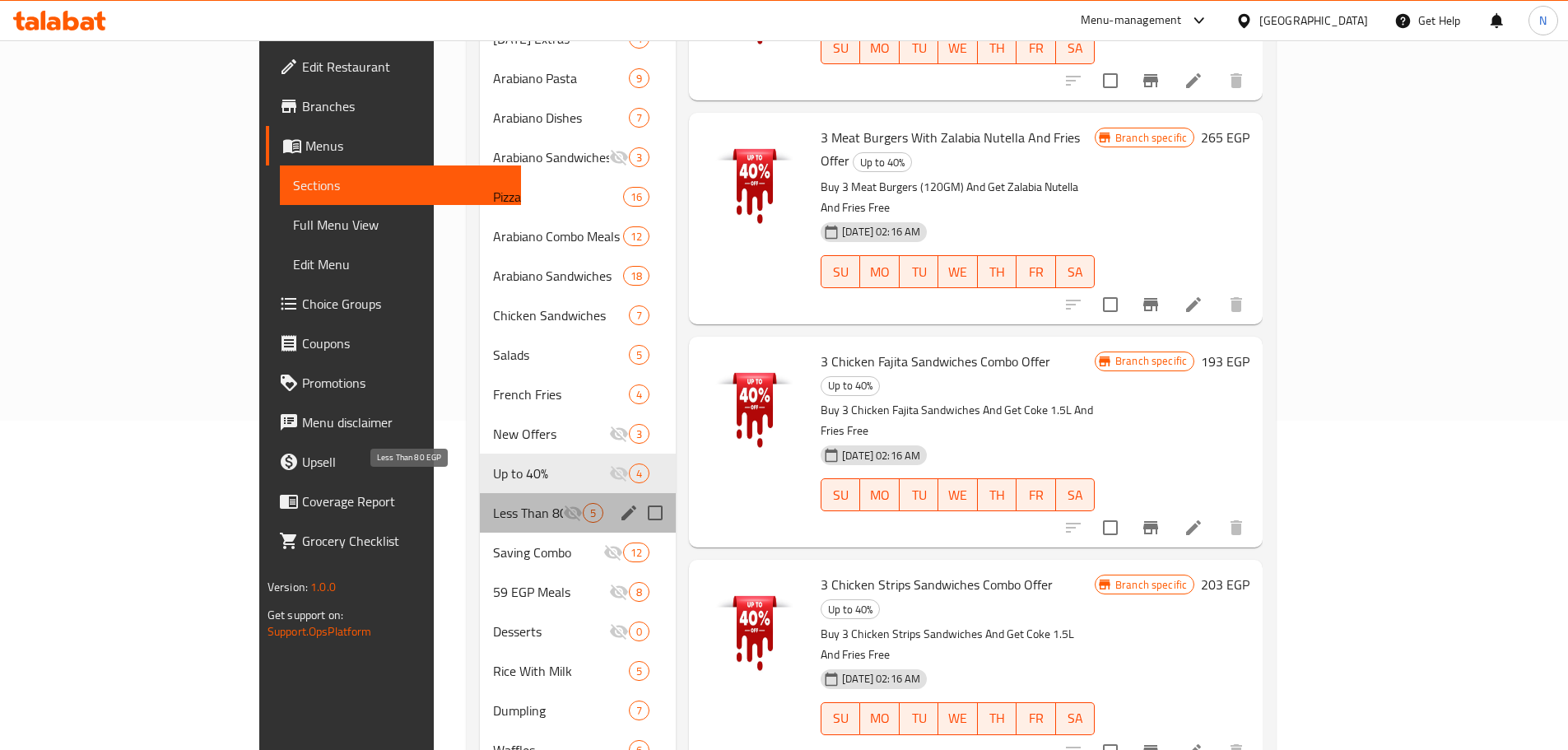
click at [493, 502] on span "Less Than 80 EGP" at bounding box center [528, 512] width 70 height 20
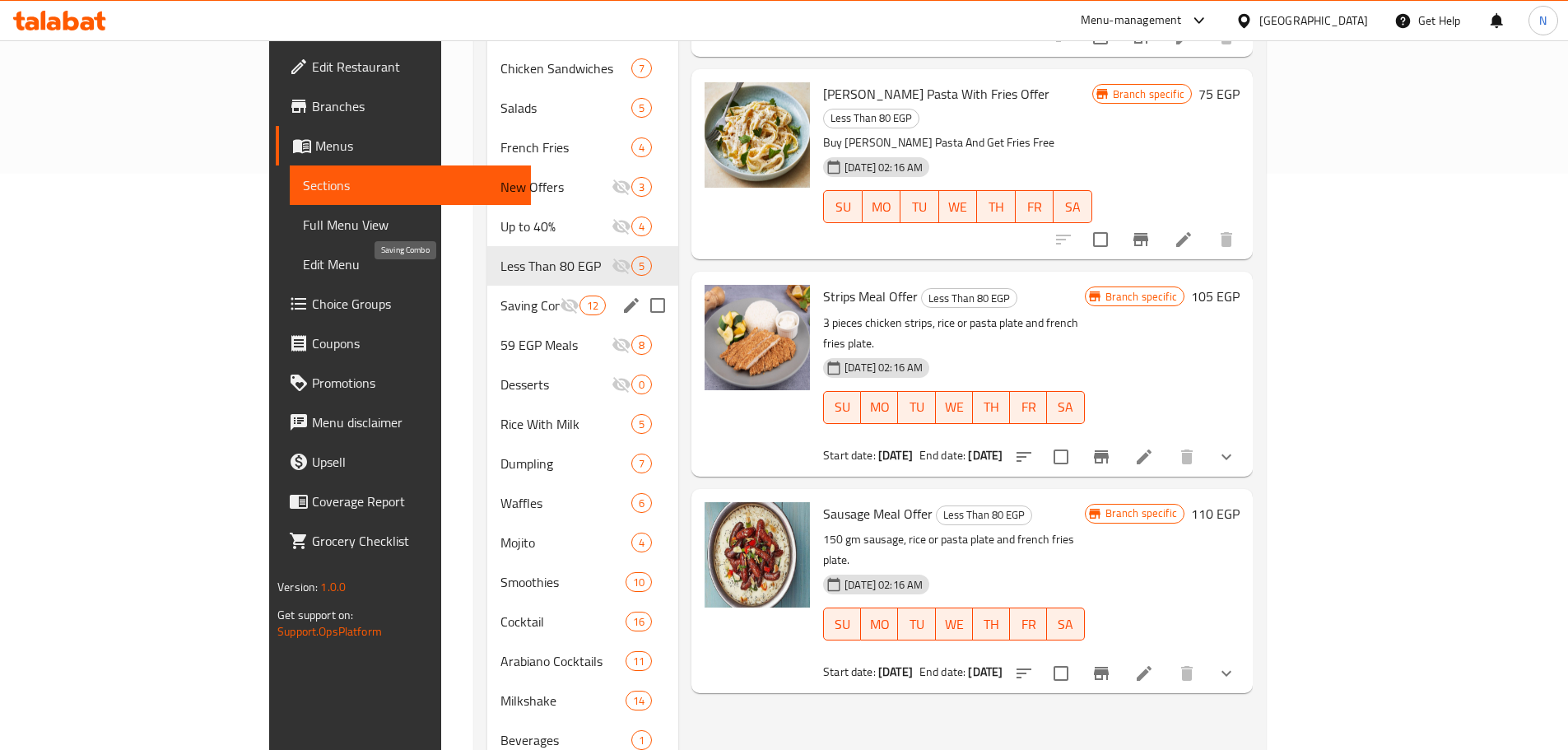
click at [501, 295] on span "Saving Combo" at bounding box center [530, 305] width 59 height 20
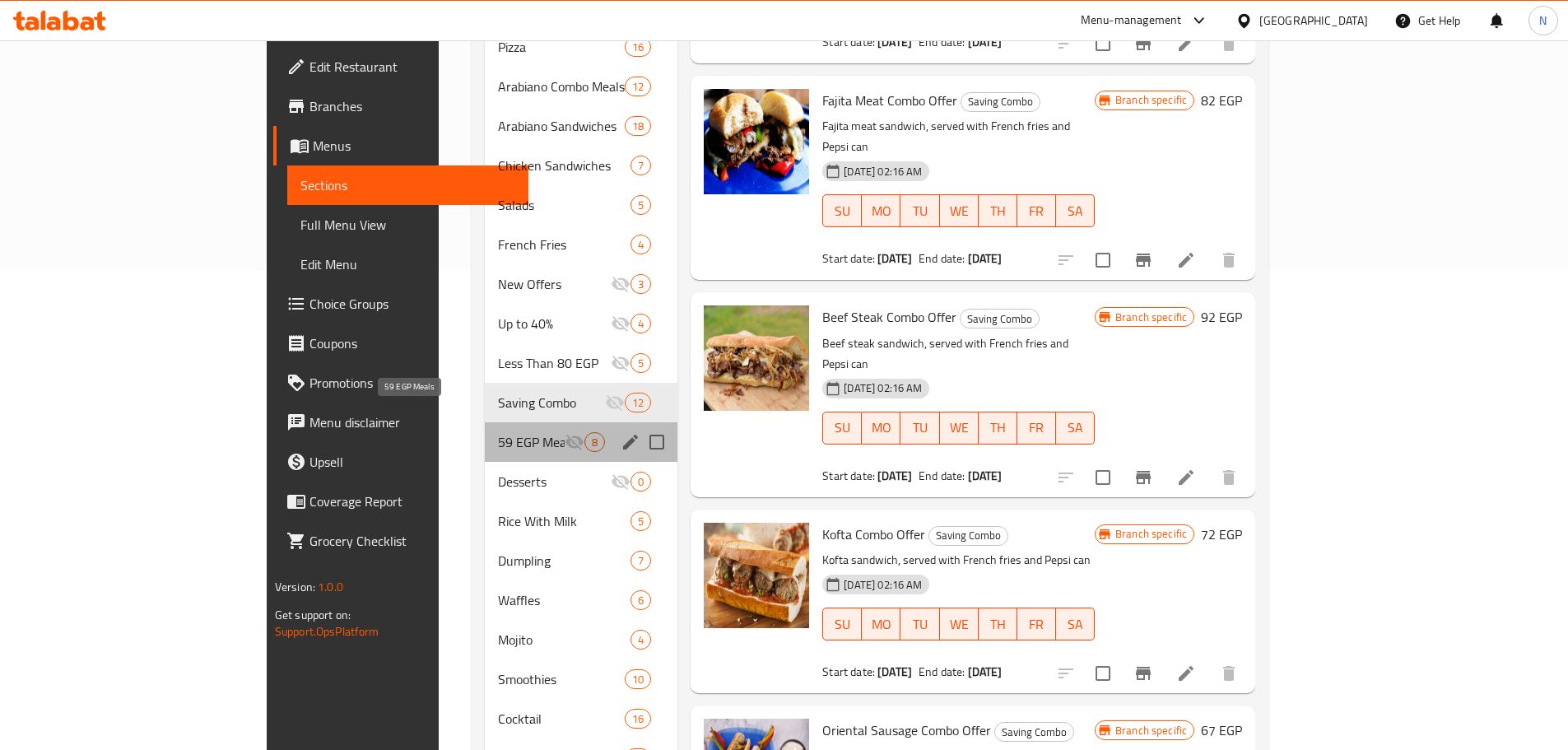
click at [498, 432] on span "59 EGP Meals" at bounding box center [531, 441] width 67 height 20
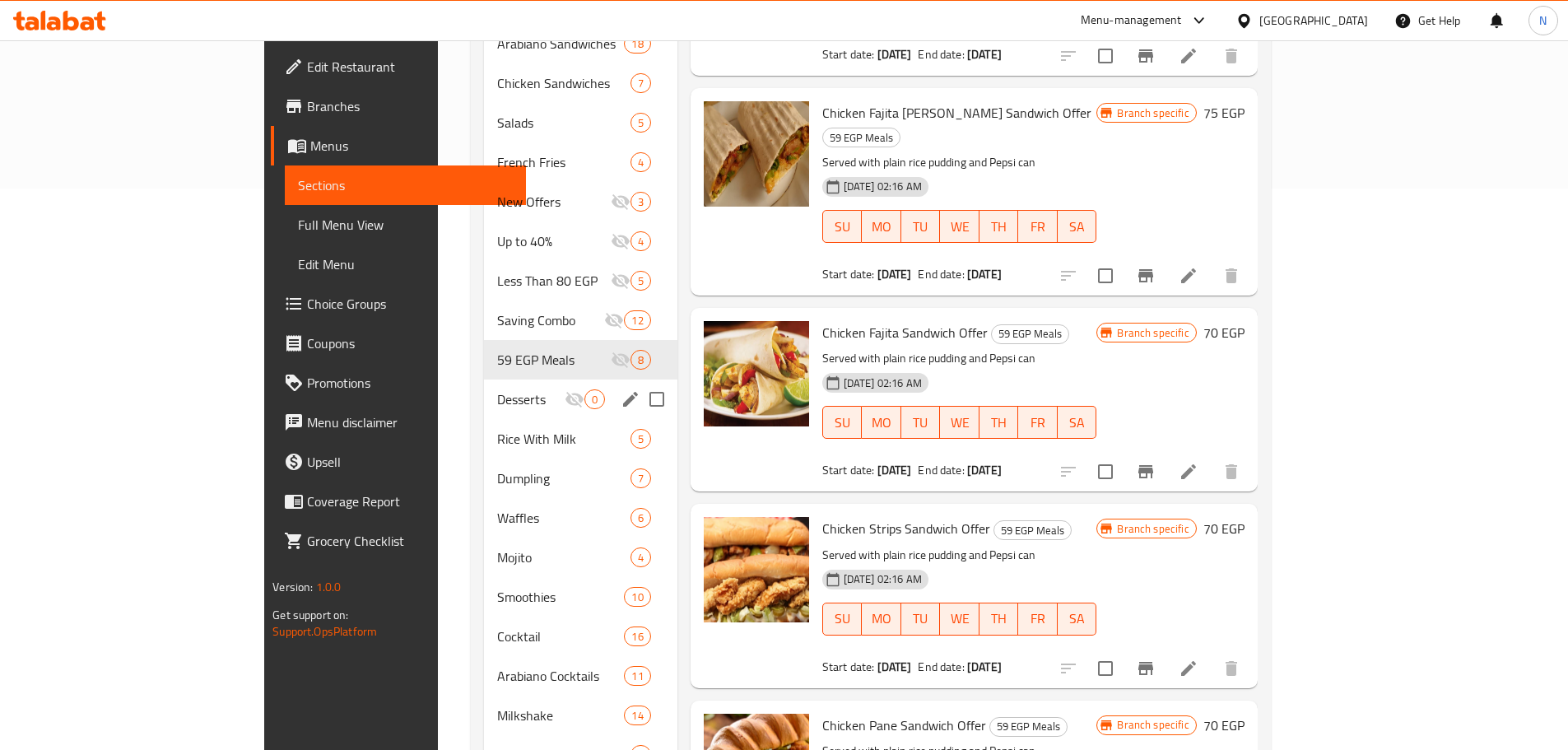
click at [497, 389] on span "Desserts" at bounding box center [531, 399] width 68 height 20
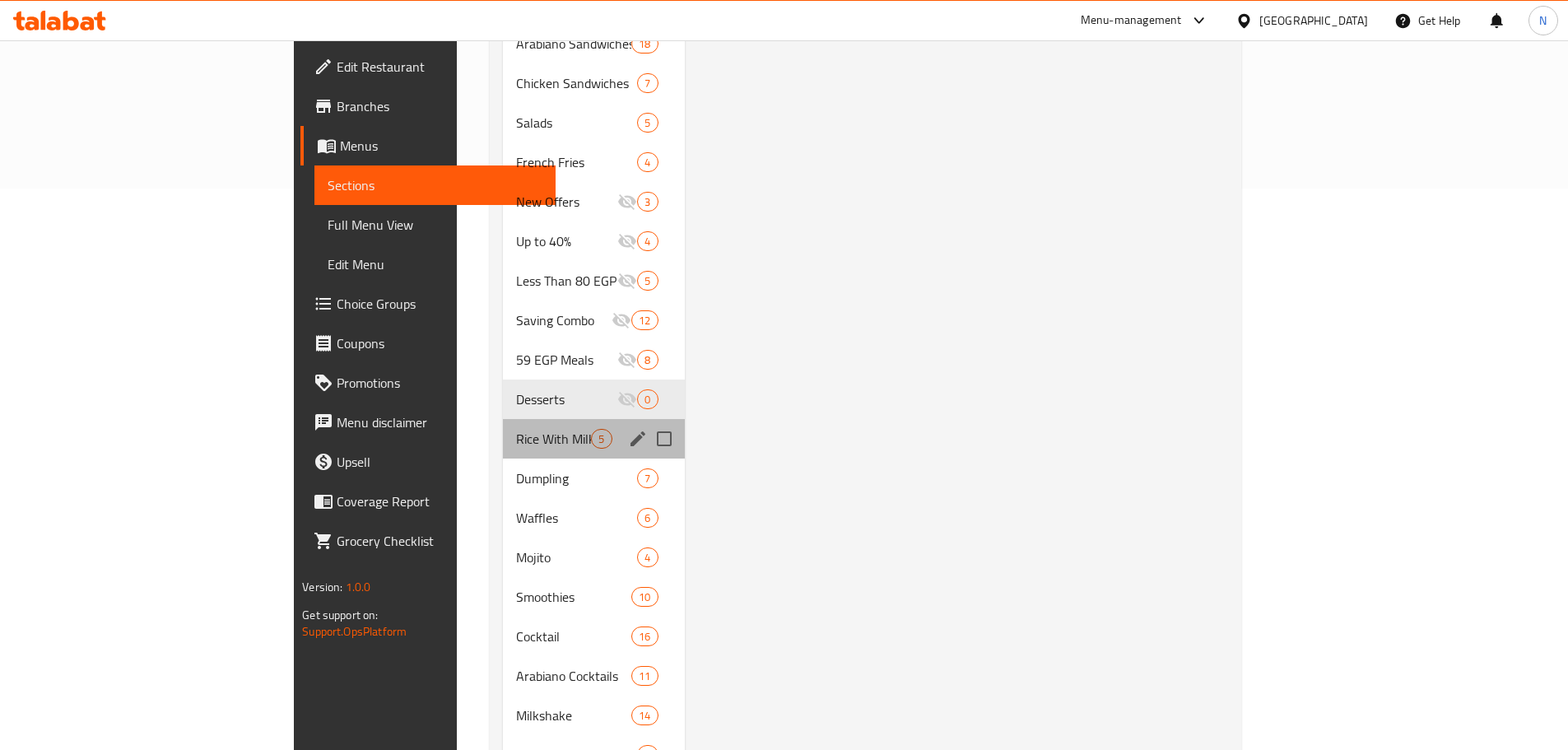
click at [502, 419] on div "Rice With Milk 5" at bounding box center [593, 438] width 181 height 39
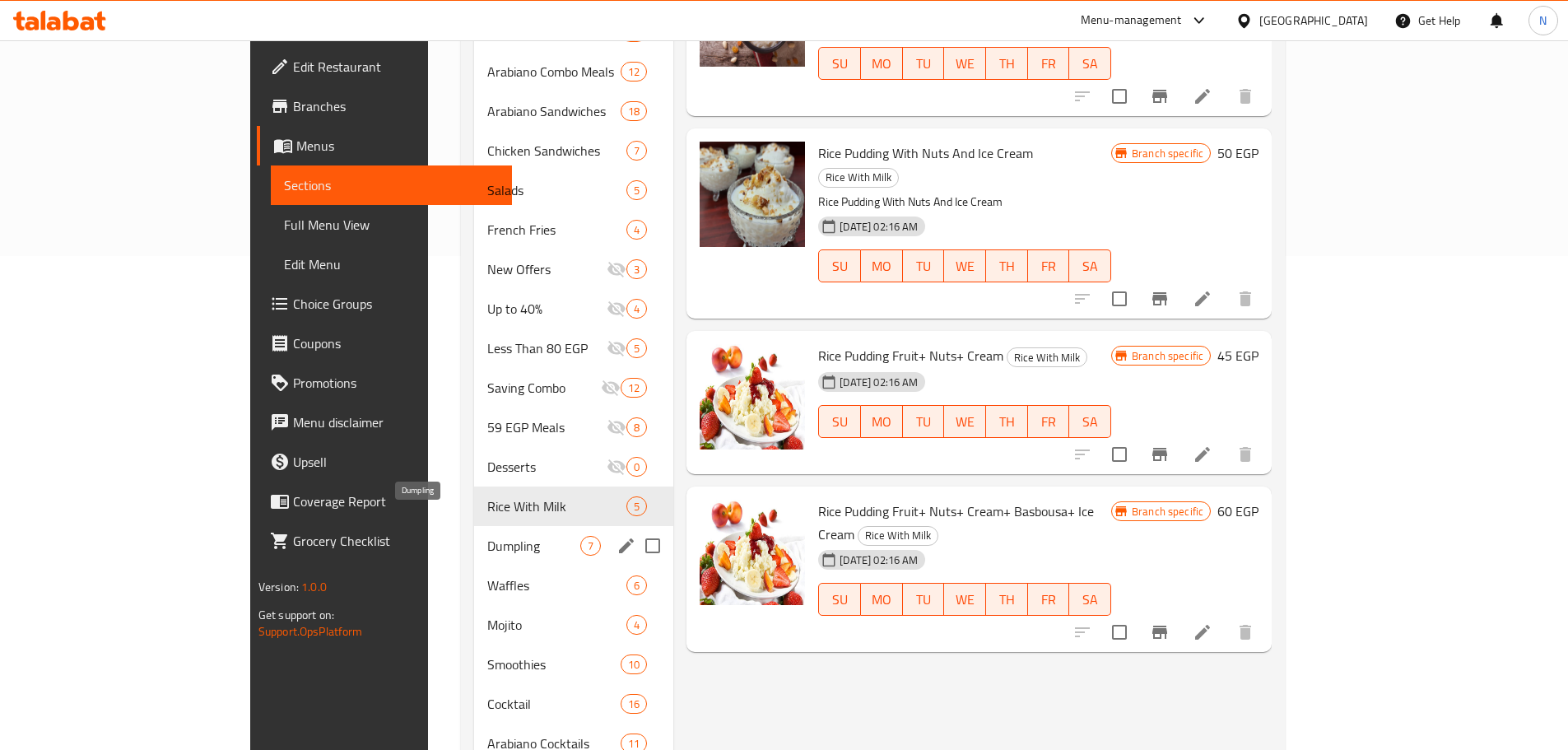
click at [487, 535] on span "Dumpling" at bounding box center [533, 545] width 93 height 20
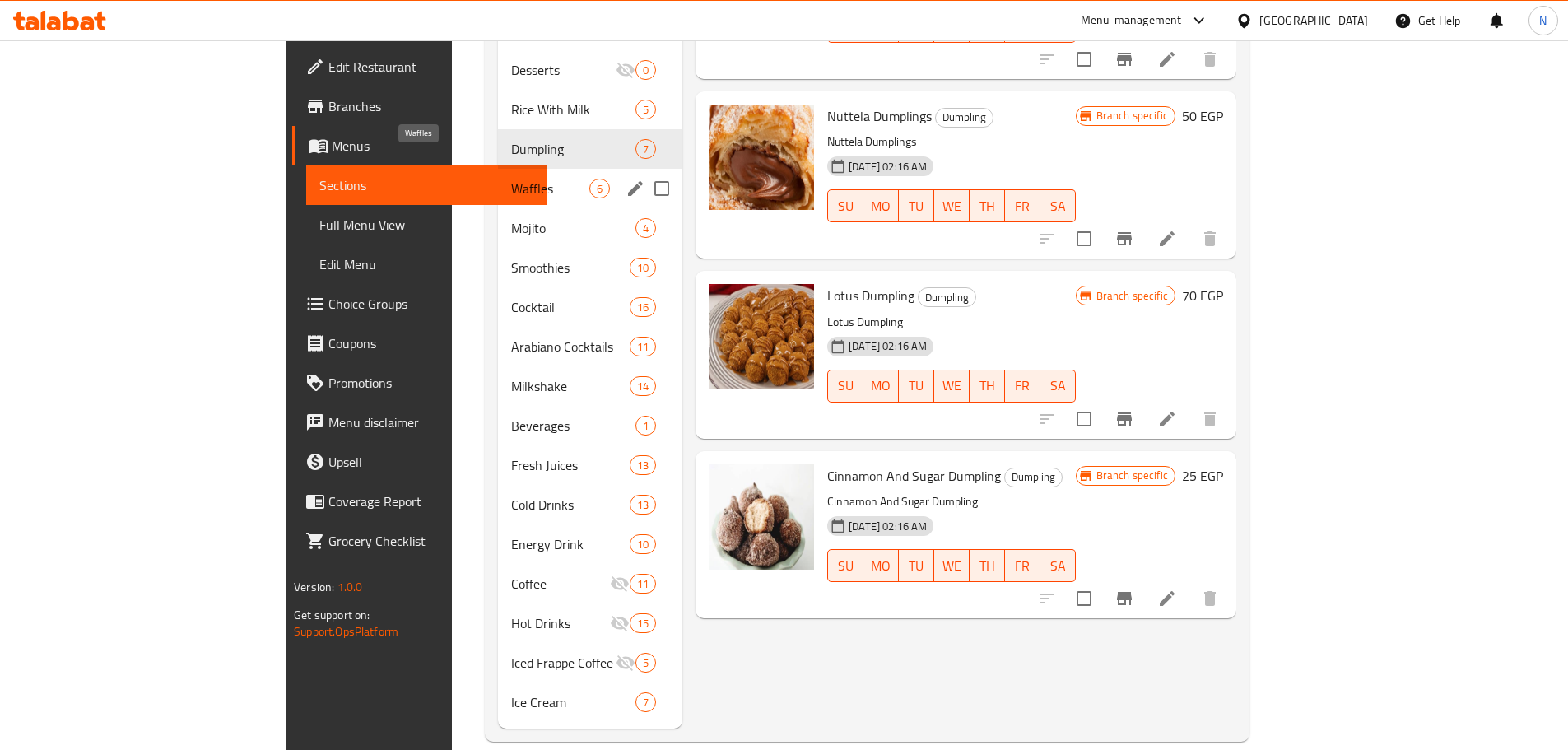
click at [511, 178] on span "Waffles" at bounding box center [550, 188] width 78 height 20
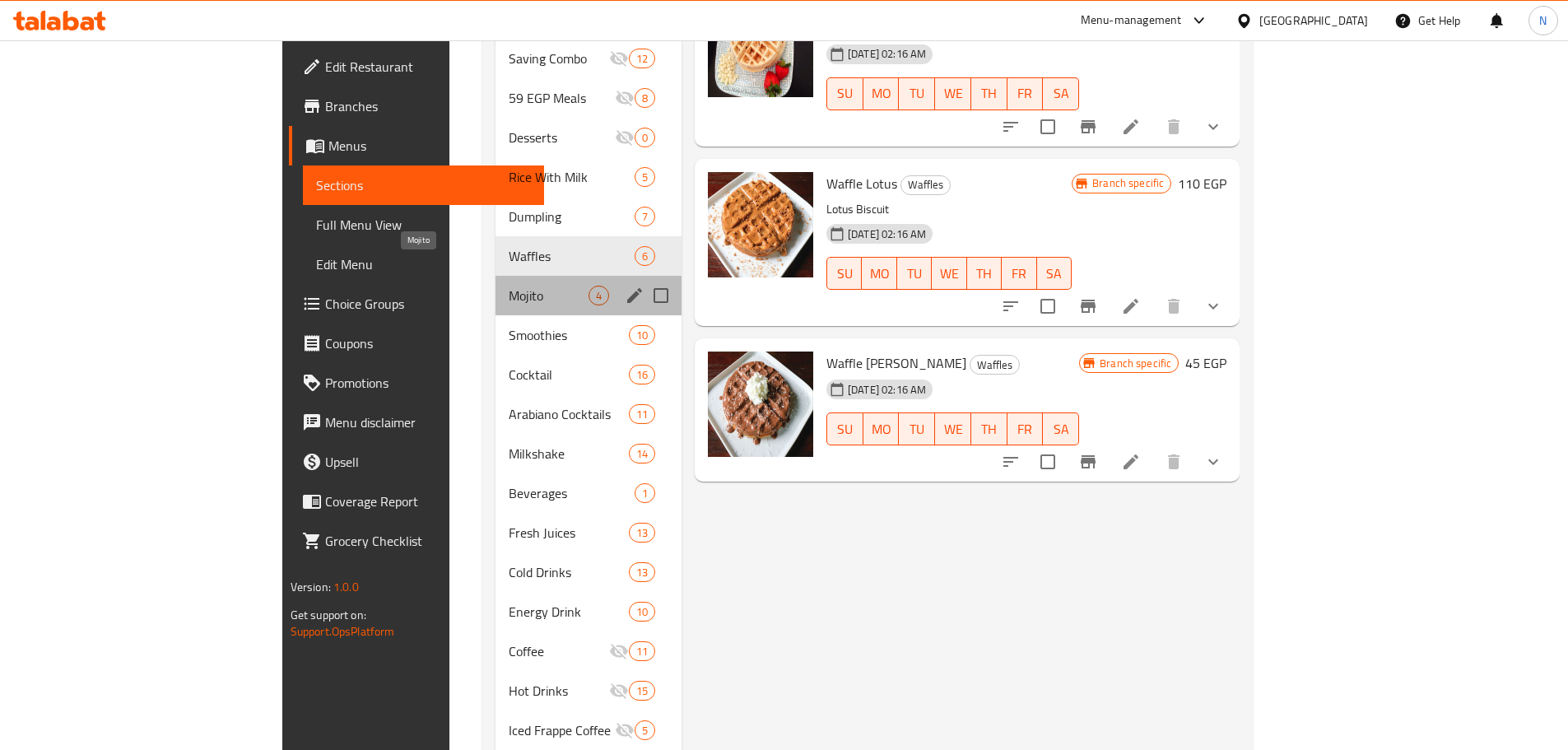
click at [508, 286] on span "Mojito" at bounding box center [548, 295] width 80 height 20
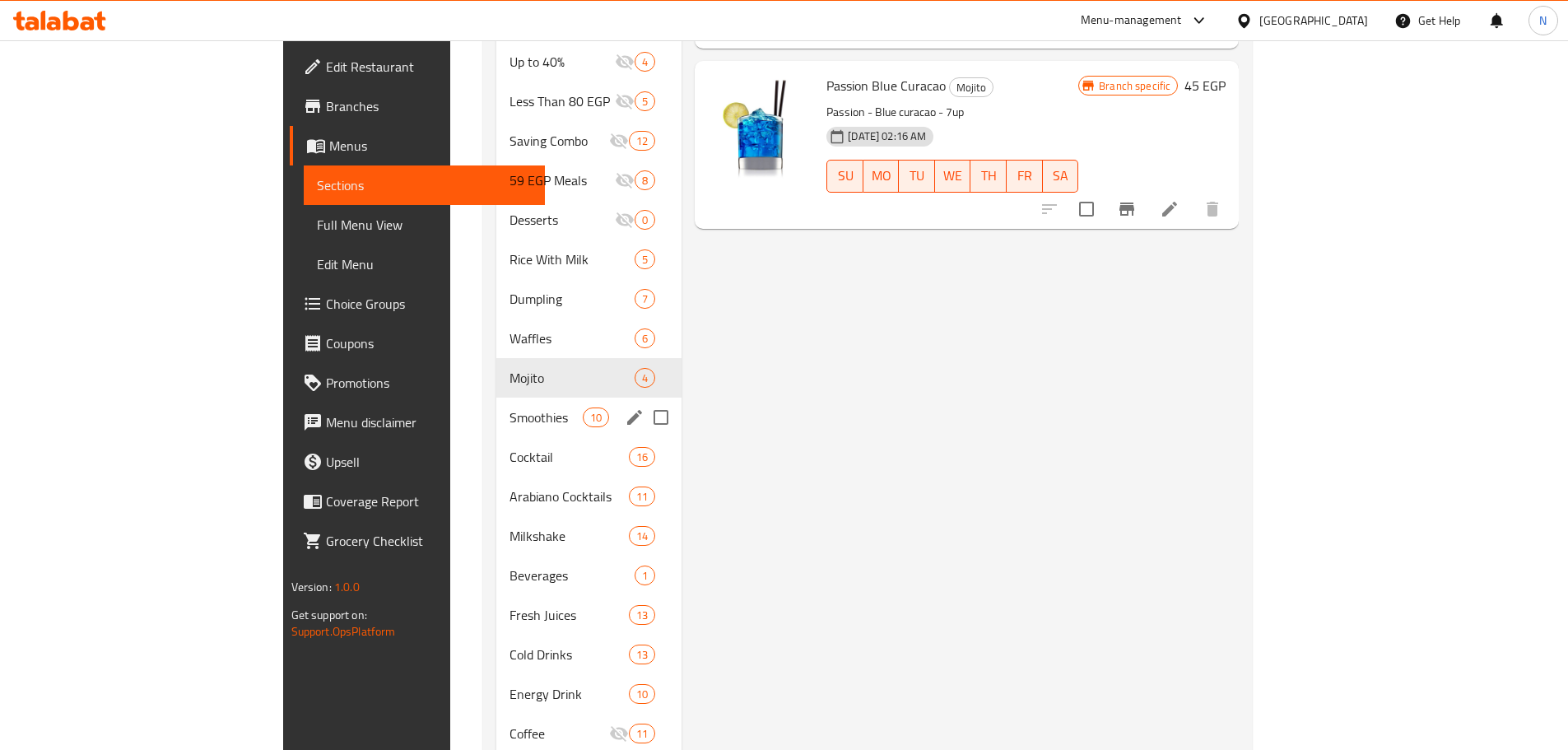
click at [496, 403] on div "Smoothies 10" at bounding box center [589, 416] width 186 height 39
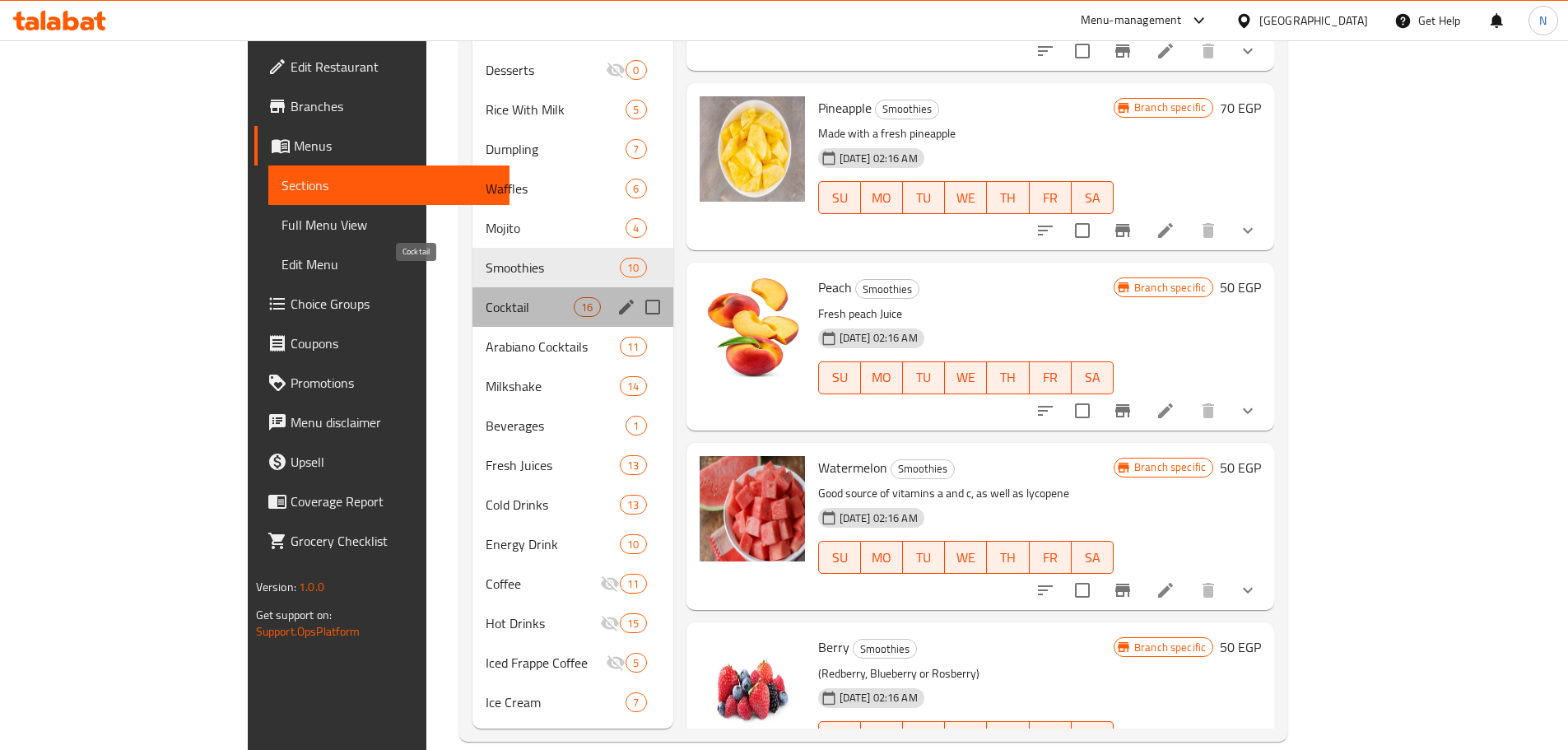
click at [502, 297] on span "Cocktail" at bounding box center [529, 307] width 88 height 20
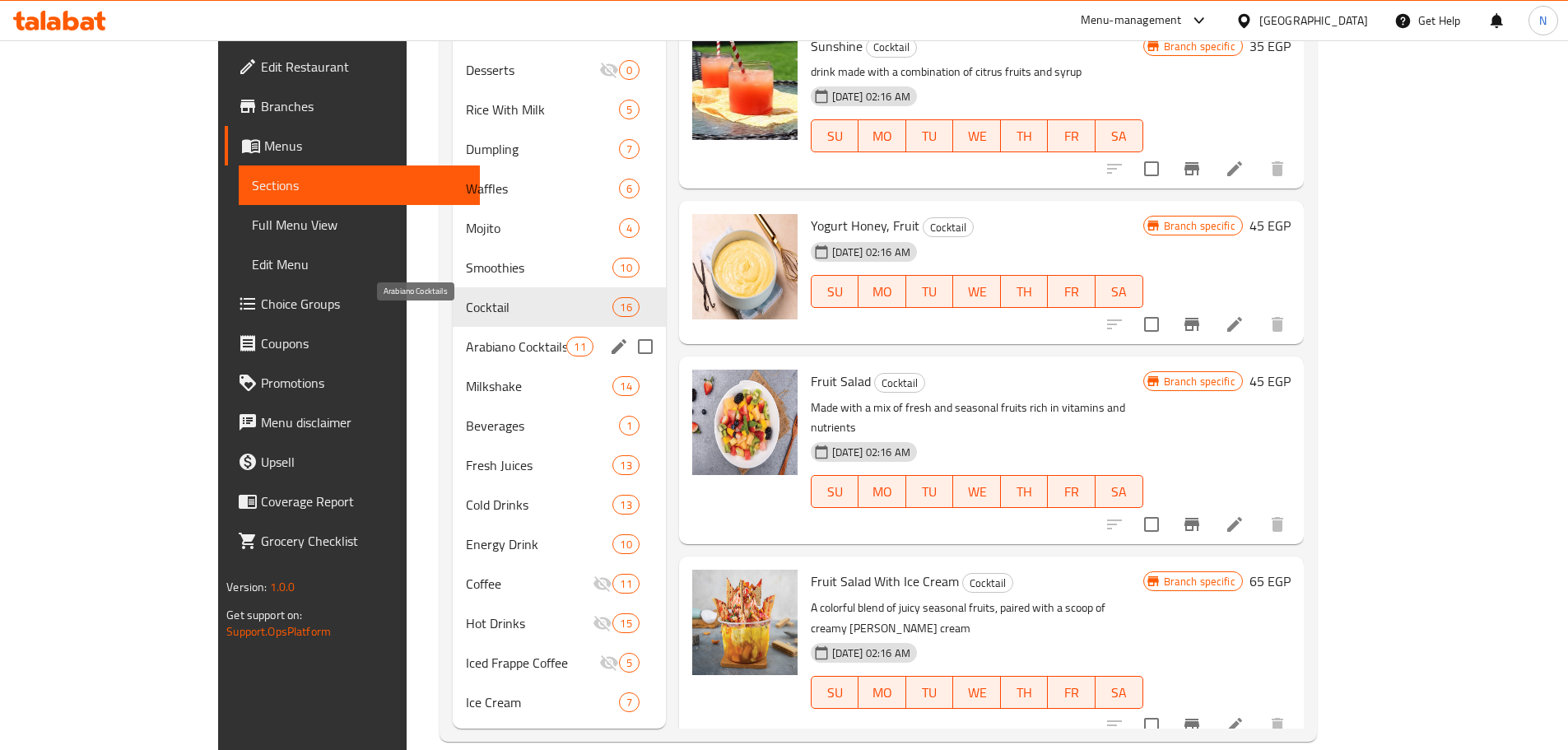
click at [466, 336] on span "Arabiano Cocktails" at bounding box center [516, 346] width 101 height 20
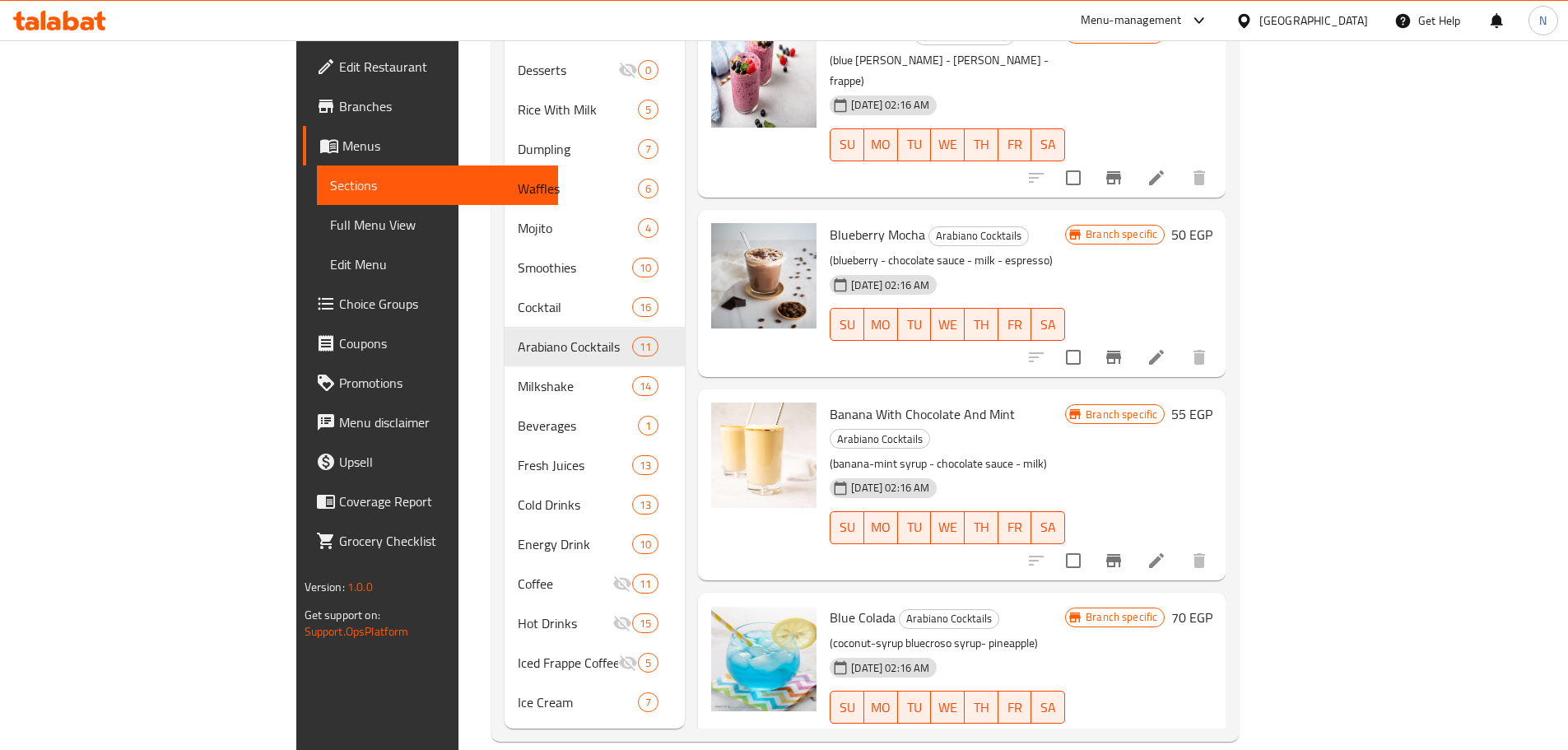
scroll to position [83, 0]
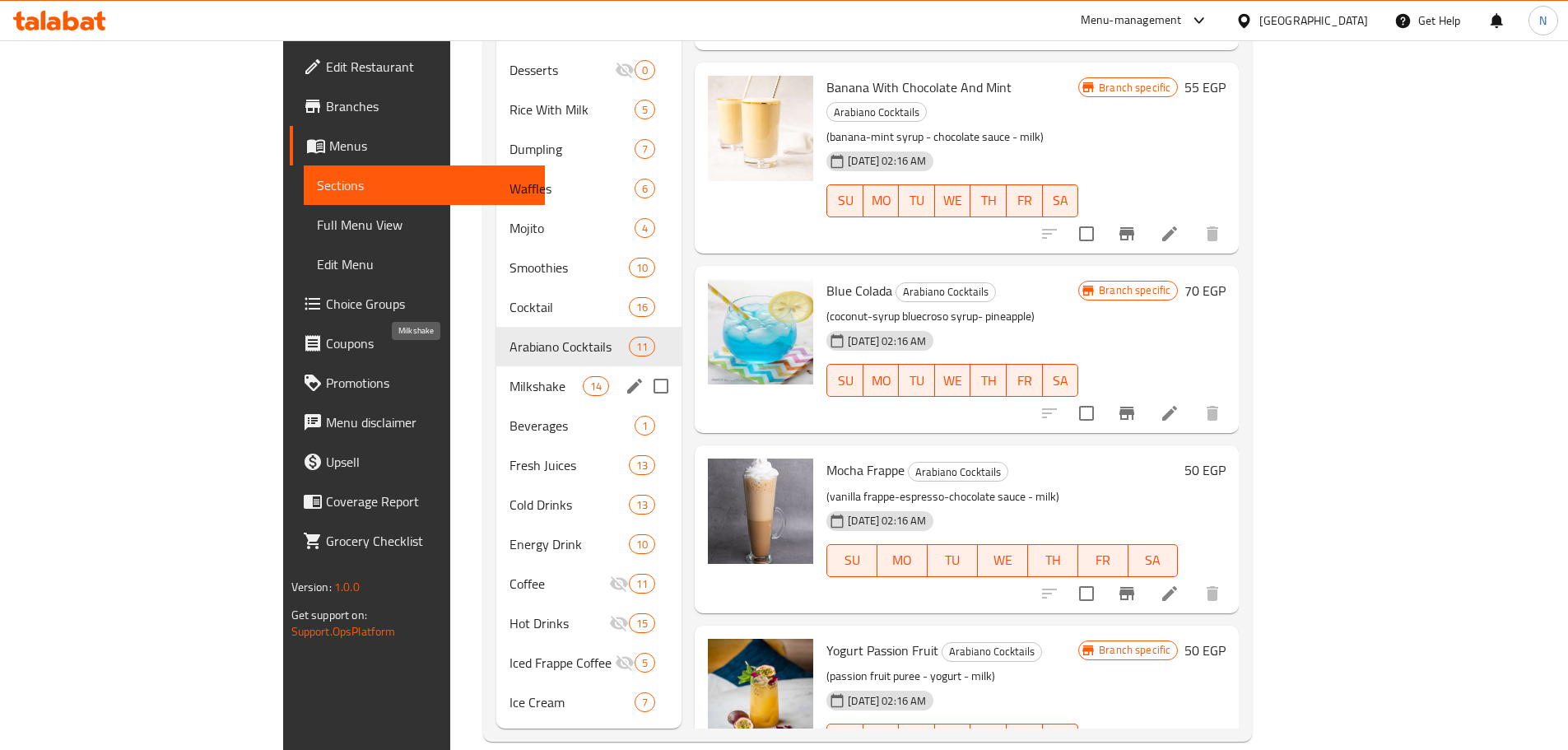
click at [509, 376] on span "Milkshake" at bounding box center [546, 386] width 73 height 20
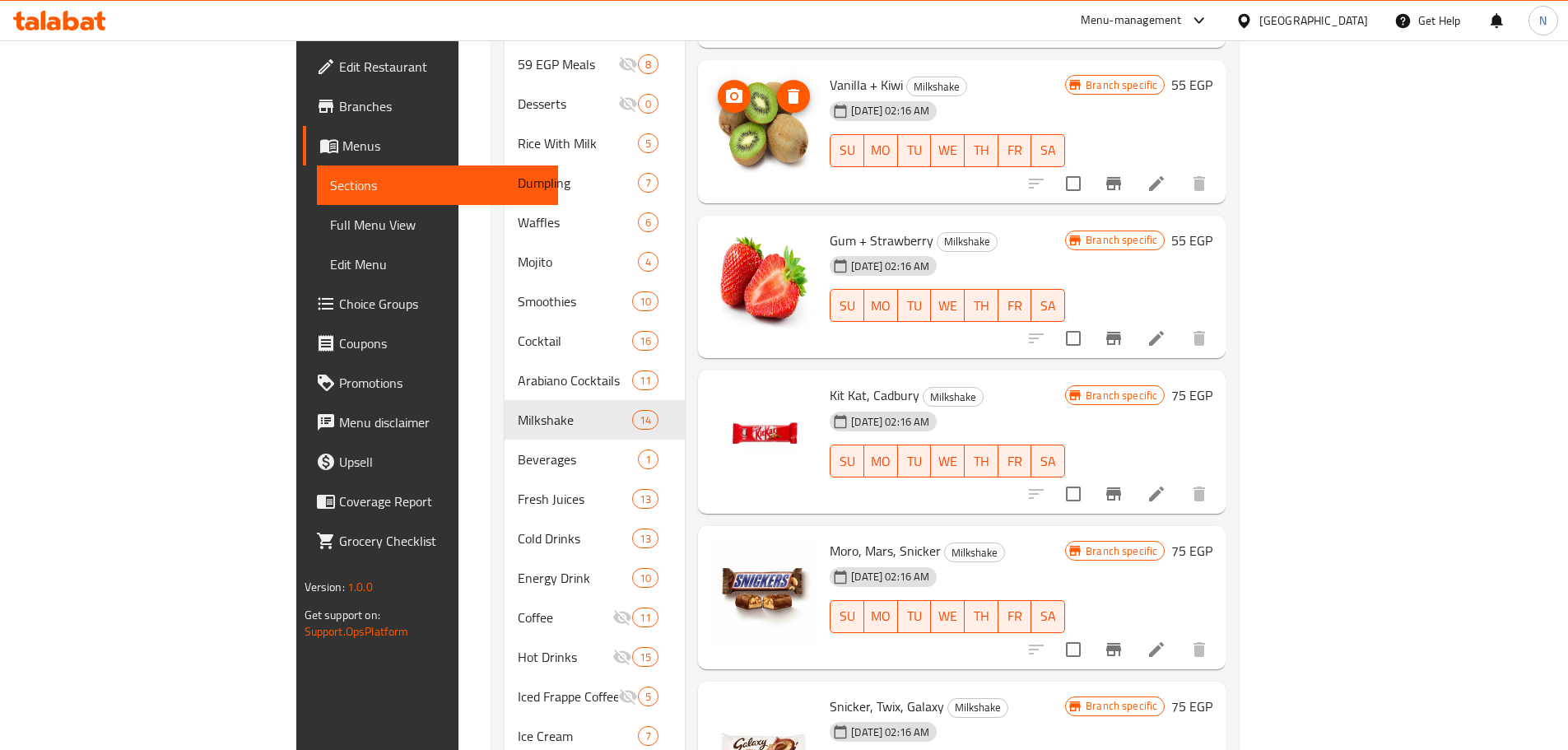
scroll to position [890, 0]
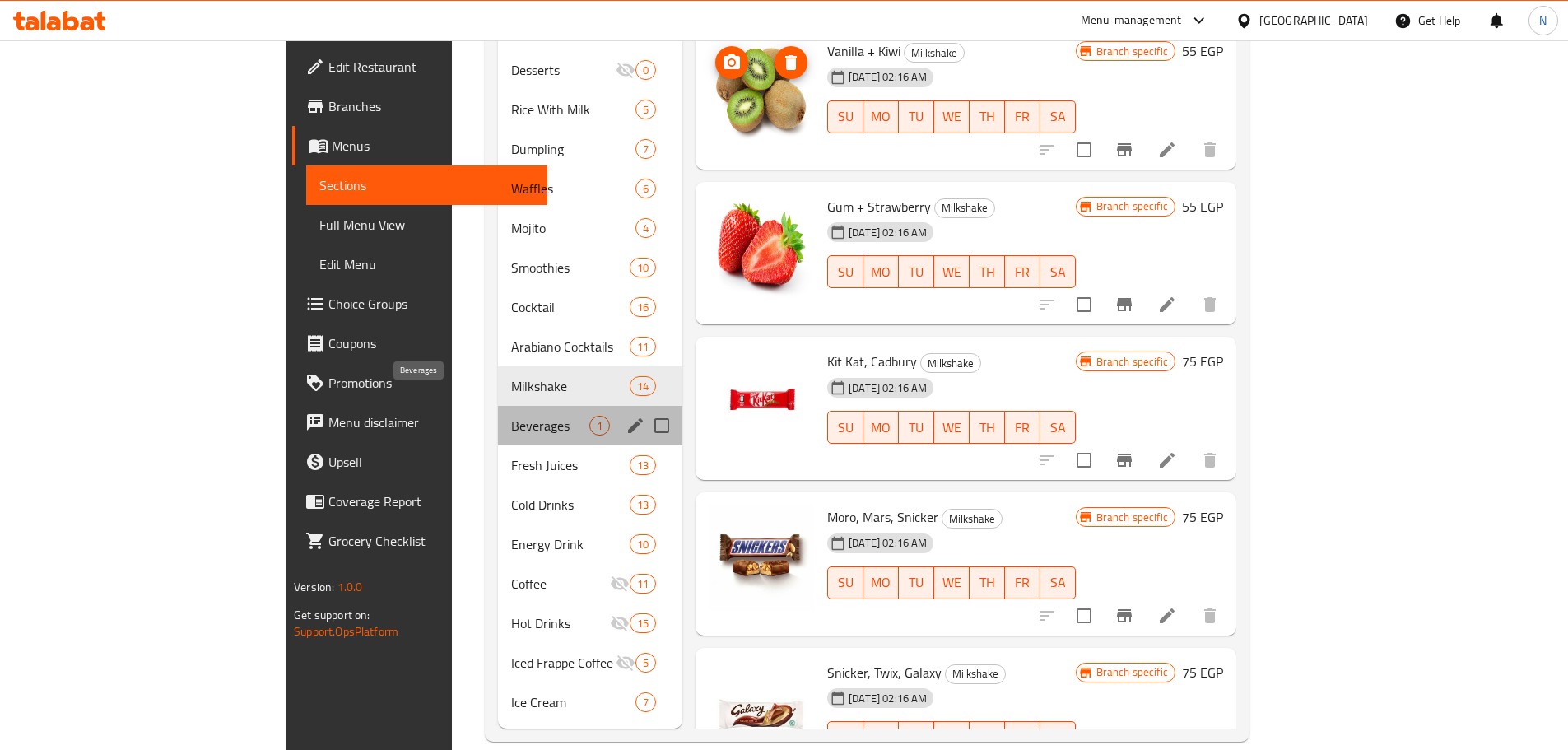
click at [511, 415] on span "Beverages" at bounding box center [550, 425] width 78 height 20
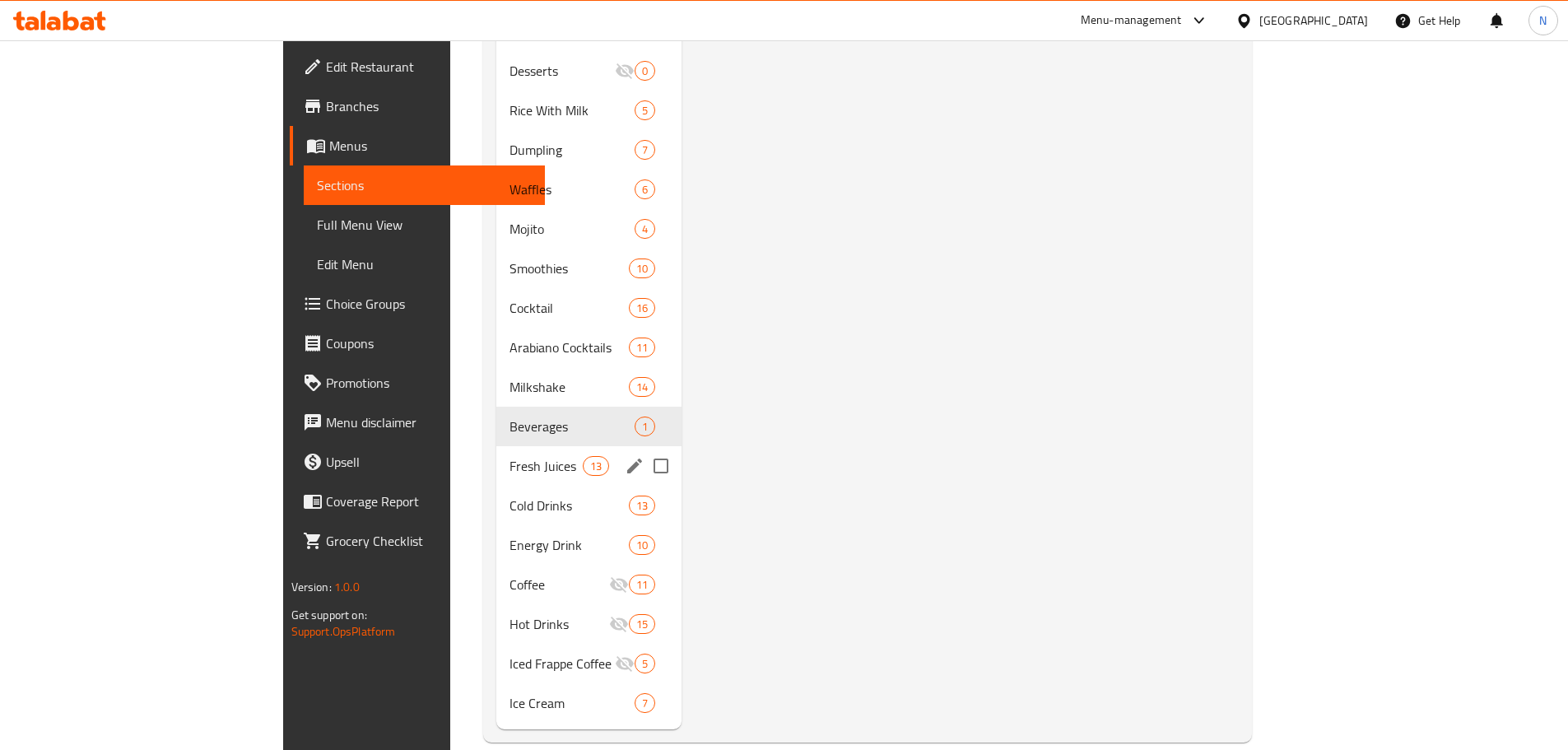
scroll to position [890, 0]
click at [509, 455] on span "Fresh Juices" at bounding box center [546, 465] width 73 height 20
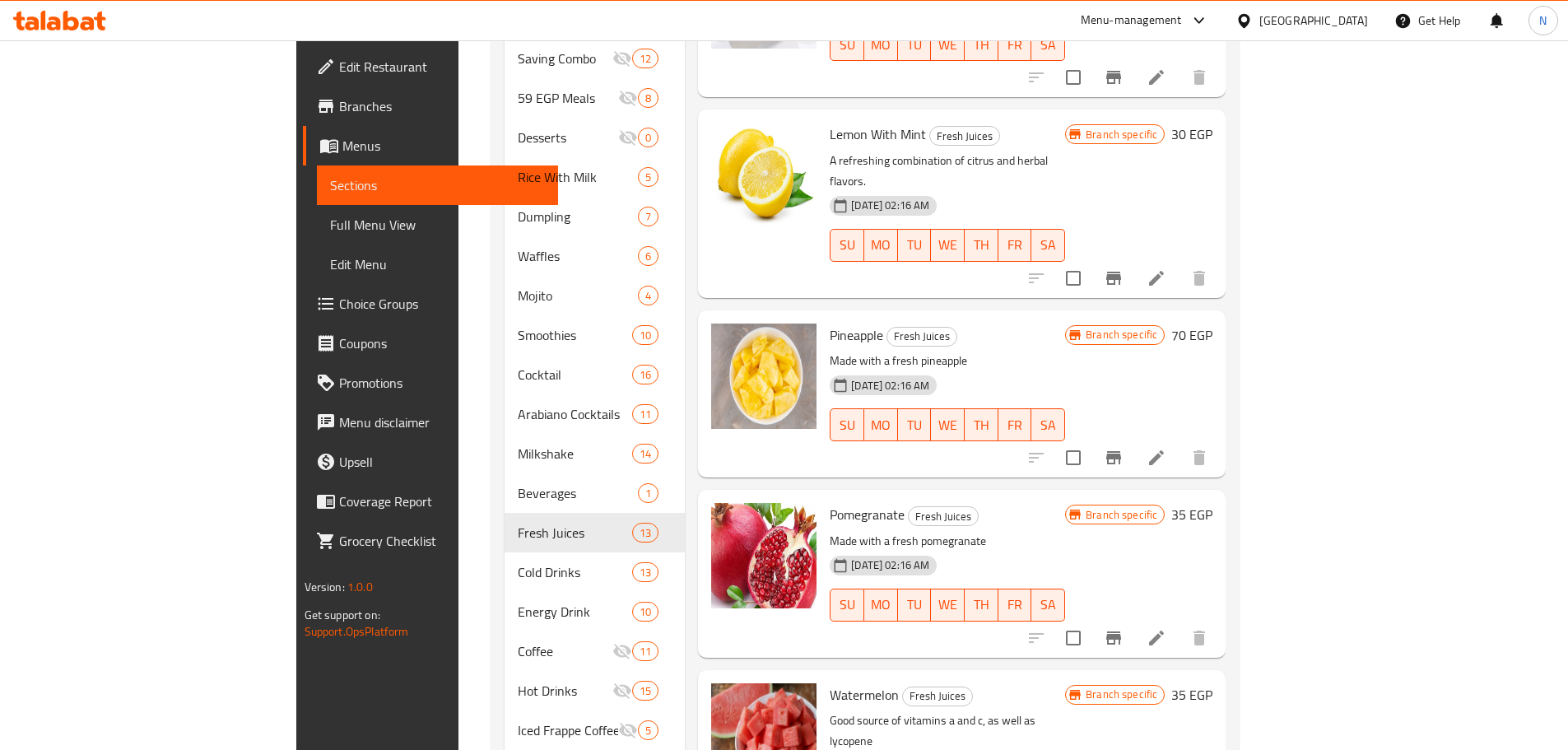
scroll to position [890, 0]
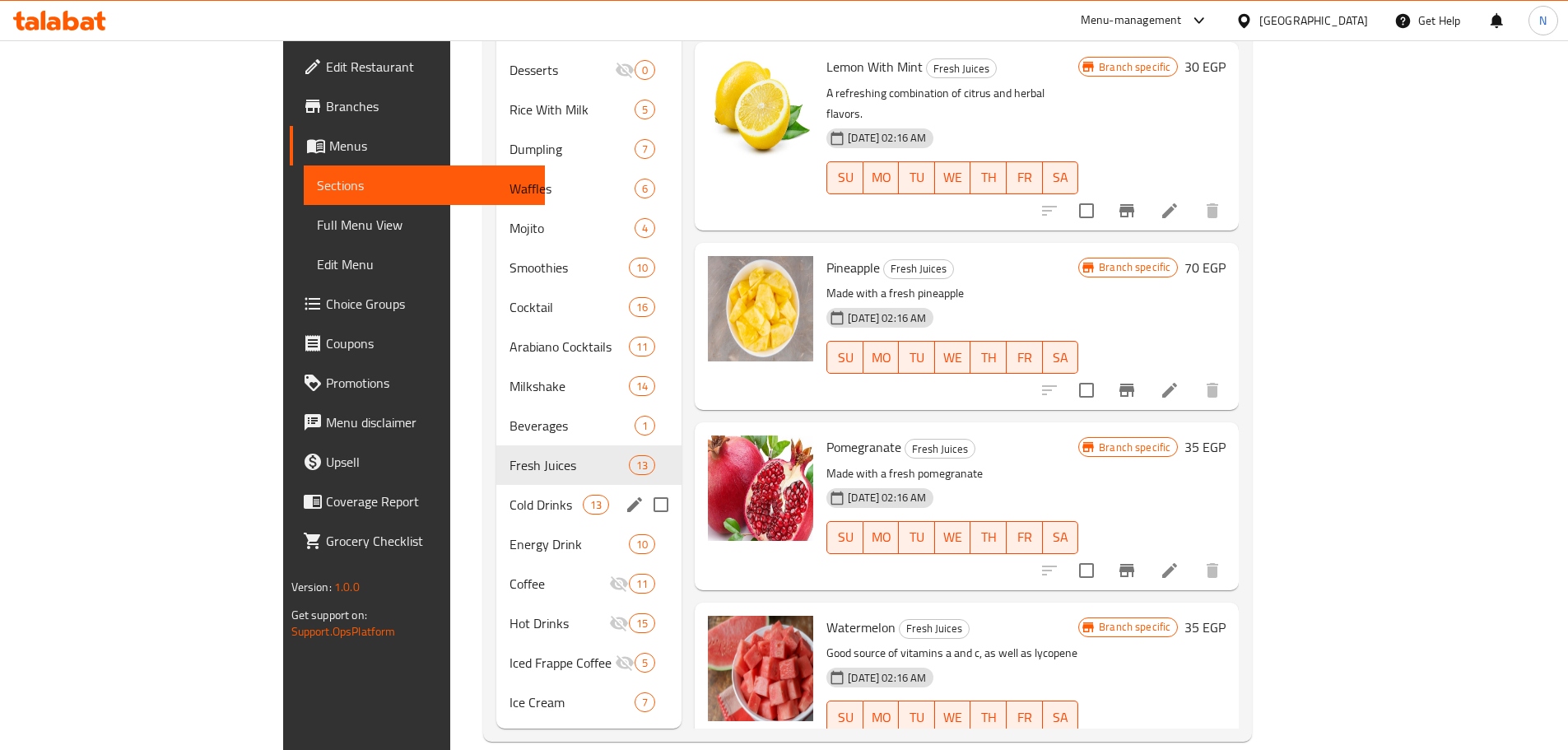
click at [509, 494] on span "Cold Drinks" at bounding box center [546, 504] width 73 height 20
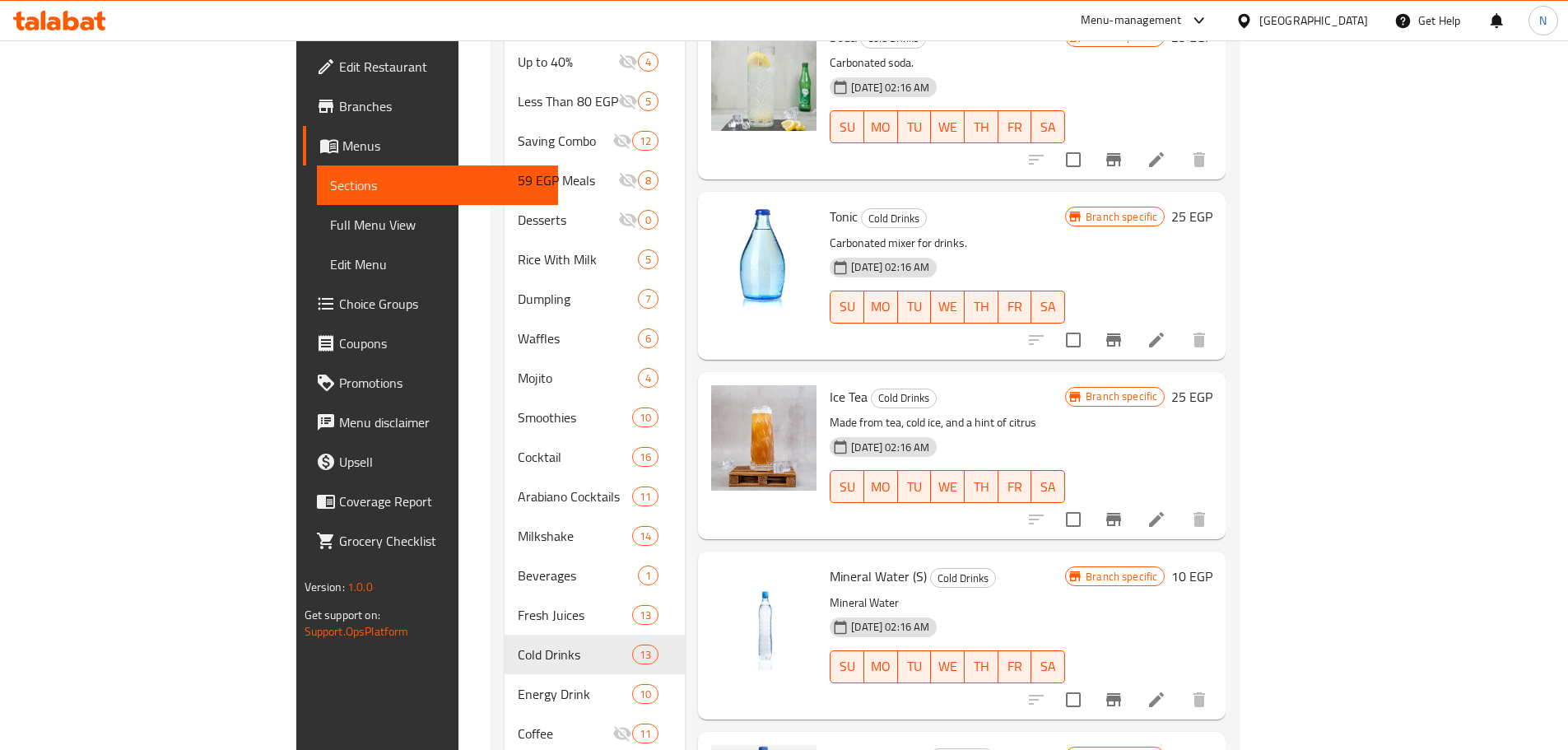
scroll to position [890, 0]
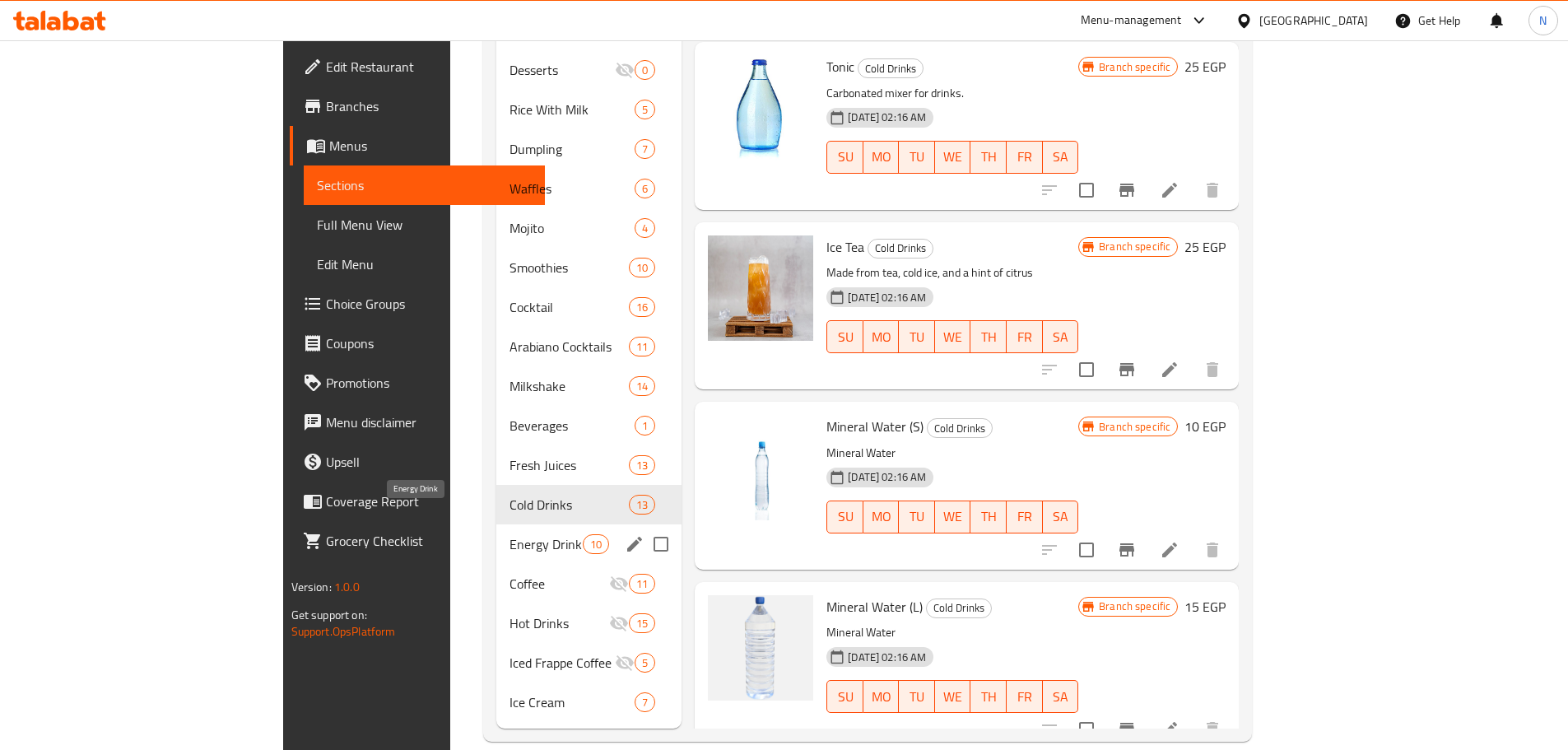
click at [509, 534] on span "Energy Drink" at bounding box center [546, 543] width 73 height 20
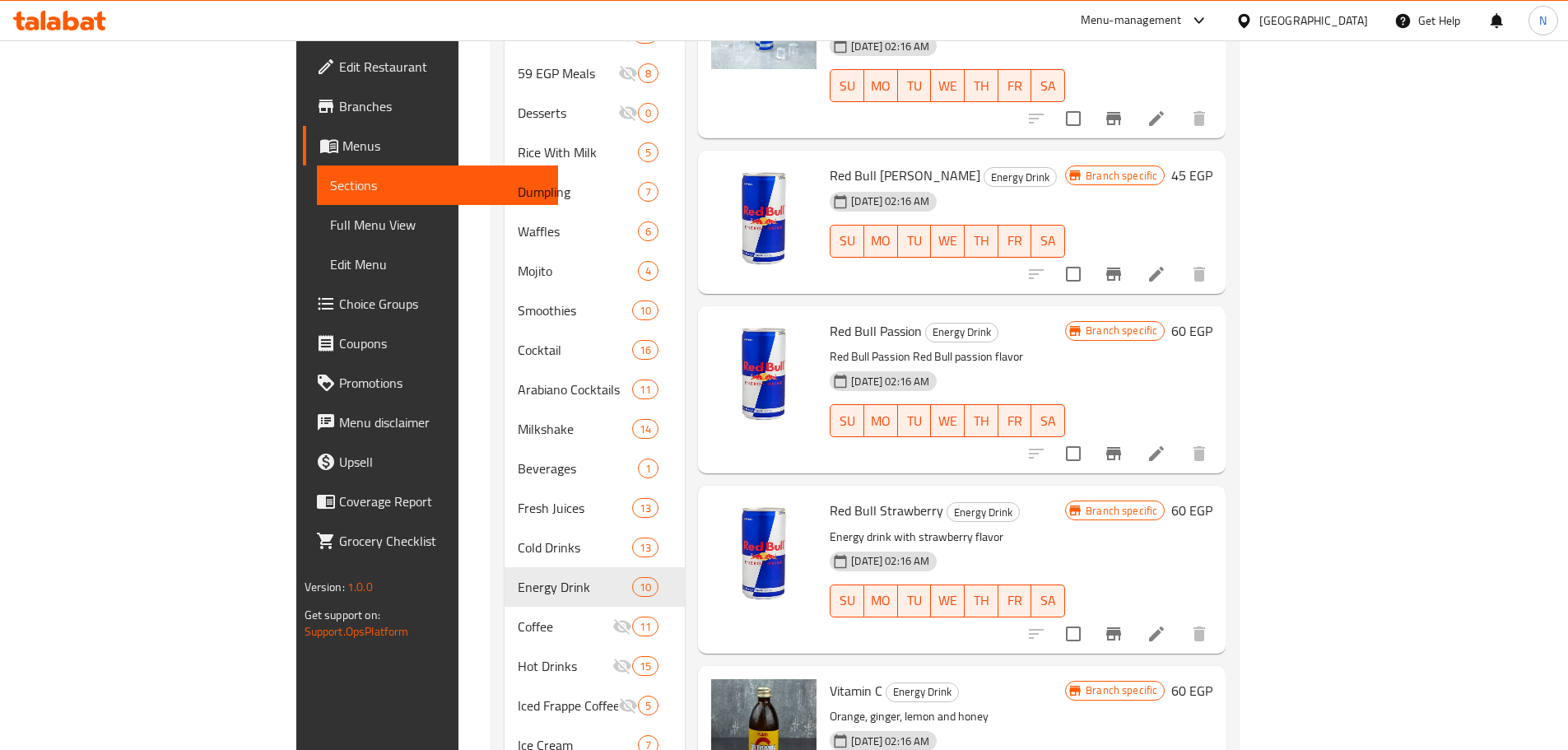
scroll to position [890, 0]
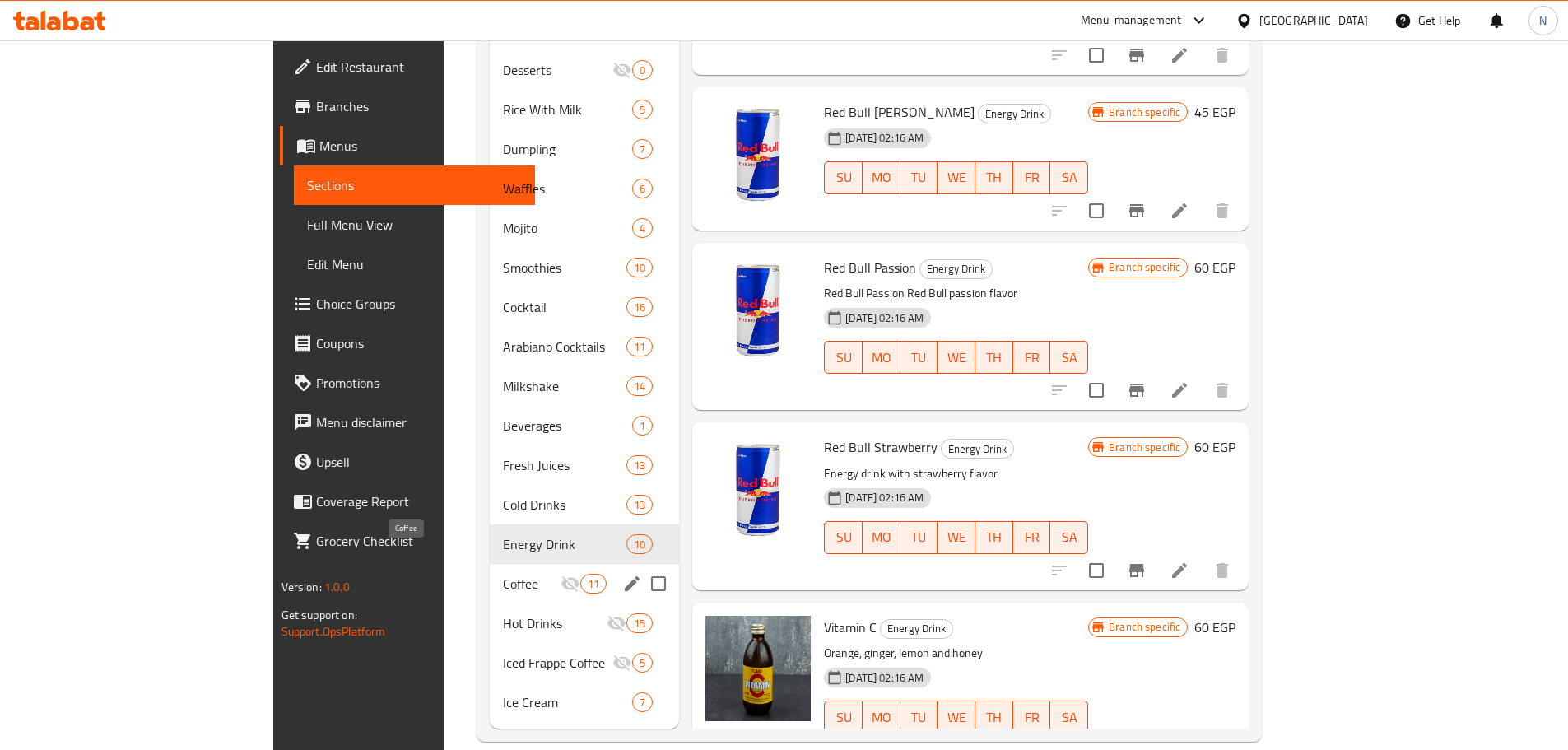
click at [502, 574] on span "Coffee" at bounding box center [531, 583] width 57 height 20
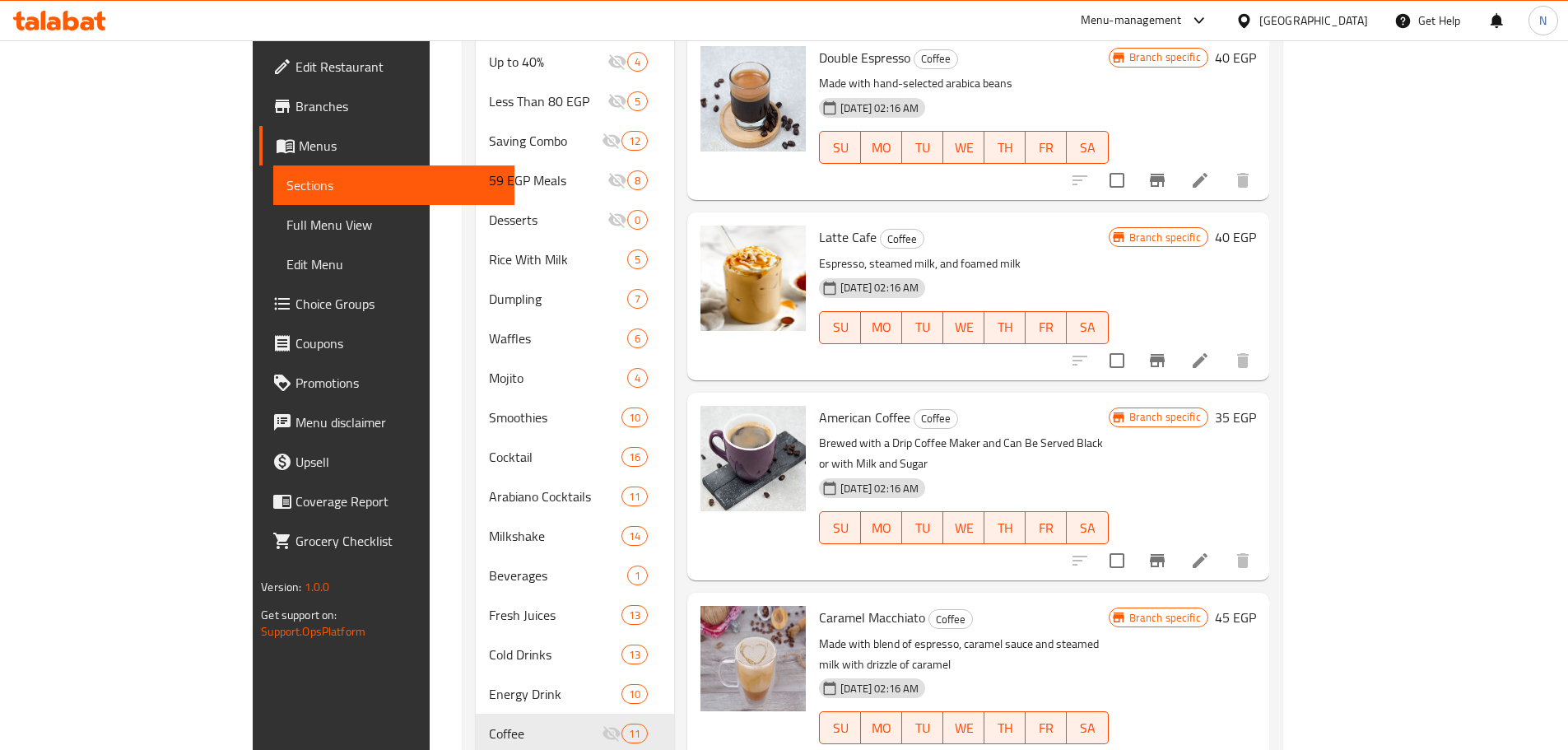
scroll to position [890, 0]
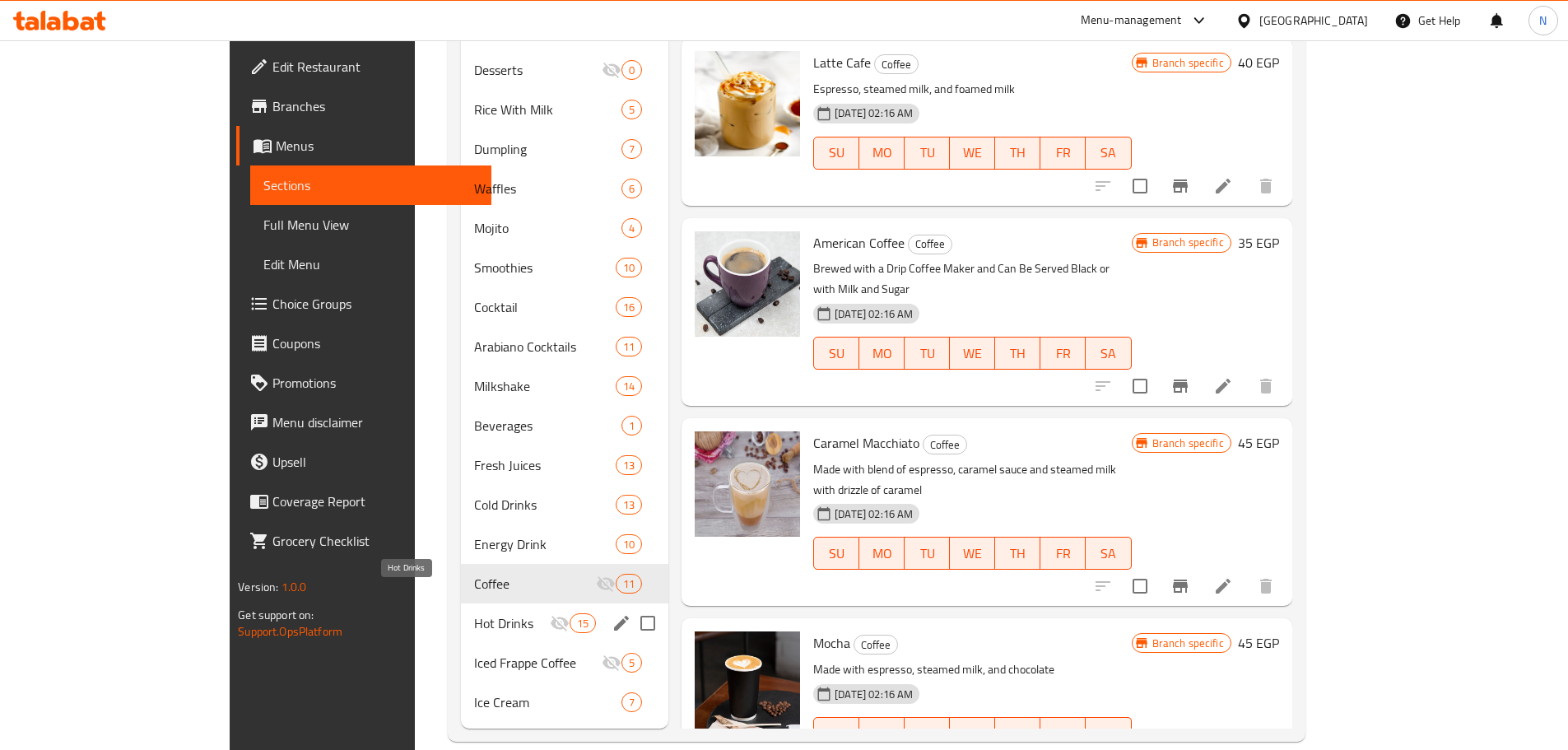
click at [474, 613] on span "Hot Drinks" at bounding box center [511, 622] width 76 height 20
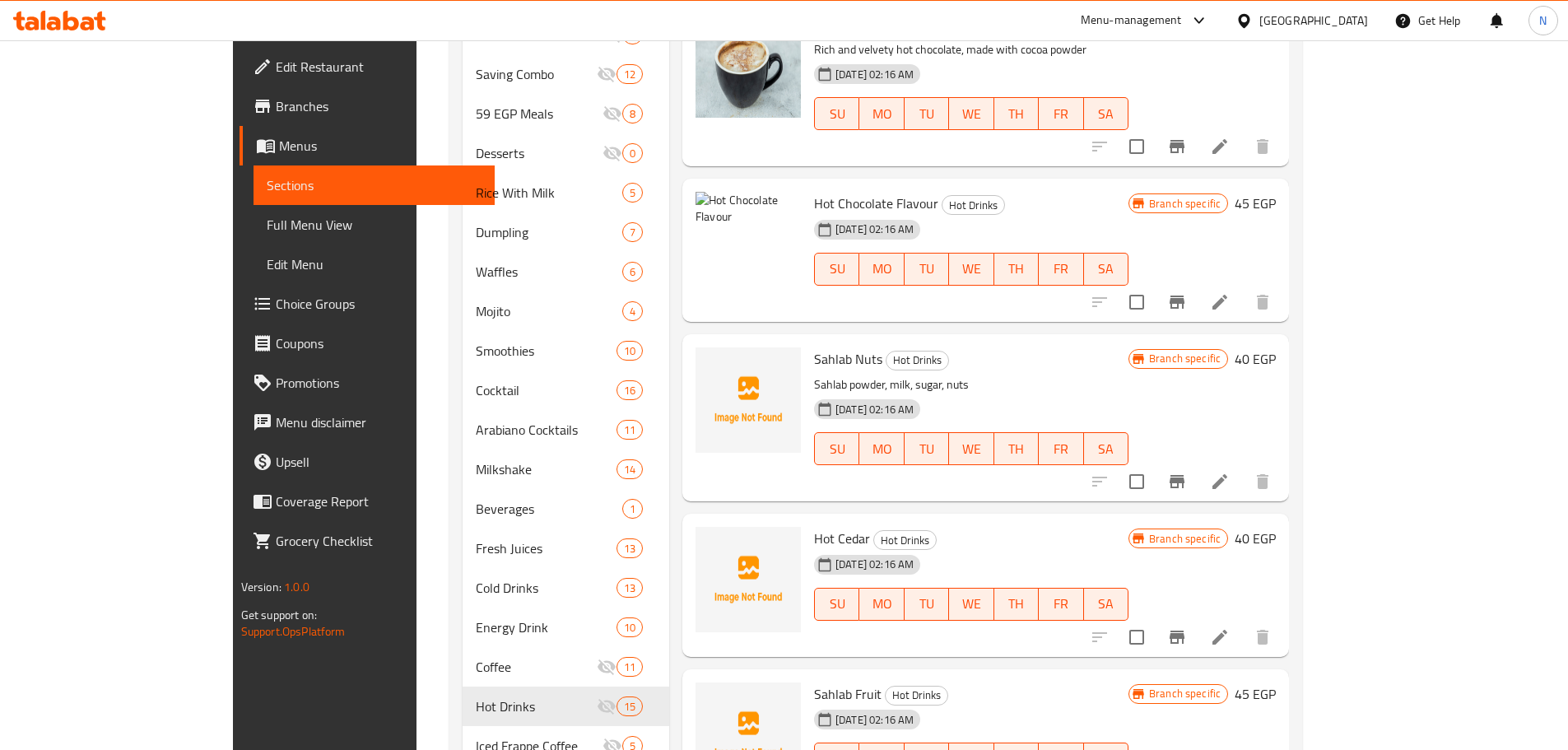
scroll to position [890, 0]
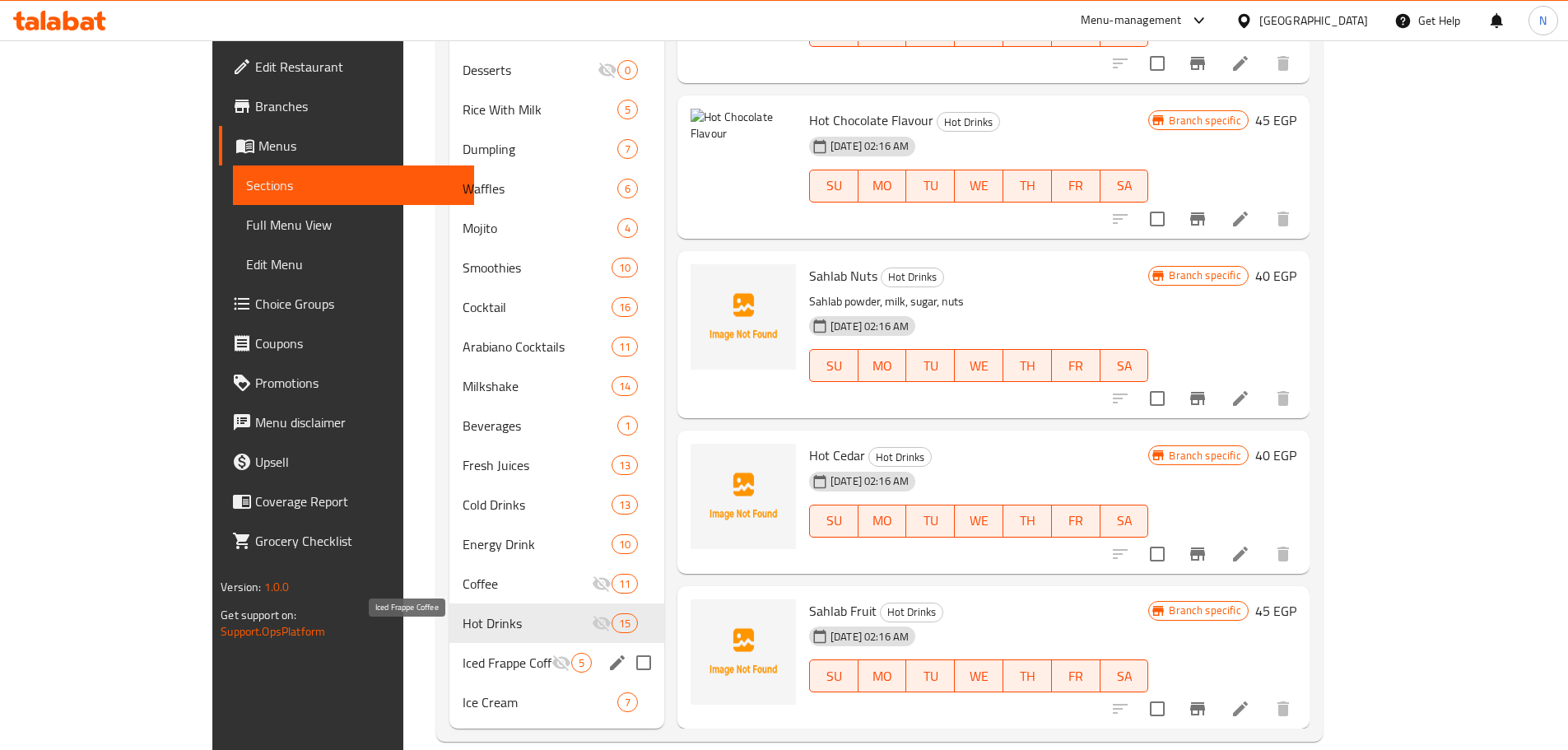
click at [472, 653] on span "Iced Frappe Coffee" at bounding box center [507, 662] width 89 height 20
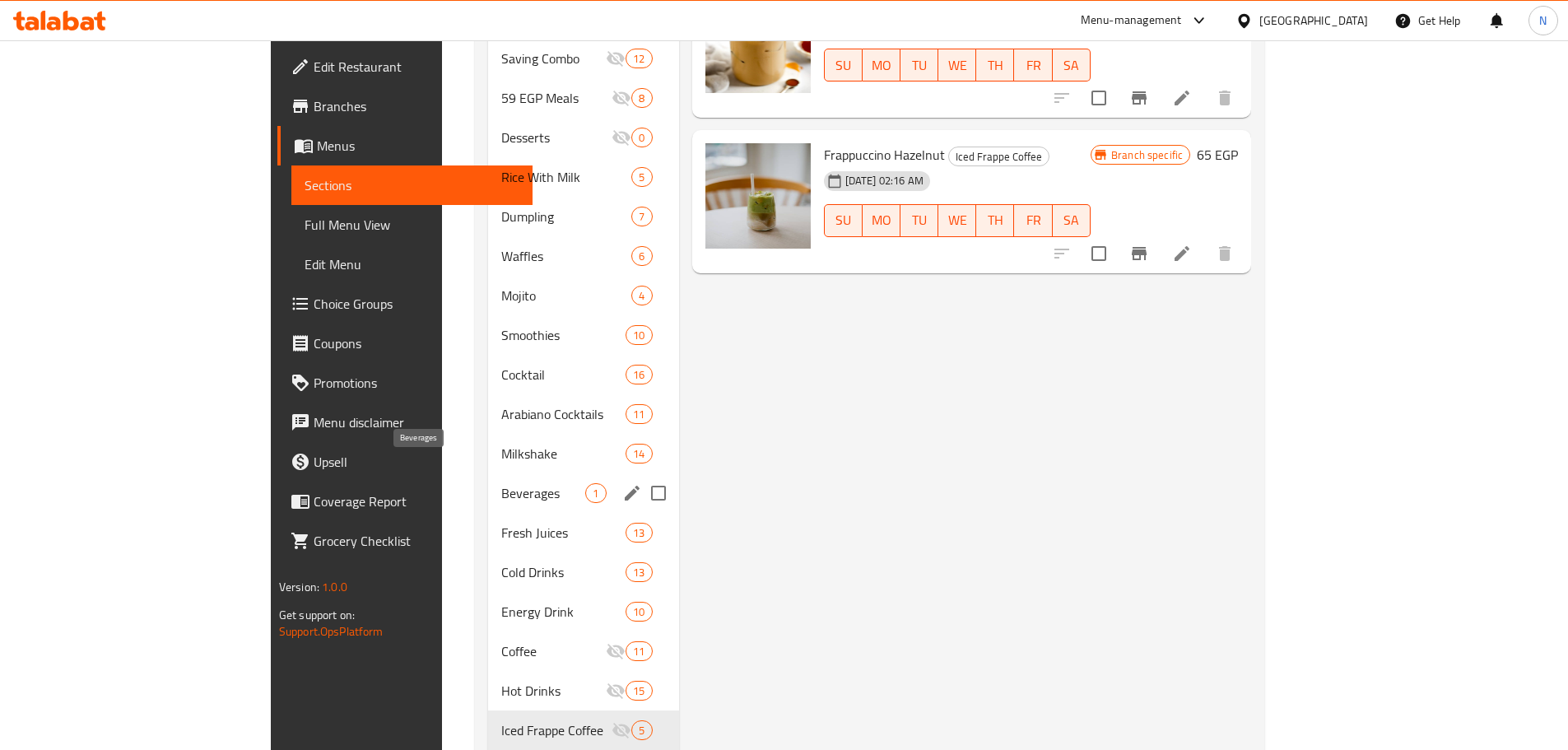
scroll to position [890, 0]
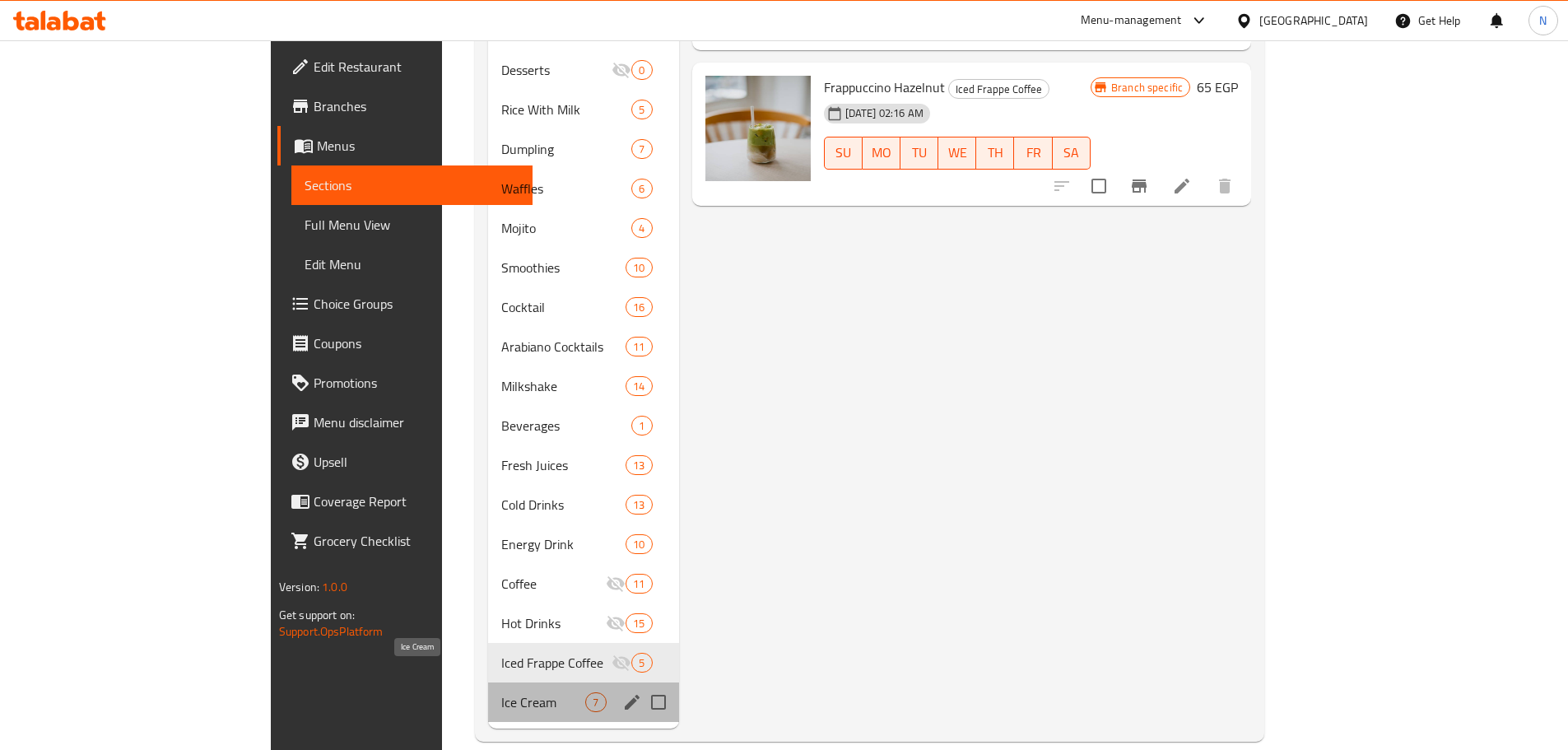
click at [502, 692] on span "Ice Cream" at bounding box center [544, 701] width 85 height 20
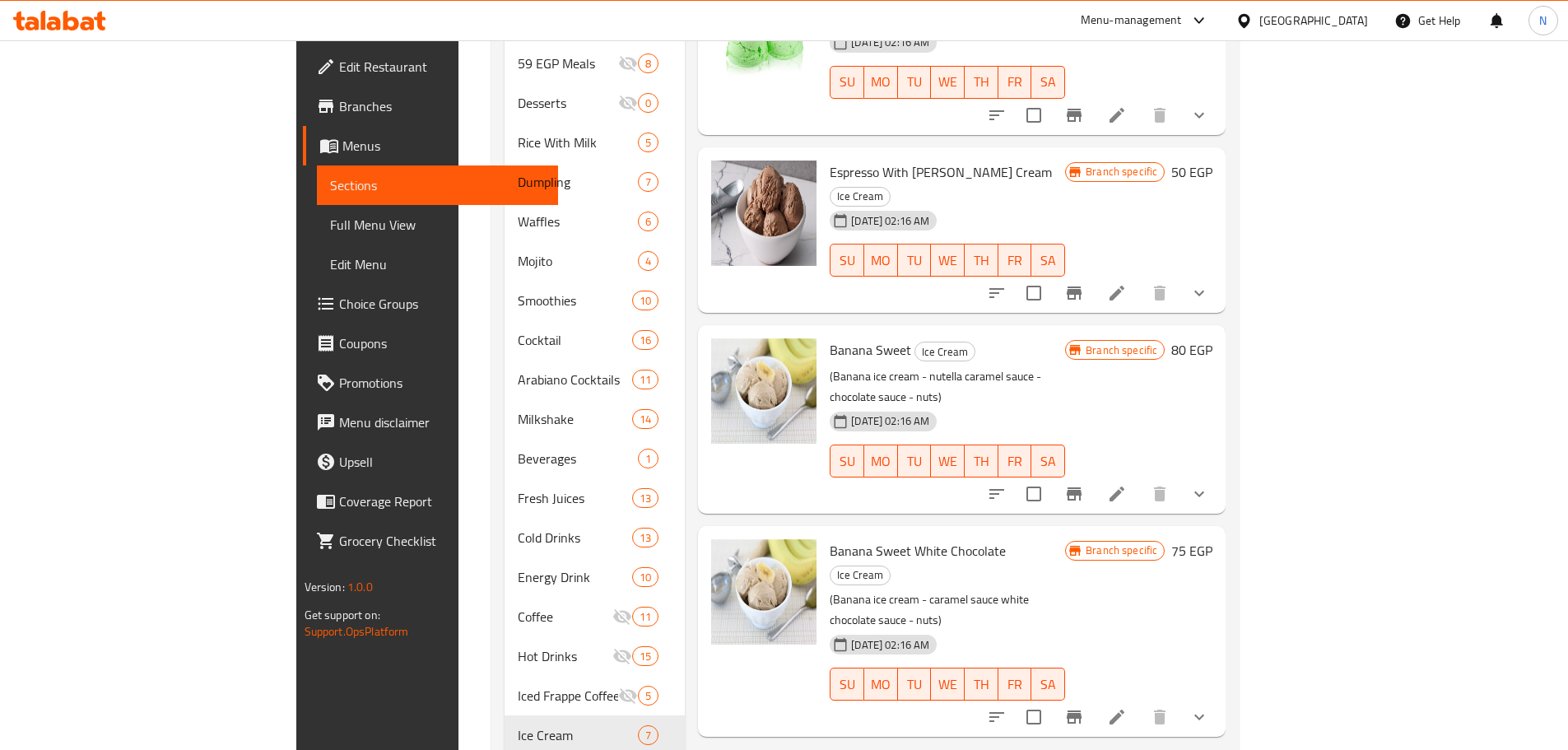
scroll to position [890, 0]
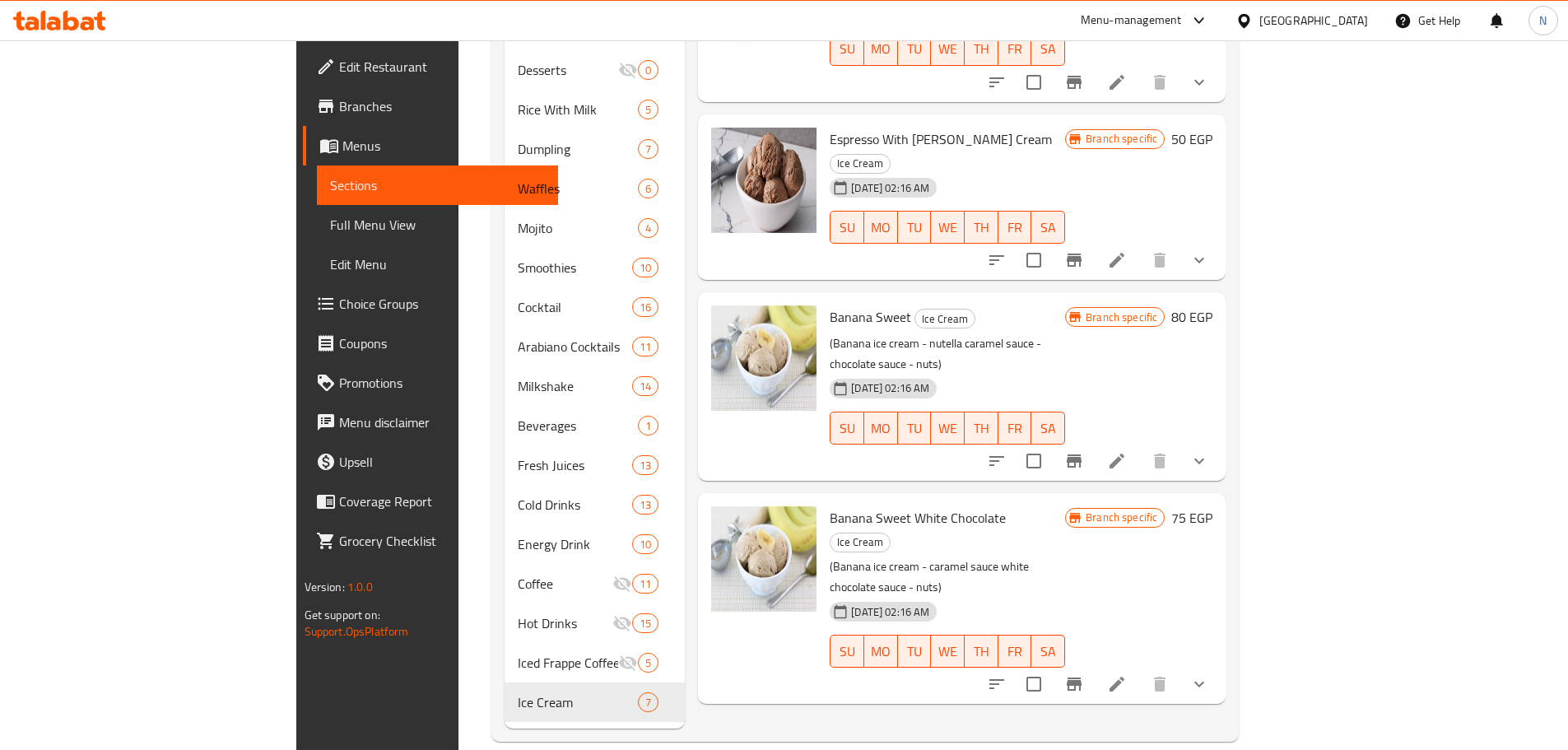
click at [1349, 18] on div "[GEOGRAPHIC_DATA]" at bounding box center [1313, 20] width 109 height 18
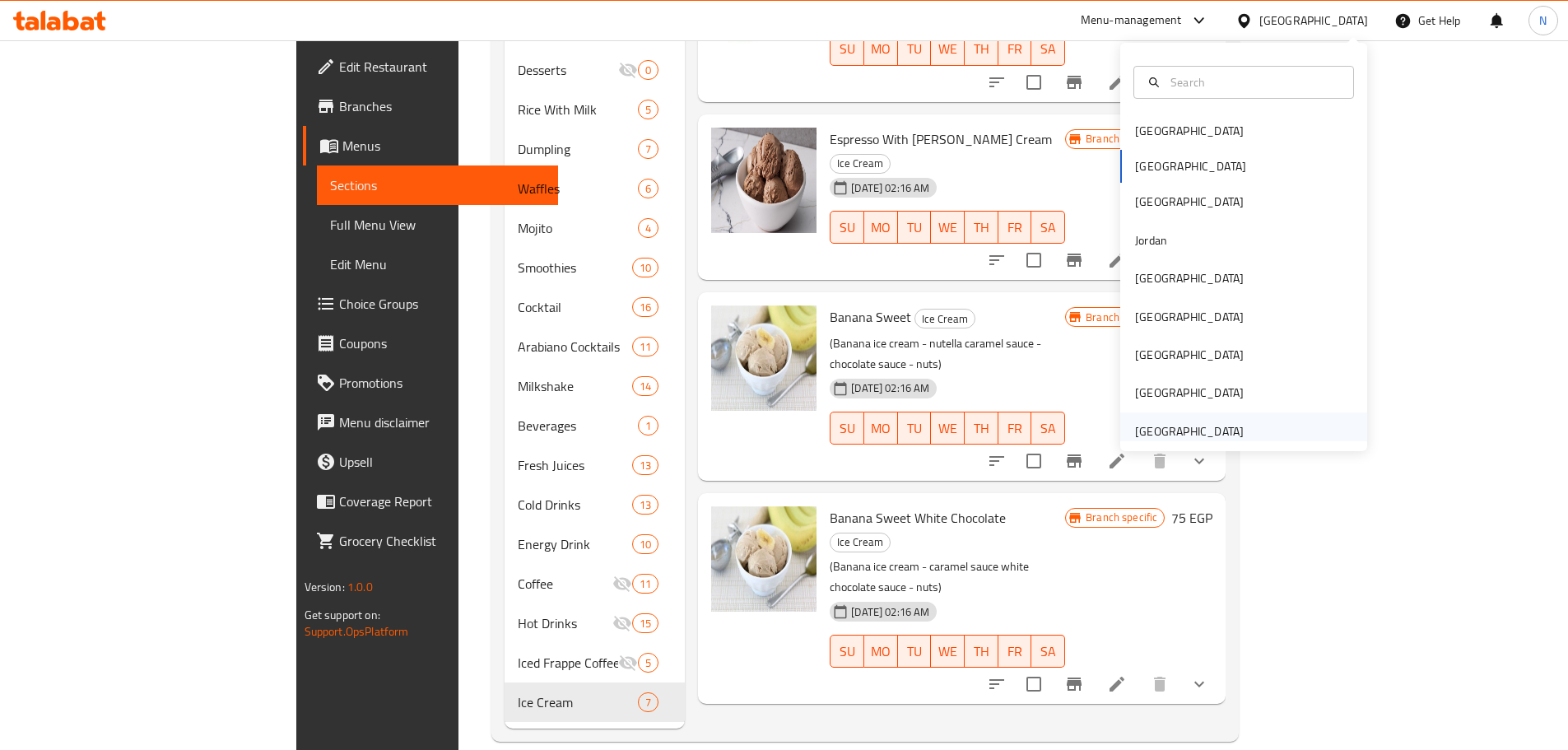
click at [1160, 430] on div "[GEOGRAPHIC_DATA]" at bounding box center [1189, 431] width 109 height 18
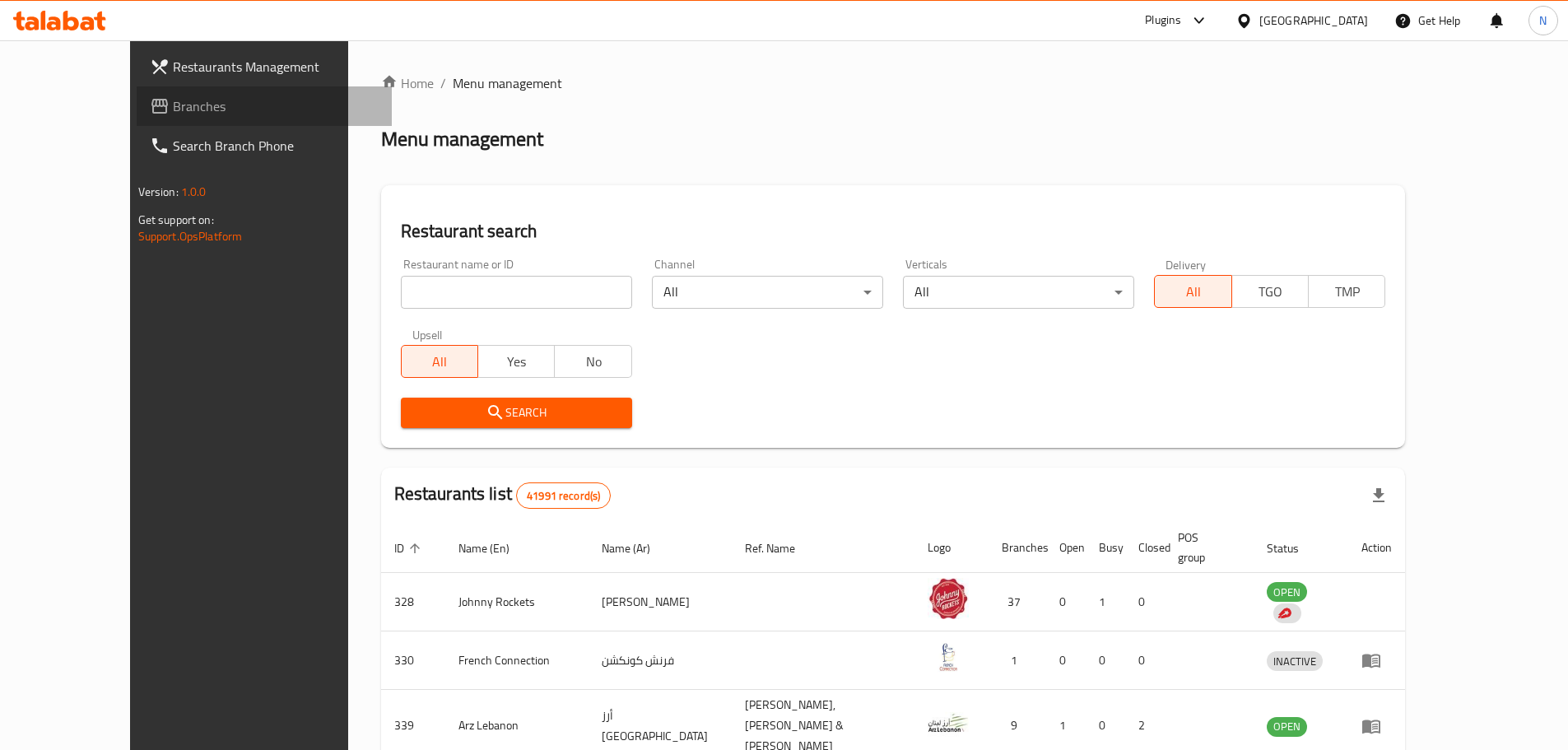
click at [173, 114] on span "Branches" at bounding box center [276, 106] width 206 height 20
